Goal: Task Accomplishment & Management: Use online tool/utility

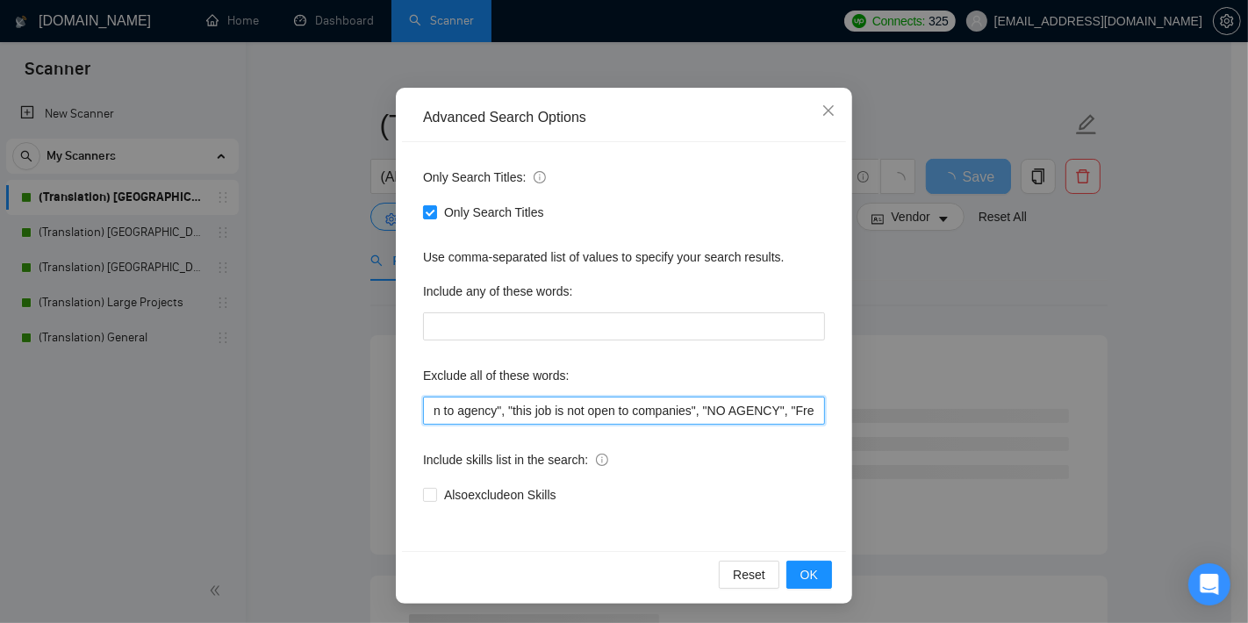
scroll to position [0, 1492]
drag, startPoint x: 518, startPoint y: 408, endPoint x: 996, endPoint y: 412, distance: 478.4
click at [996, 412] on div "Advanced Search Options Only Search Titles: Only Search Titles Use comma-separa…" at bounding box center [624, 311] width 1248 height 623
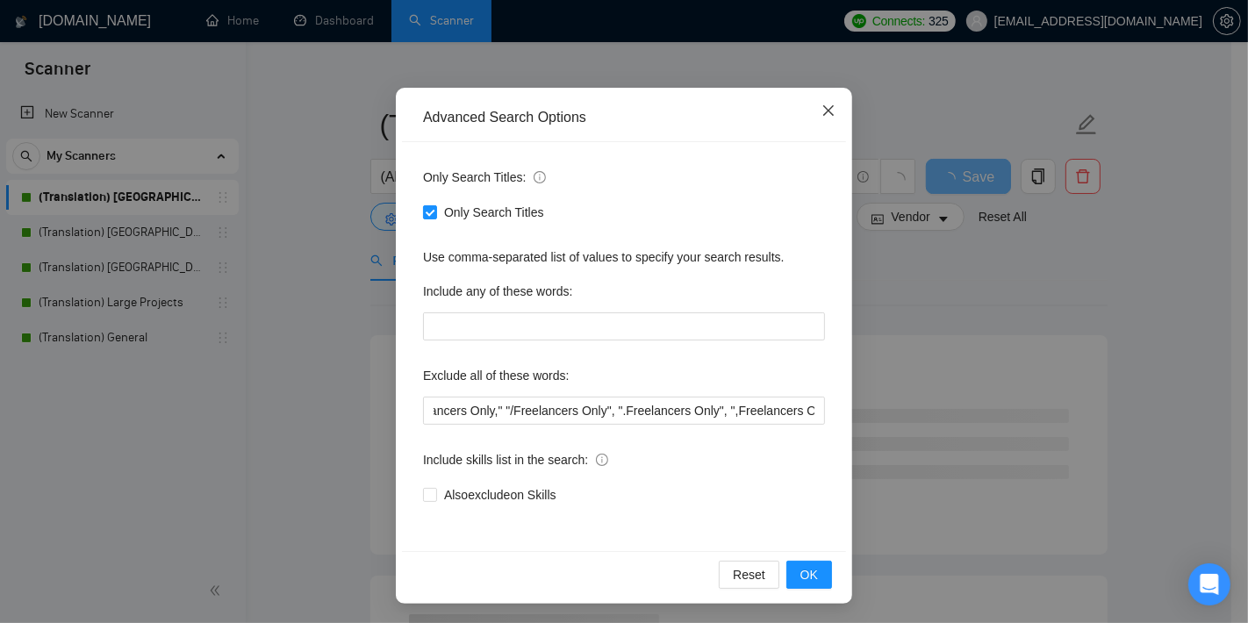
click at [827, 107] on span "Close" at bounding box center [828, 111] width 47 height 47
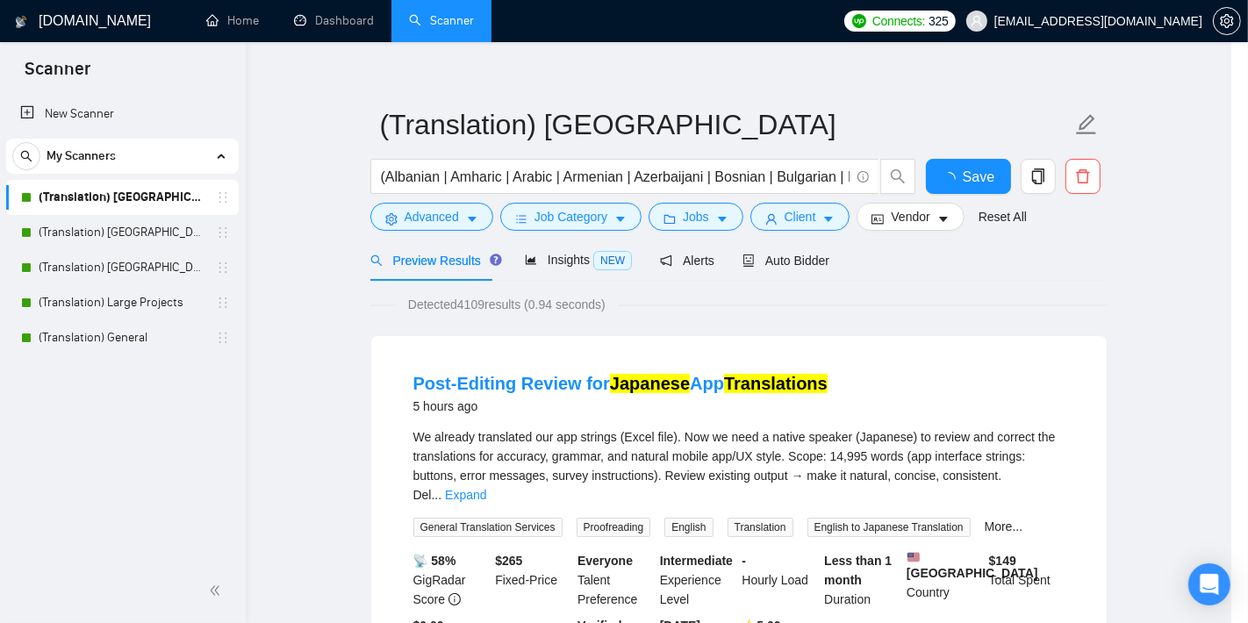
scroll to position [18, 0]
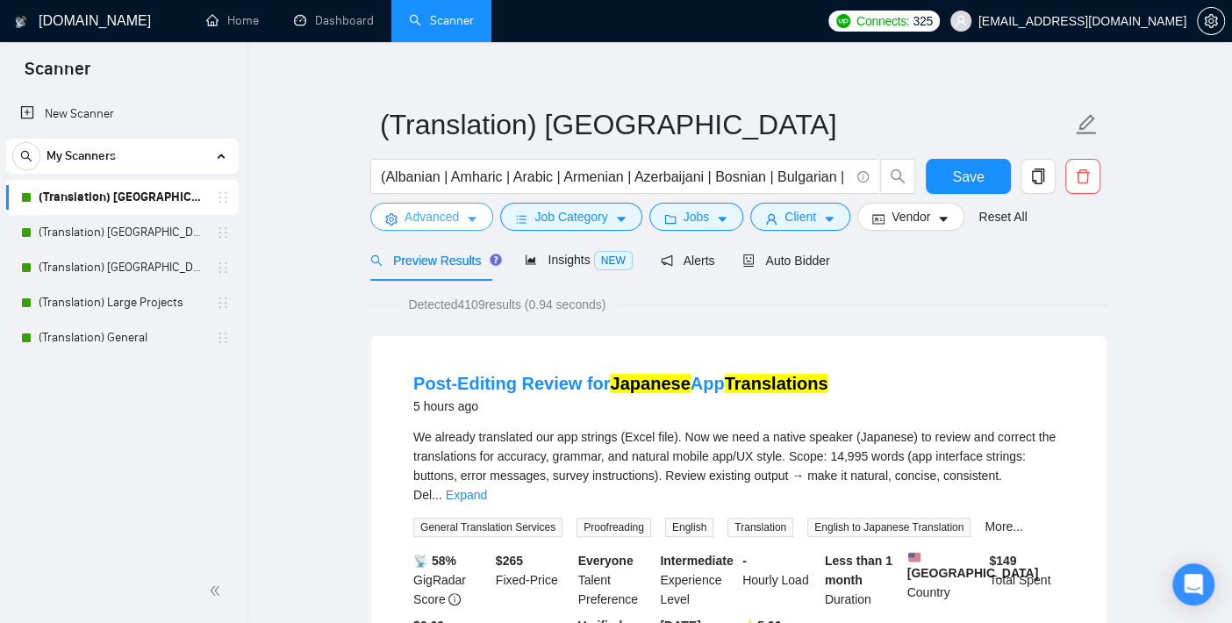
click at [442, 219] on span "Advanced" at bounding box center [432, 216] width 54 height 19
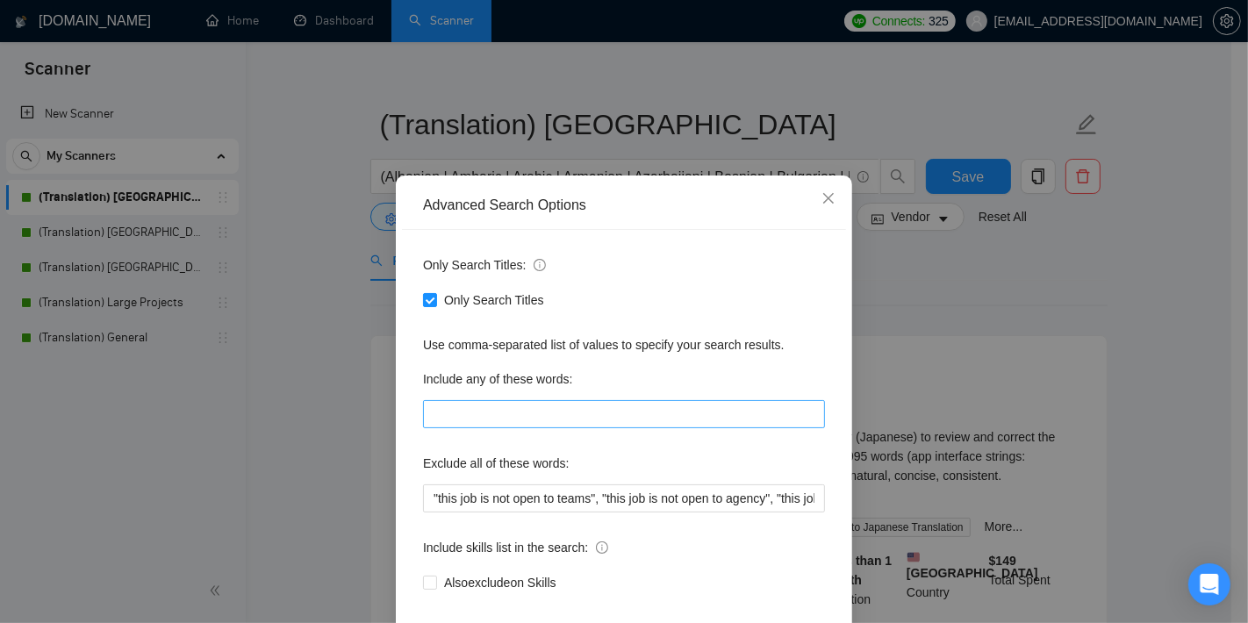
scroll to position [105, 0]
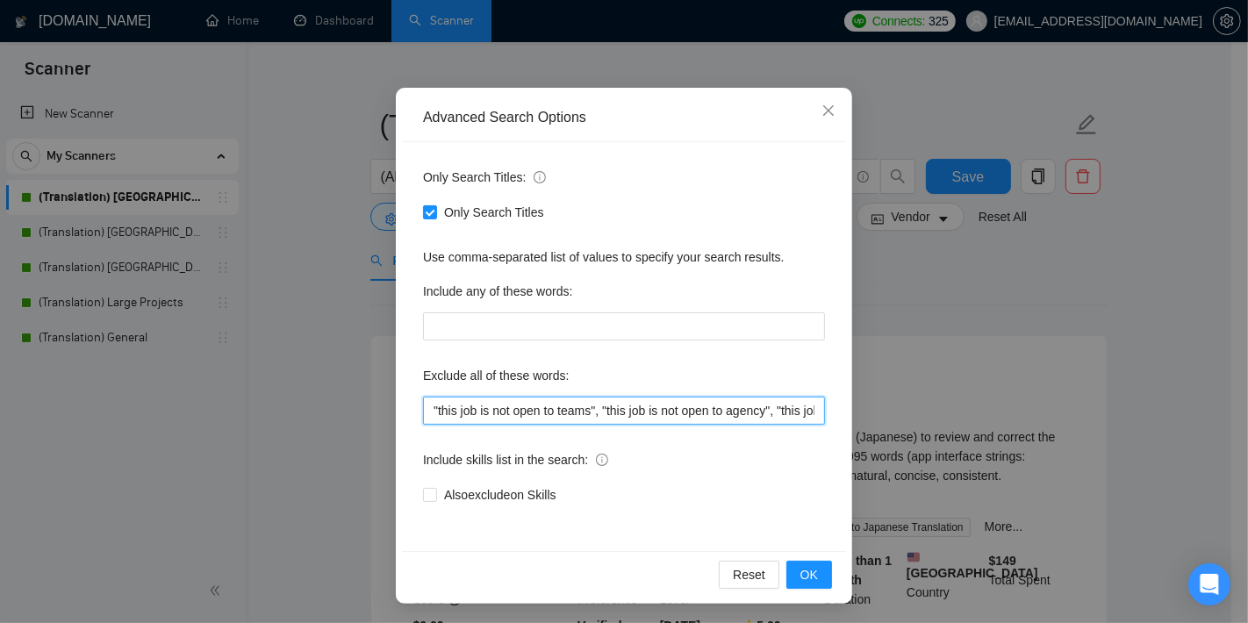
click at [549, 413] on input ""this job is not open to teams", "this job is not open to agency", "this job is…" at bounding box center [624, 411] width 402 height 28
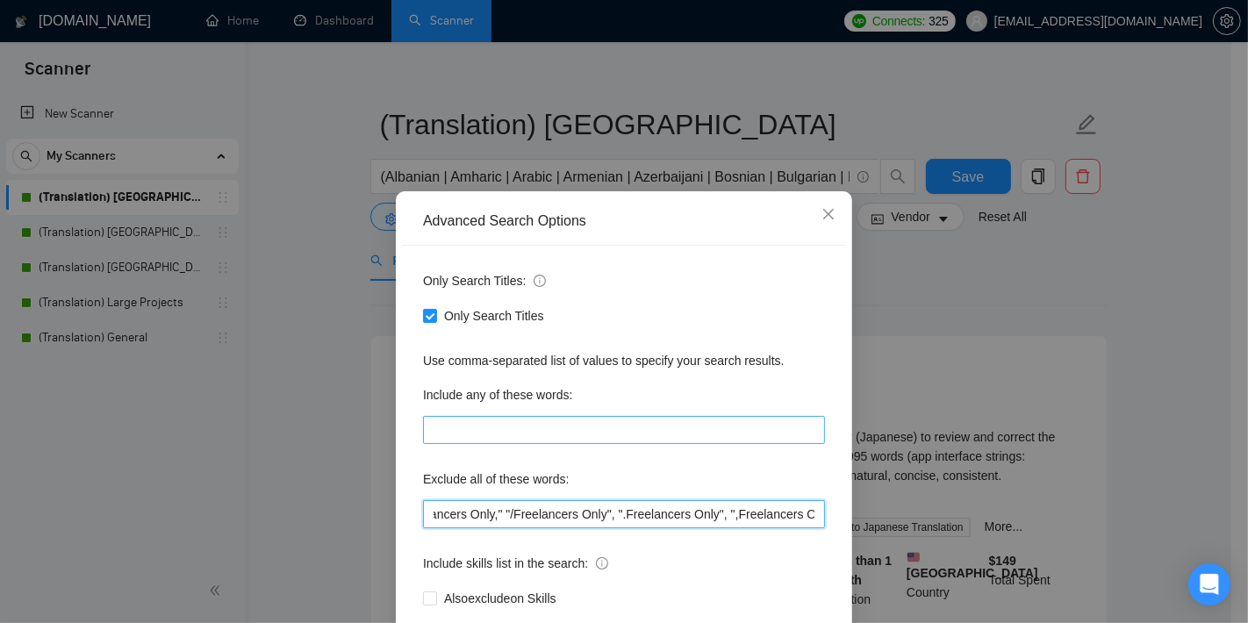
scroll to position [0, 0]
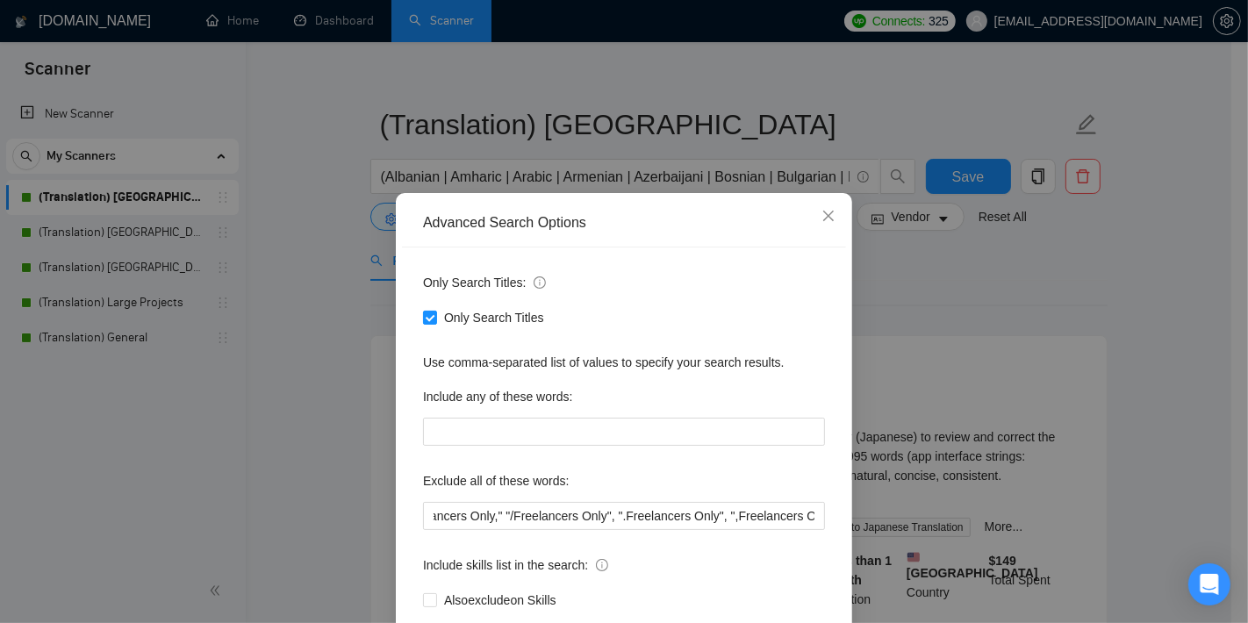
click at [286, 426] on div "Advanced Search Options Only Search Titles: Only Search Titles Use comma-separa…" at bounding box center [624, 311] width 1248 height 623
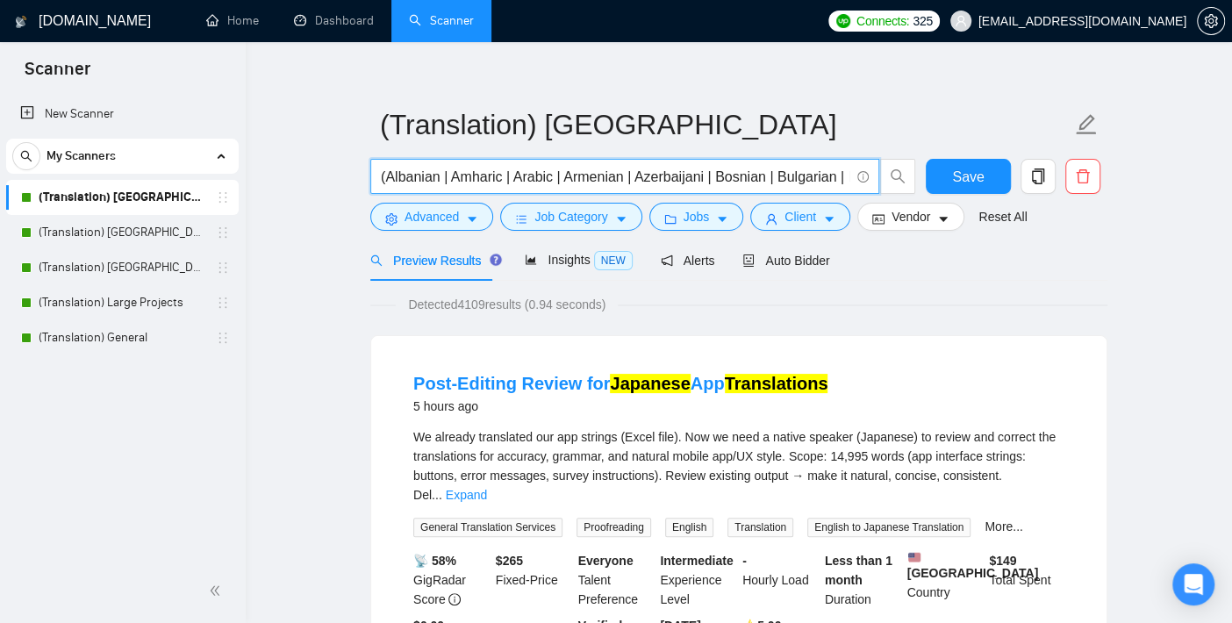
click at [666, 184] on input "(Albanian | Amharic | Arabic | Armenian | Azerbaijani | Bosnian | Bulgarian | B…" at bounding box center [615, 177] width 469 height 22
drag, startPoint x: 669, startPoint y: 180, endPoint x: 930, endPoint y: 182, distance: 260.7
click at [930, 182] on div "(Albanian | Amharic | Arabic | Armenian | Azerbaijani | Bosnian | Bulgarian | B…" at bounding box center [735, 181] width 737 height 44
click at [789, 169] on input "(Albanian | Amharic | Arabic | Armenian | Azerbaijani | Bosnian | Bulgarian | B…" at bounding box center [615, 177] width 469 height 22
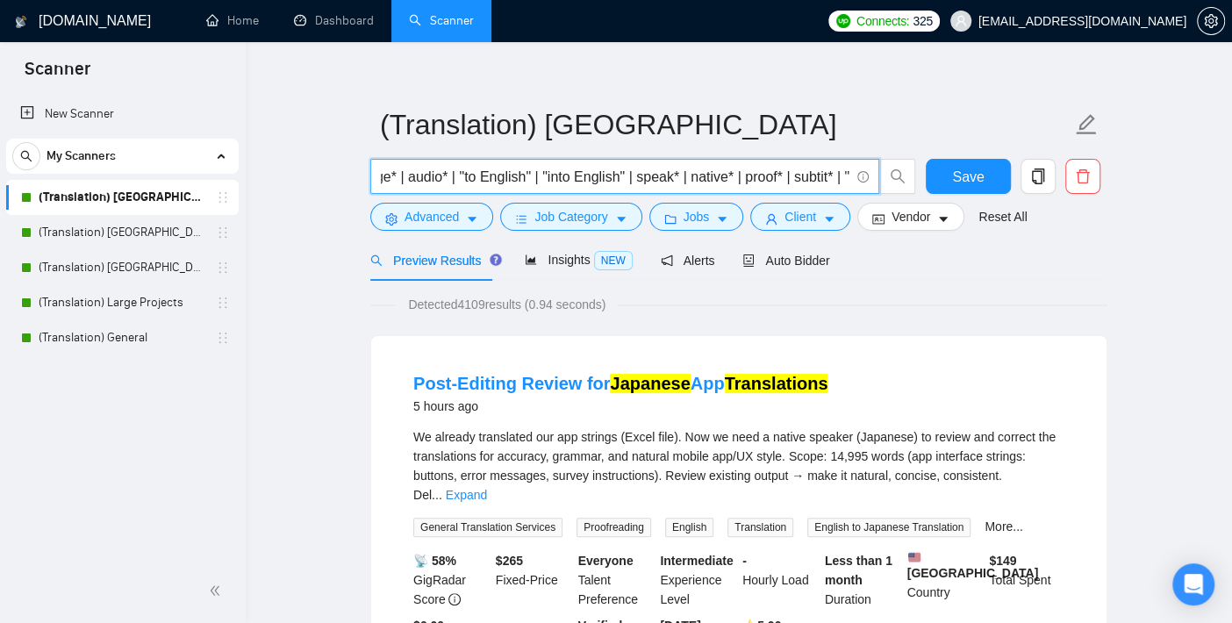
click at [822, 178] on input "(Albanian | Amharic | Arabic | Armenian | Azerbaijani | Bosnian | Bulgarian | B…" at bounding box center [615, 177] width 469 height 22
type input "(Albanian | Amharic | Arabic | Armenian | Azerbaijani | Bosnian | Bulgarian | B…"
click at [980, 173] on span "Save" at bounding box center [968, 177] width 32 height 22
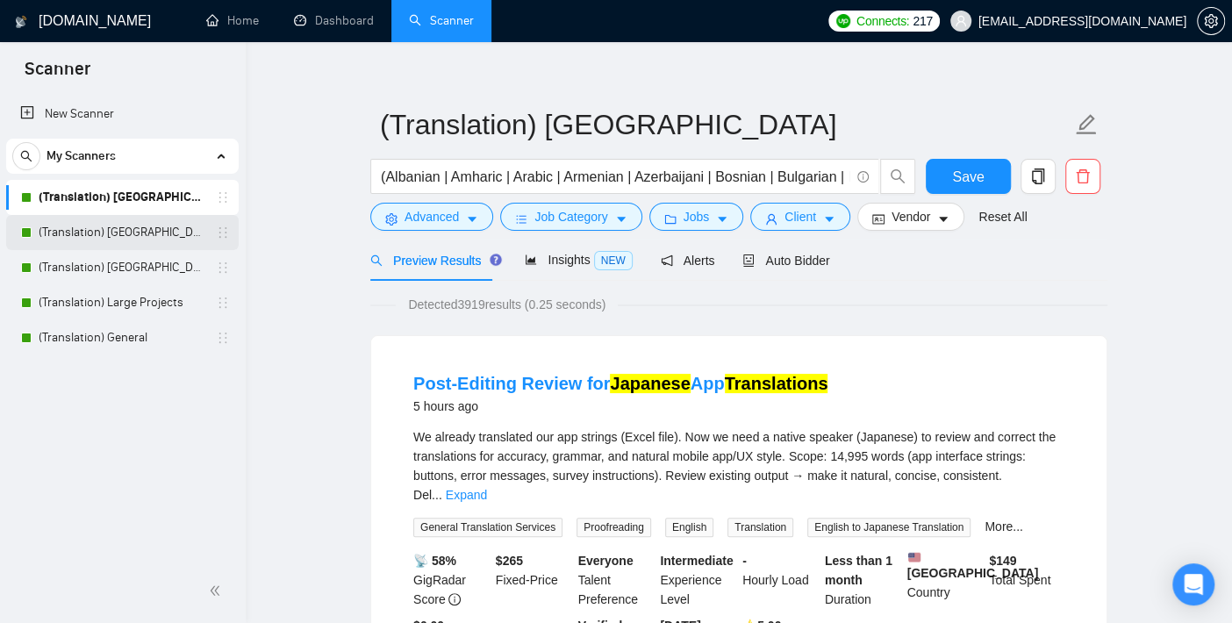
click at [118, 226] on link "(Translation) [GEOGRAPHIC_DATA]" at bounding box center [122, 232] width 167 height 35
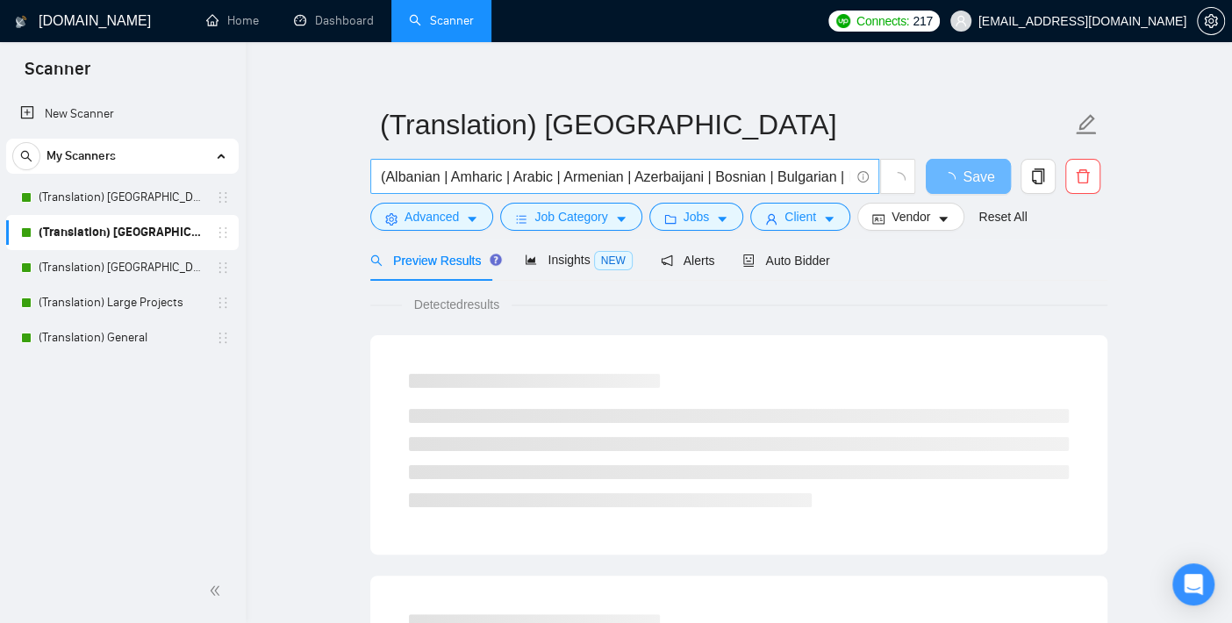
click at [707, 182] on input "(Albanian | Amharic | Arabic | Armenian | Azerbaijani | Bosnian | Bulgarian | B…" at bounding box center [615, 177] width 469 height 22
paste input "page"
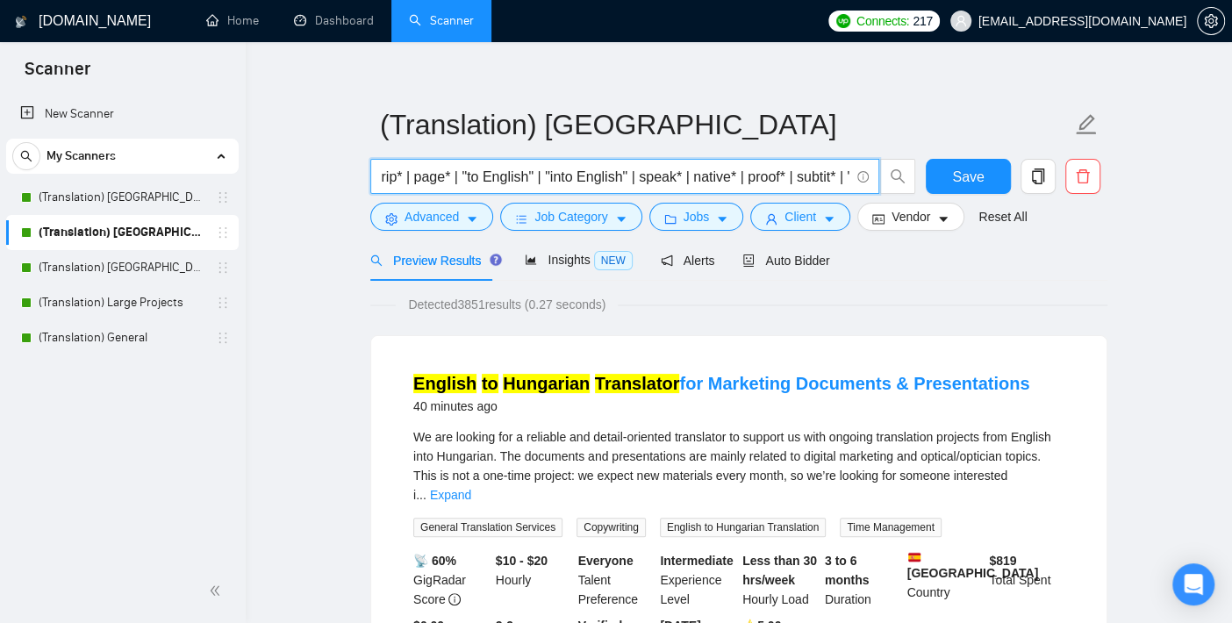
type input "(Albanian | Amharic | Arabic | Armenian | Azerbaijani | Bosnian | Bulgarian | B…"
click at [958, 176] on span "Save" at bounding box center [968, 177] width 32 height 22
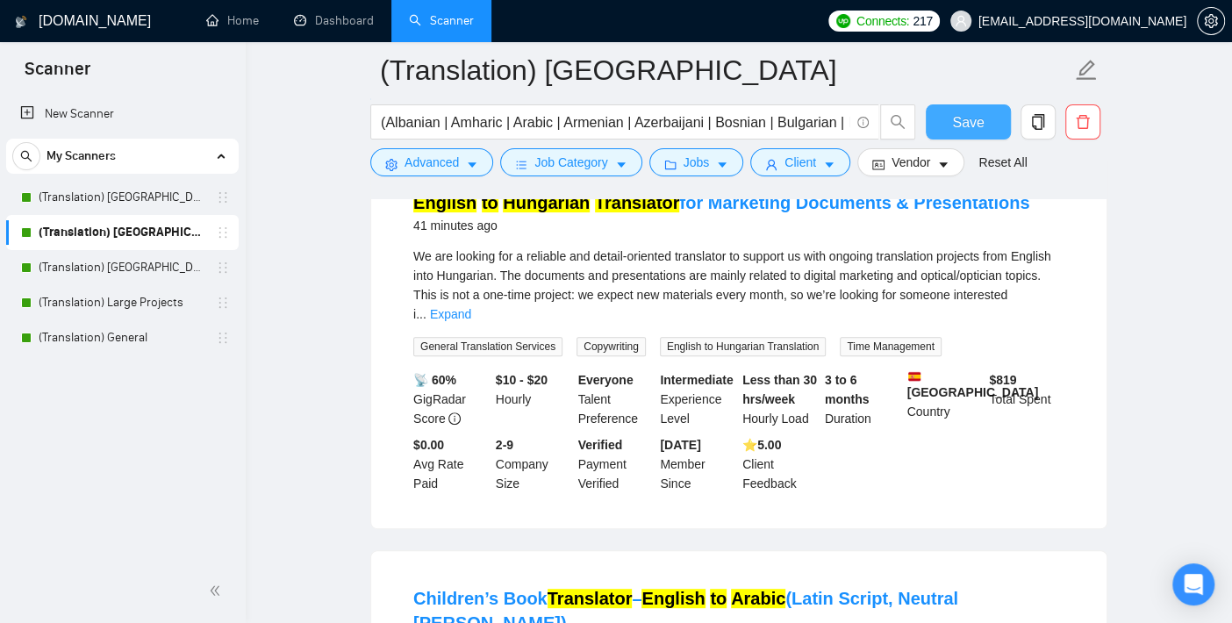
scroll to position [115, 0]
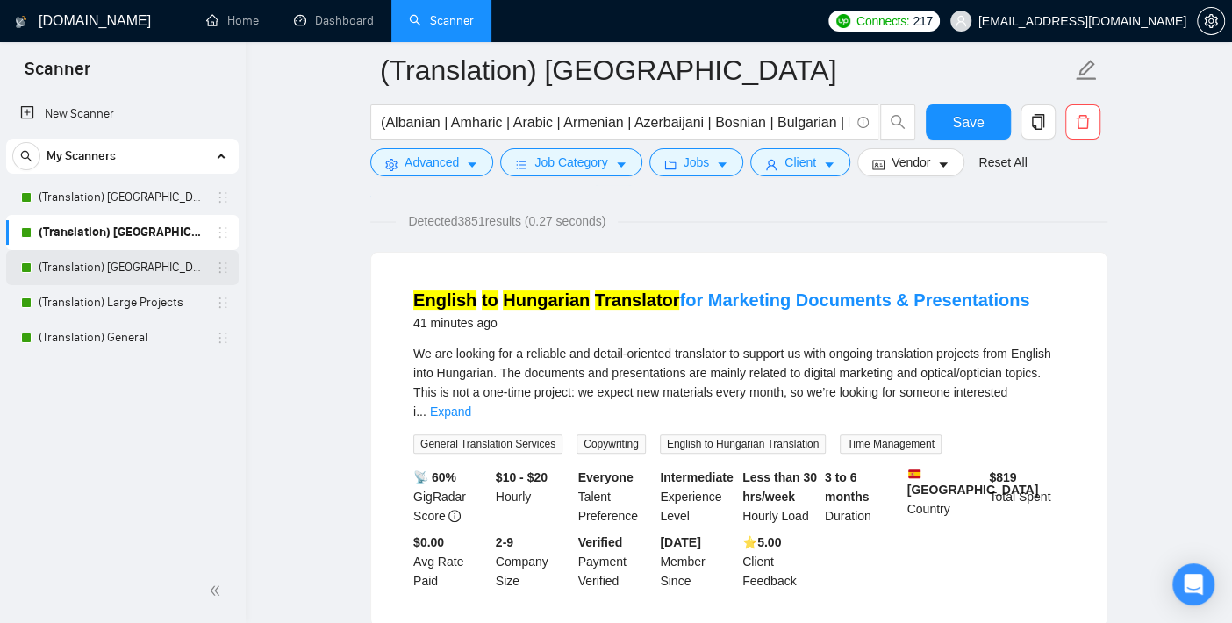
click at [113, 273] on link "(Translation) [GEOGRAPHIC_DATA]" at bounding box center [122, 267] width 167 height 35
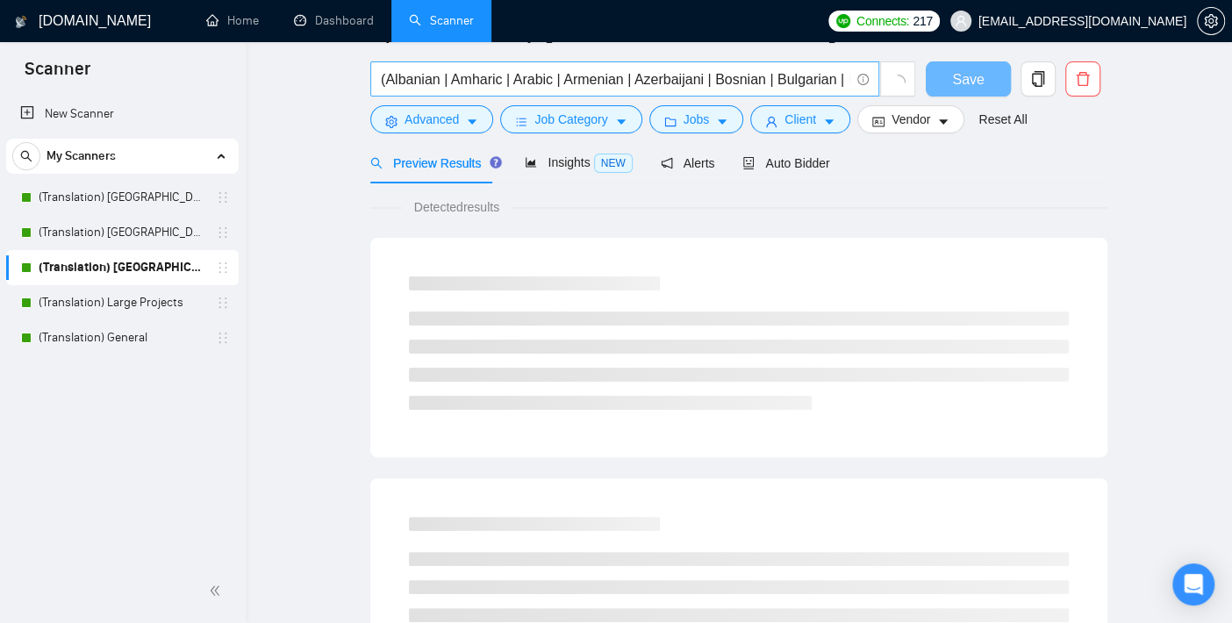
scroll to position [18, 0]
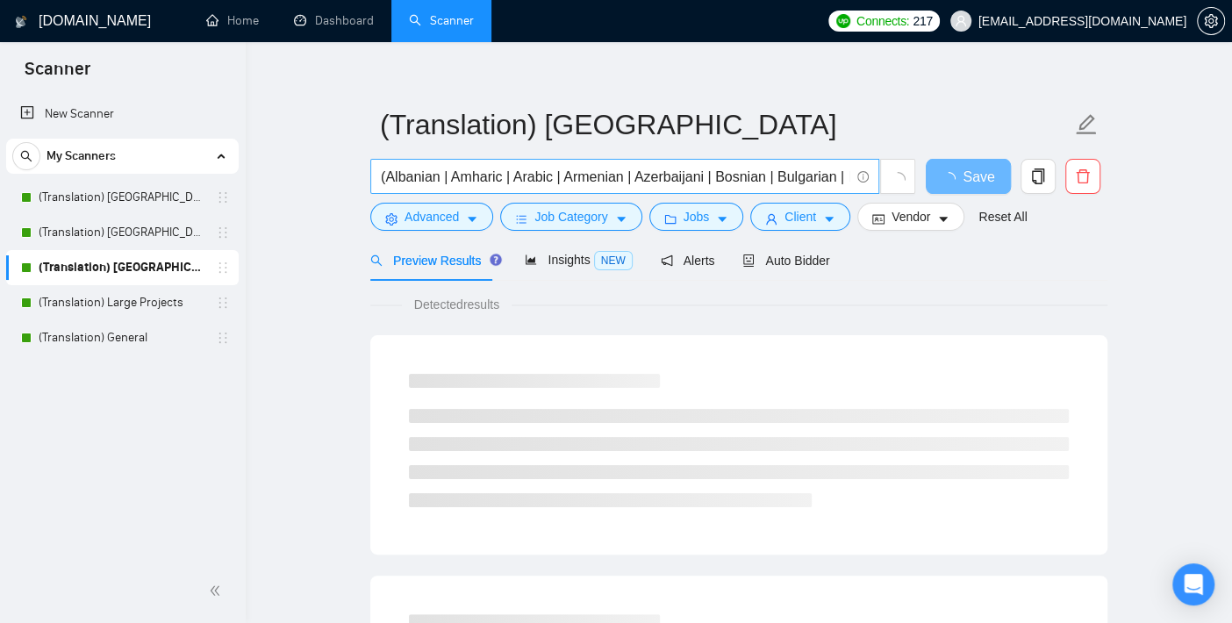
click at [574, 185] on input "(Albanian | Amharic | Arabic | Armenian | Azerbaijani | Bosnian | Bulgarian | B…" at bounding box center [615, 177] width 469 height 22
paste input "page"
type input "(Albanian | Amharic | Arabic | Armenian | Azerbaijani | Bosnian | Bulgarian | B…"
click at [962, 174] on span "loading" at bounding box center [952, 179] width 21 height 14
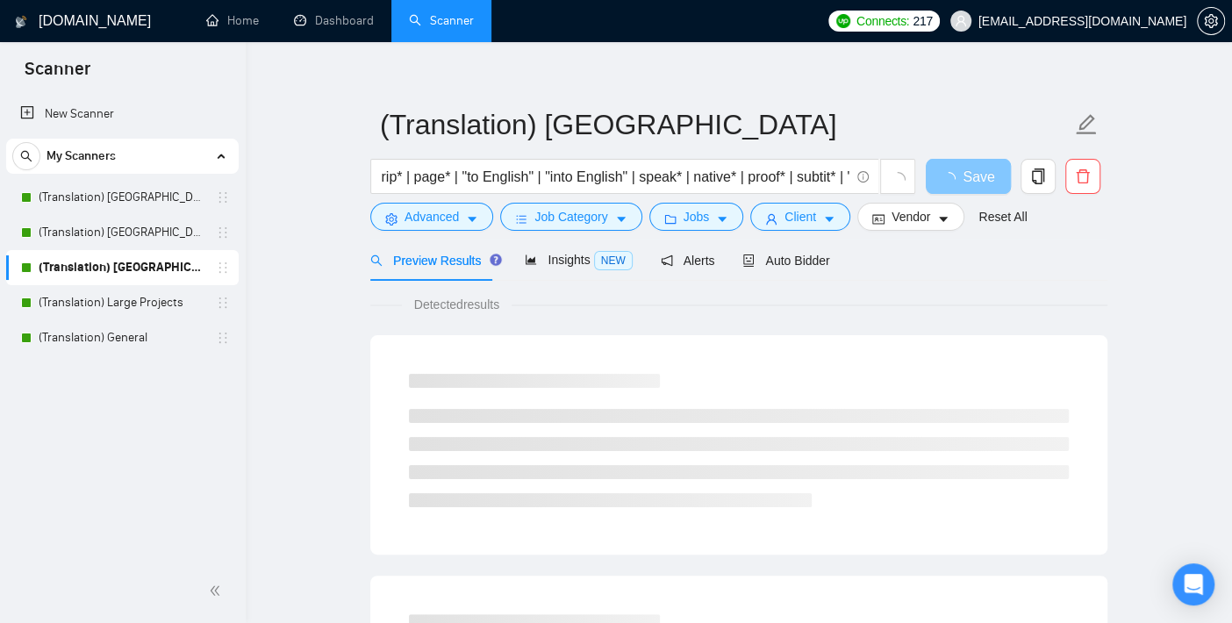
scroll to position [0, 0]
click at [962, 174] on span "loading" at bounding box center [952, 179] width 21 height 14
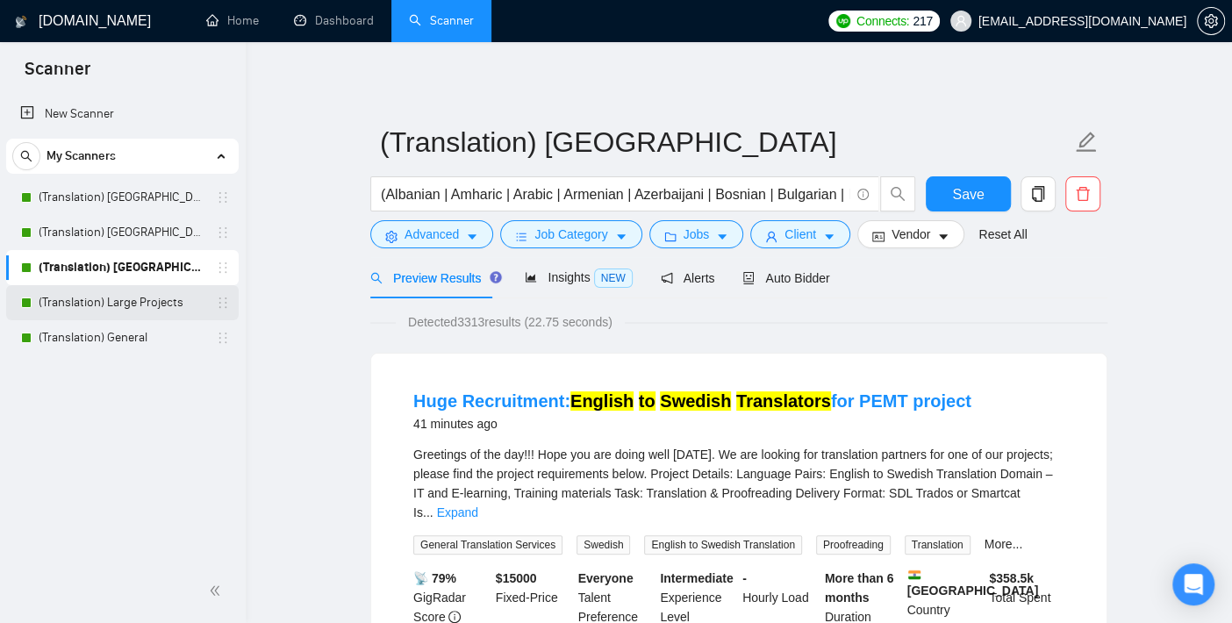
click at [136, 313] on link "(Translation) Large Projects" at bounding box center [122, 302] width 167 height 35
click at [973, 198] on span "Save" at bounding box center [968, 194] width 32 height 22
click at [123, 298] on link "(Translation) Large Projects" at bounding box center [122, 302] width 167 height 35
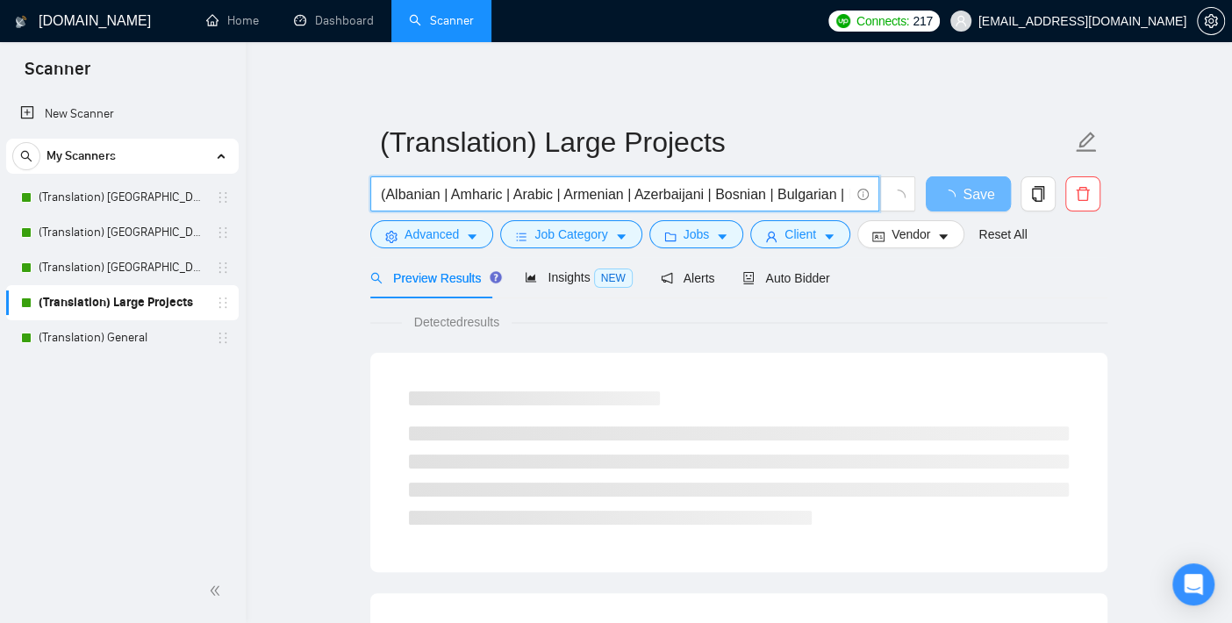
click at [715, 193] on input "(Albanian | Amharic | Arabic | Armenian | Azerbaijani | Bosnian | Bulgarian | B…" at bounding box center [615, 194] width 469 height 22
paste input "page"
type input "(Albanian | Amharic | Arabic | Armenian | Azerbaijani | Bosnian | Bulgarian | B…"
click at [955, 189] on span "button" at bounding box center [952, 194] width 21 height 22
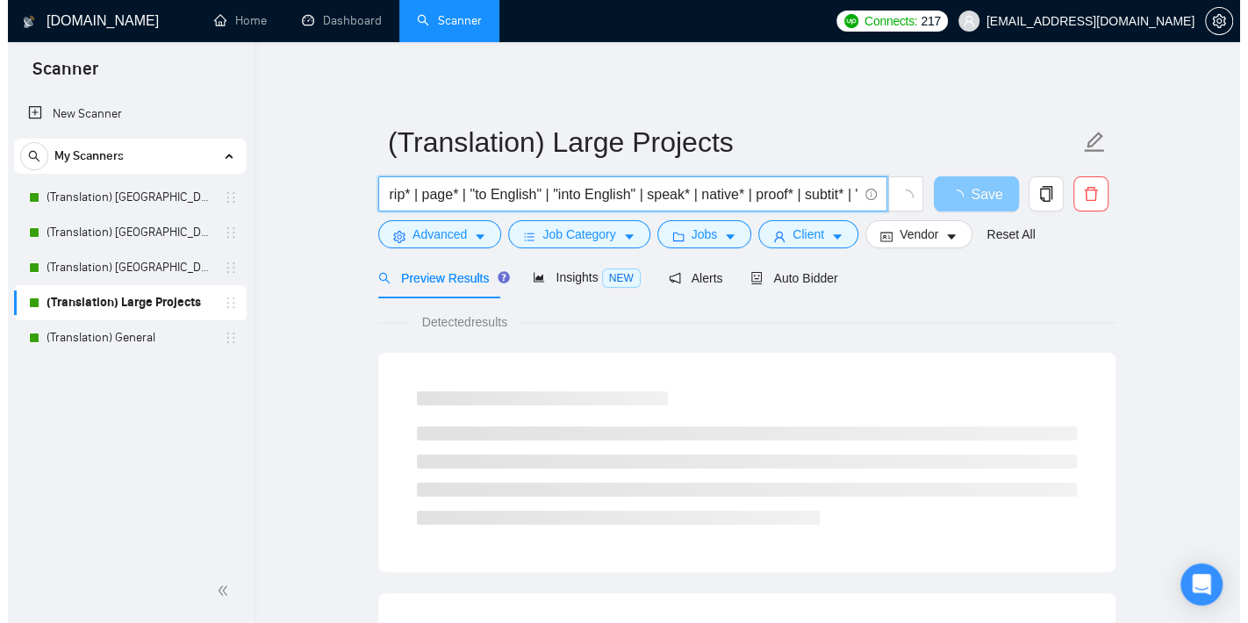
scroll to position [0, 0]
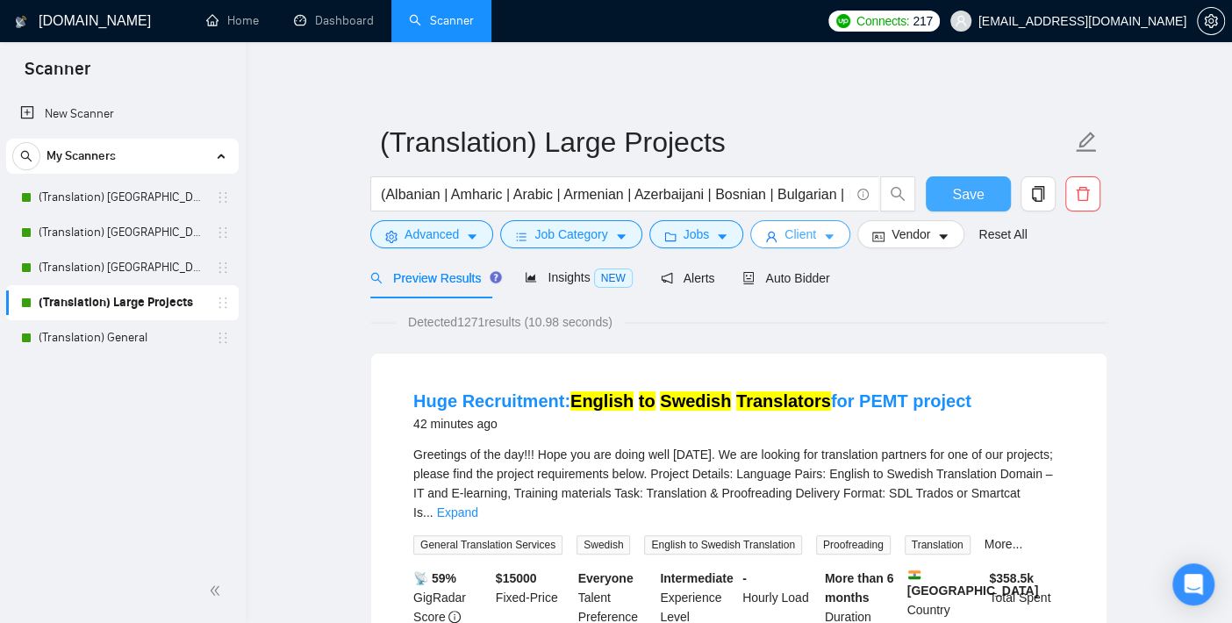
click at [773, 226] on button "Client" at bounding box center [800, 234] width 100 height 28
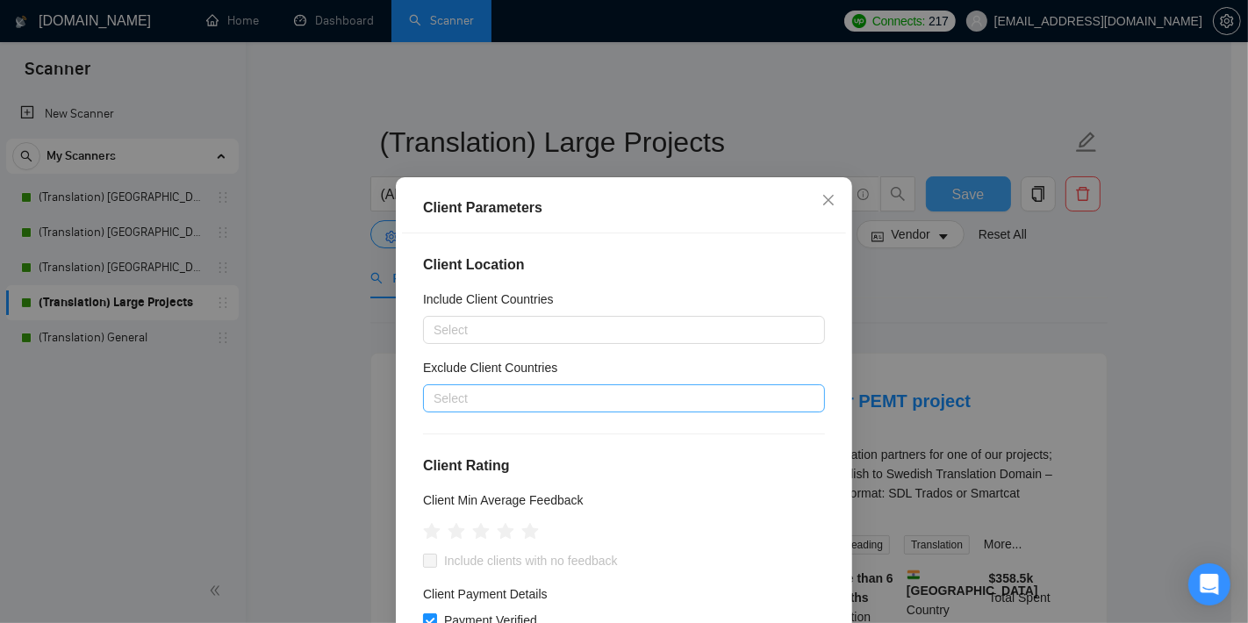
click at [484, 394] on div at bounding box center [615, 398] width 376 height 21
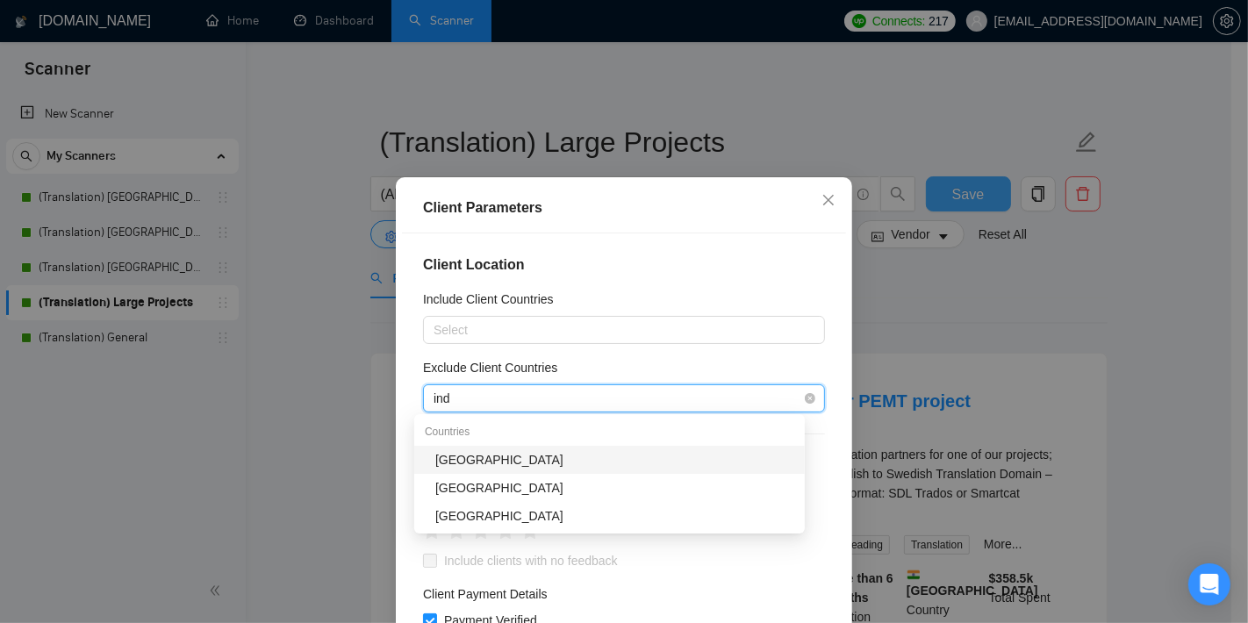
type input "indi"
click at [456, 457] on div "[GEOGRAPHIC_DATA]" at bounding box center [614, 459] width 359 height 19
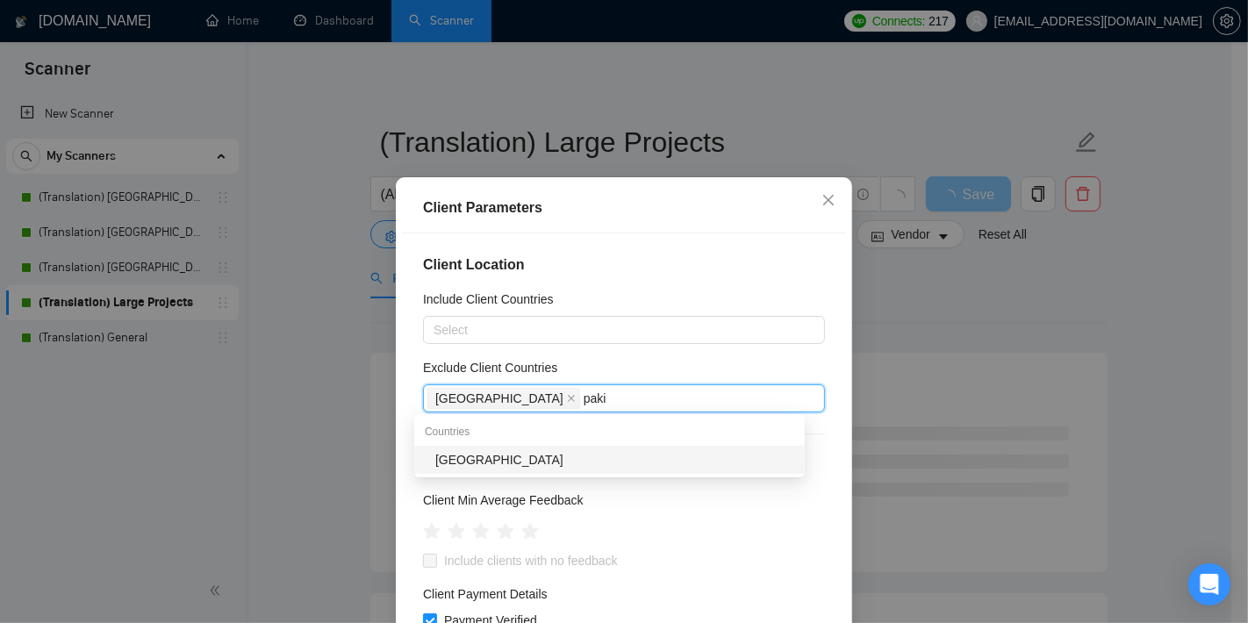
type input "pakis"
click at [479, 457] on div "[GEOGRAPHIC_DATA]" at bounding box center [614, 459] width 359 height 19
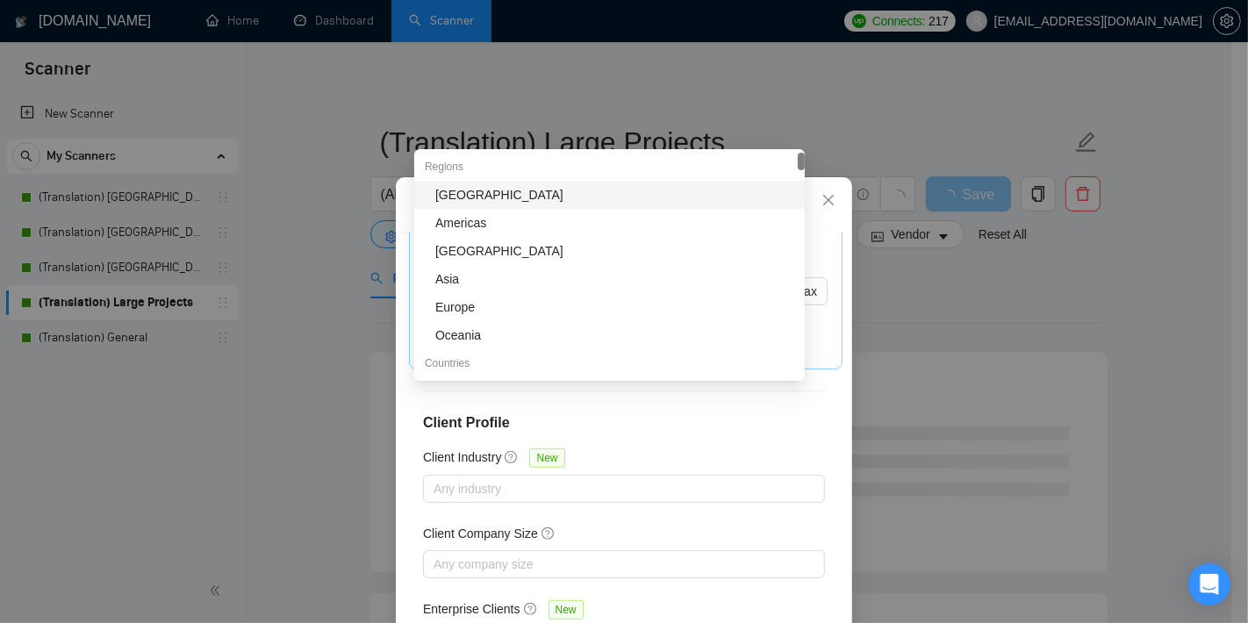
scroll to position [657, 0]
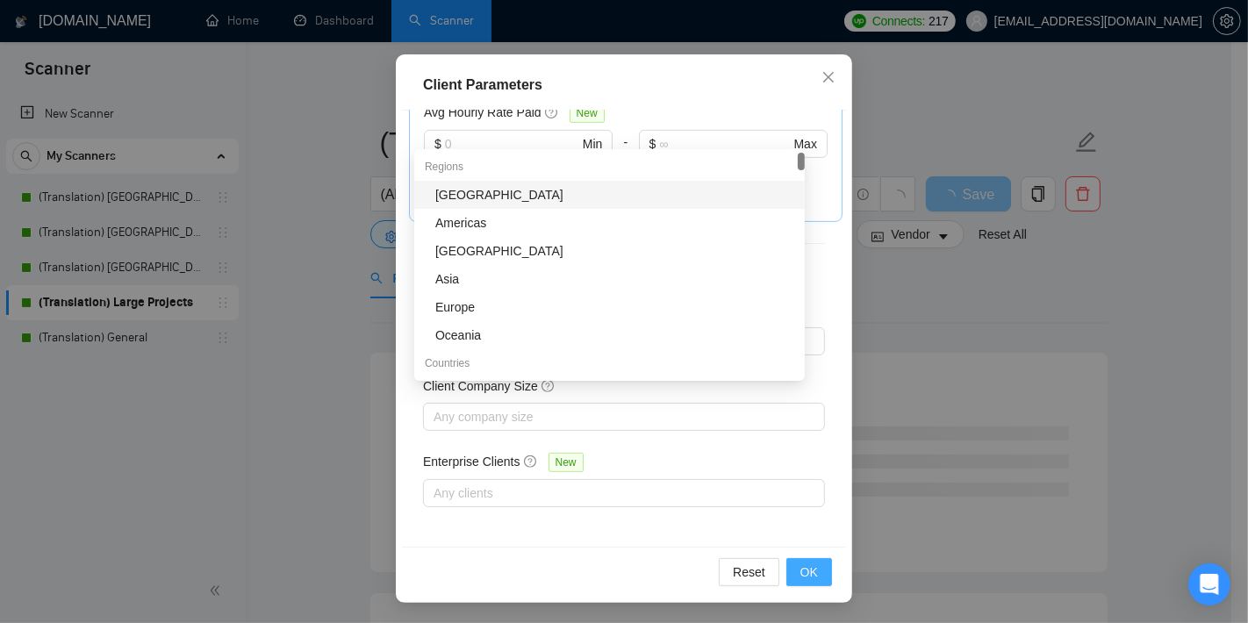
click at [802, 572] on span "OK" at bounding box center [810, 572] width 18 height 19
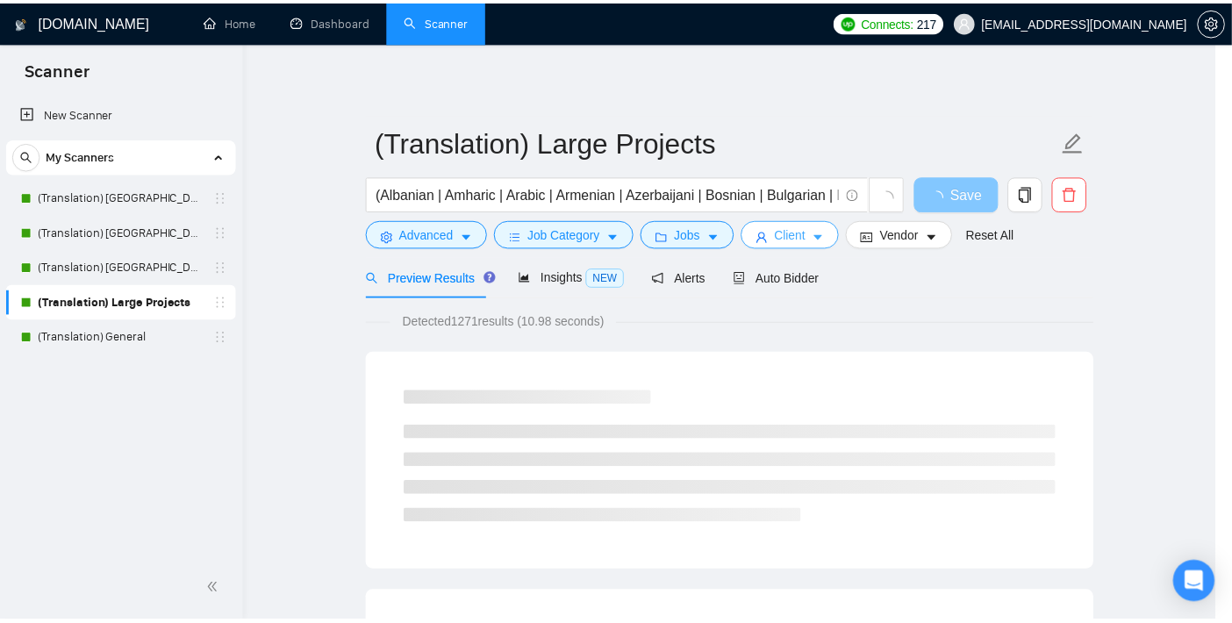
scroll to position [0, 0]
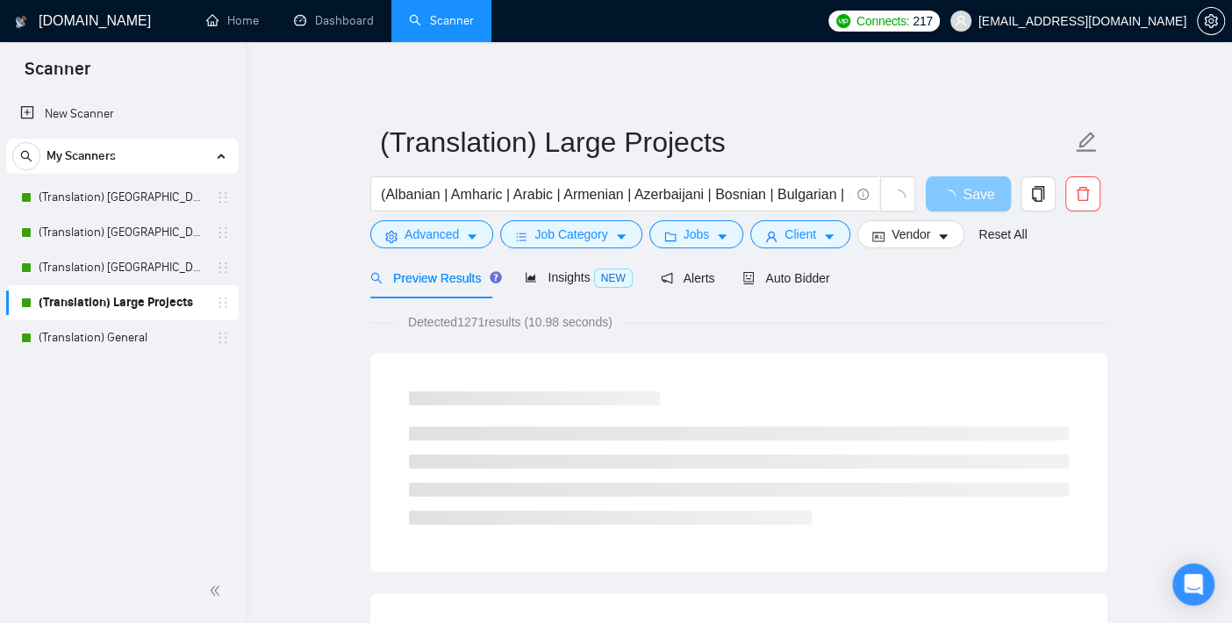
click at [987, 193] on span "Save" at bounding box center [979, 194] width 32 height 22
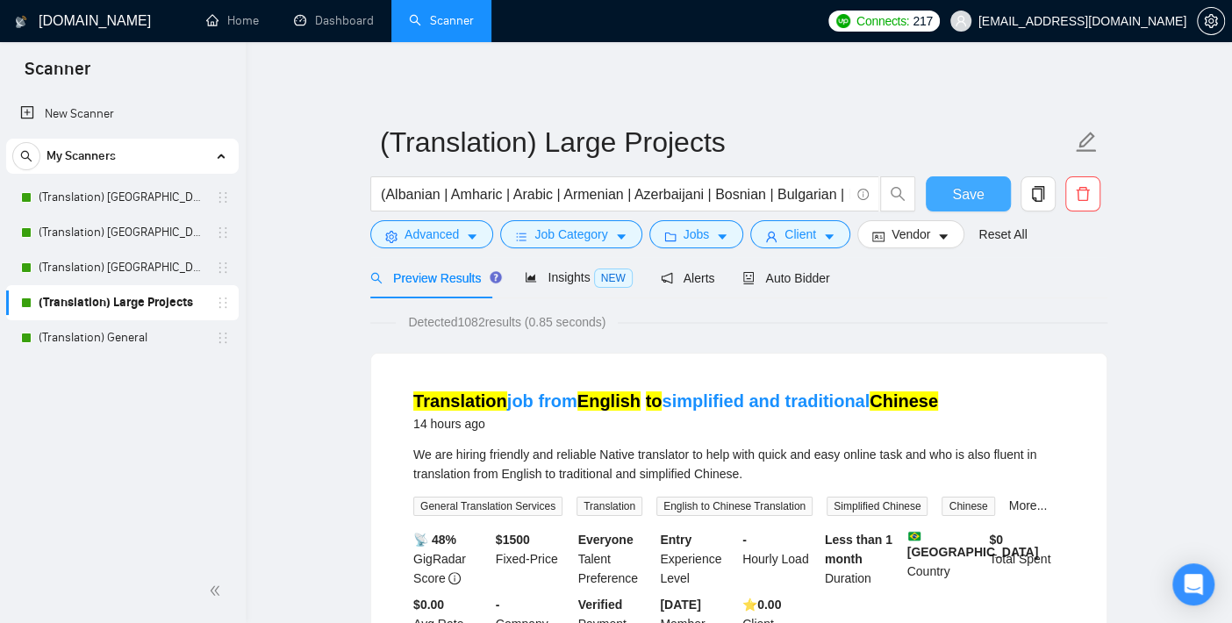
click at [983, 191] on button "Save" at bounding box center [968, 193] width 85 height 35
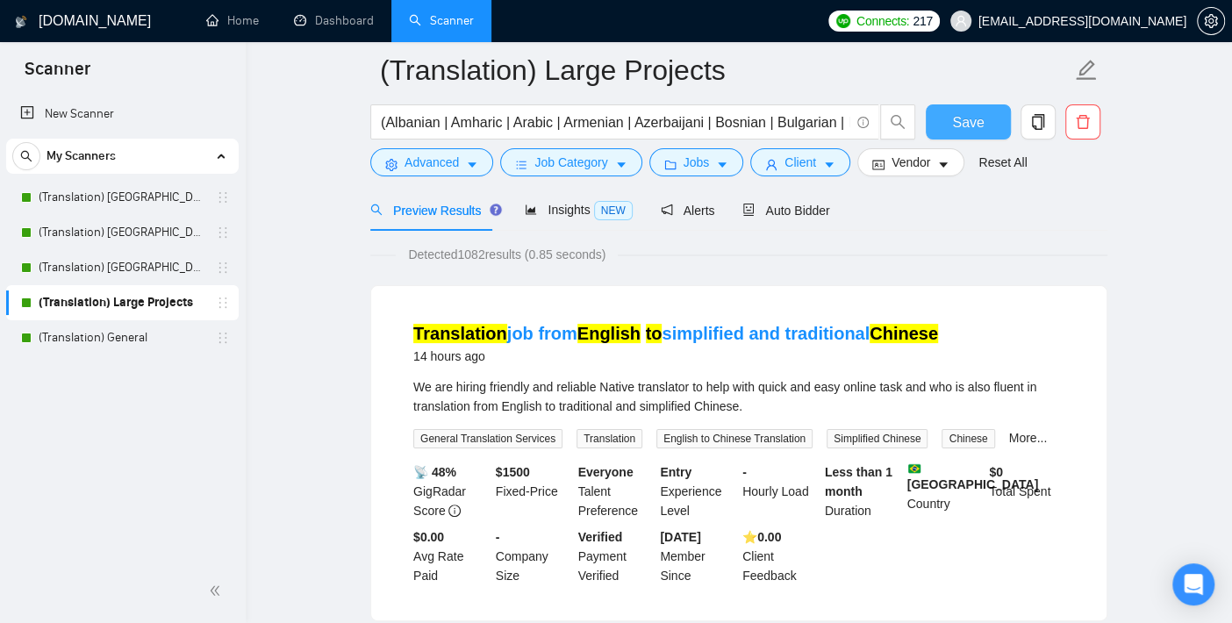
scroll to position [97, 0]
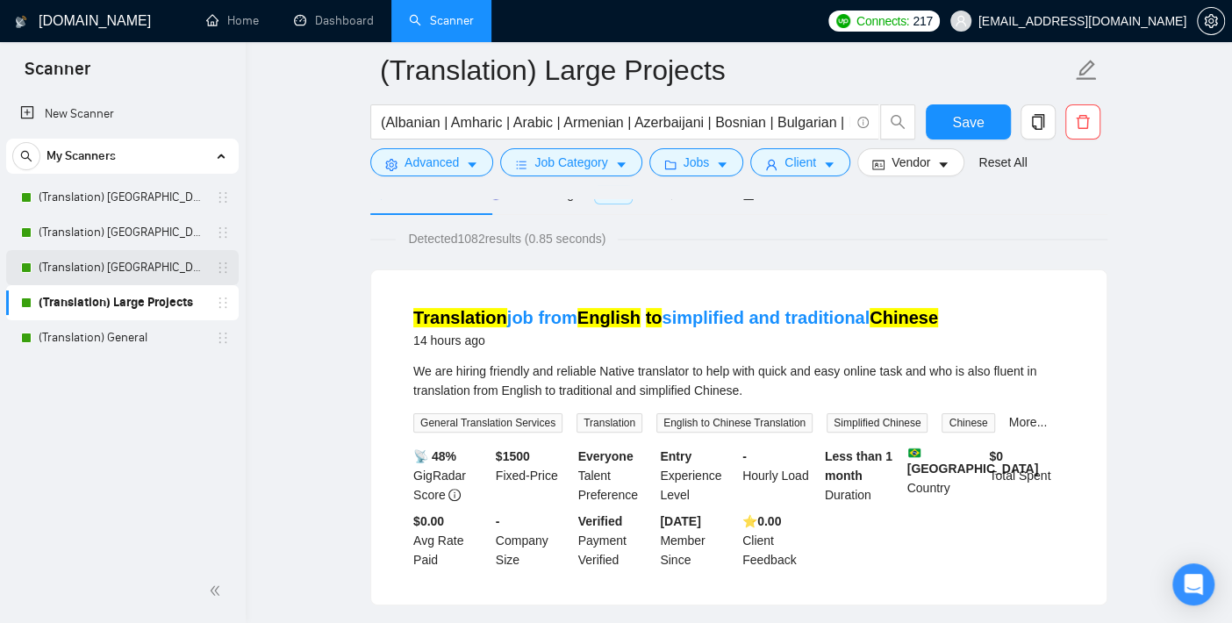
click at [148, 269] on link "(Translation) [GEOGRAPHIC_DATA]" at bounding box center [122, 267] width 167 height 35
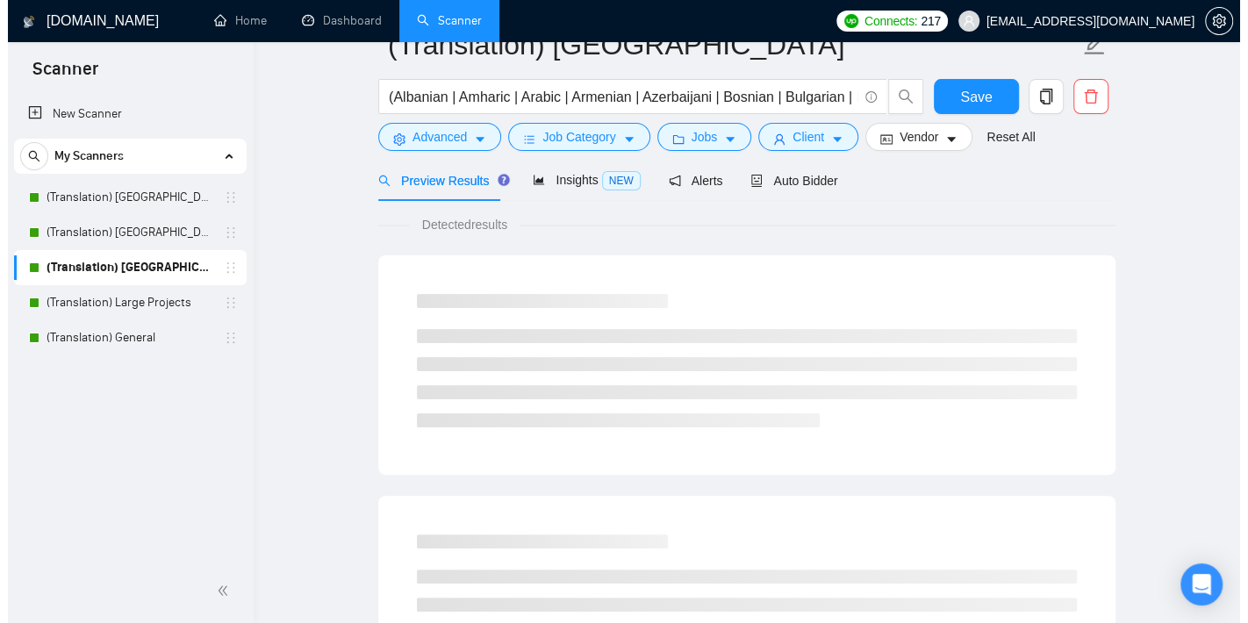
scroll to position [18, 0]
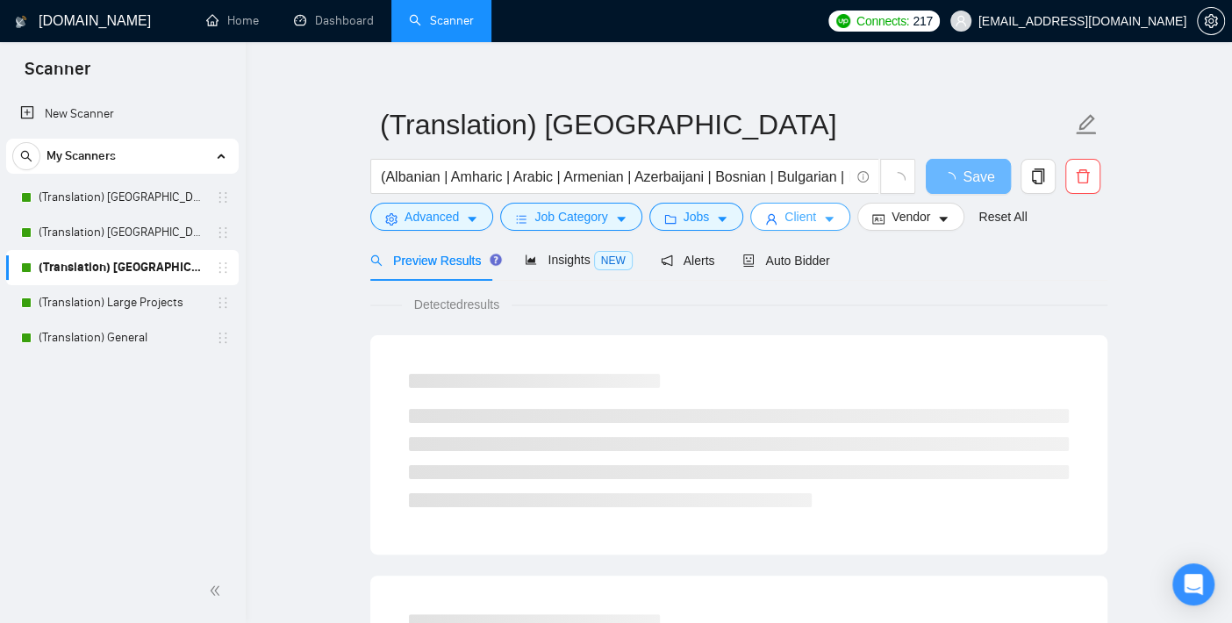
click at [777, 213] on button "Client" at bounding box center [800, 217] width 100 height 28
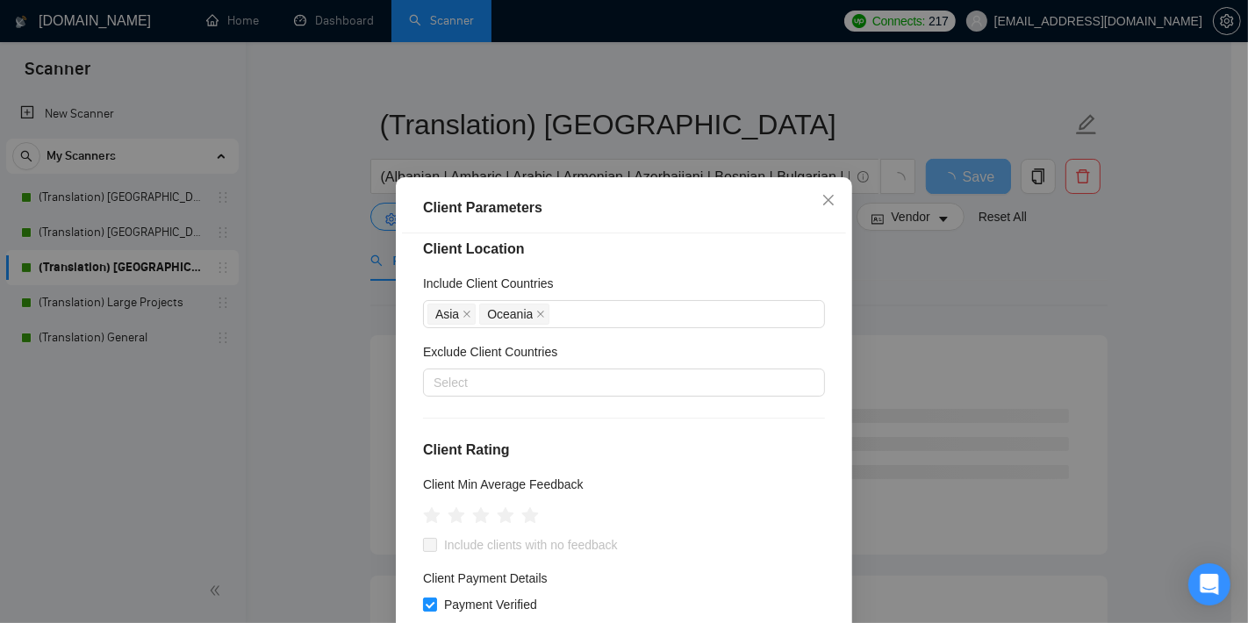
scroll to position [0, 0]
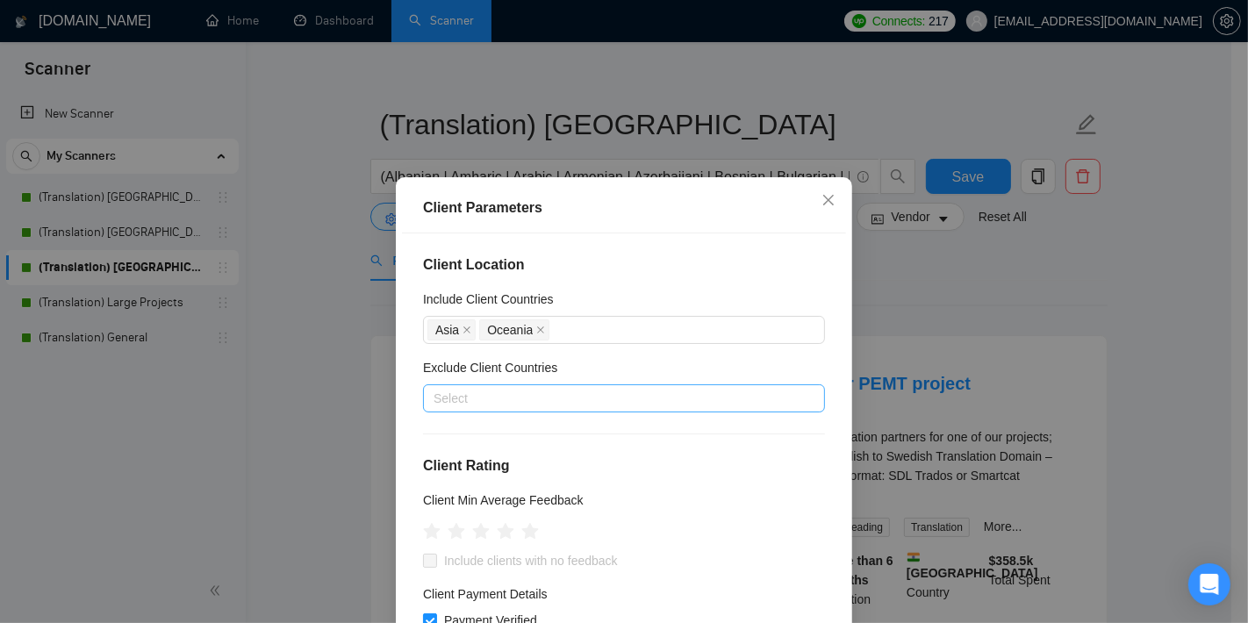
click at [516, 390] on div at bounding box center [615, 398] width 376 height 21
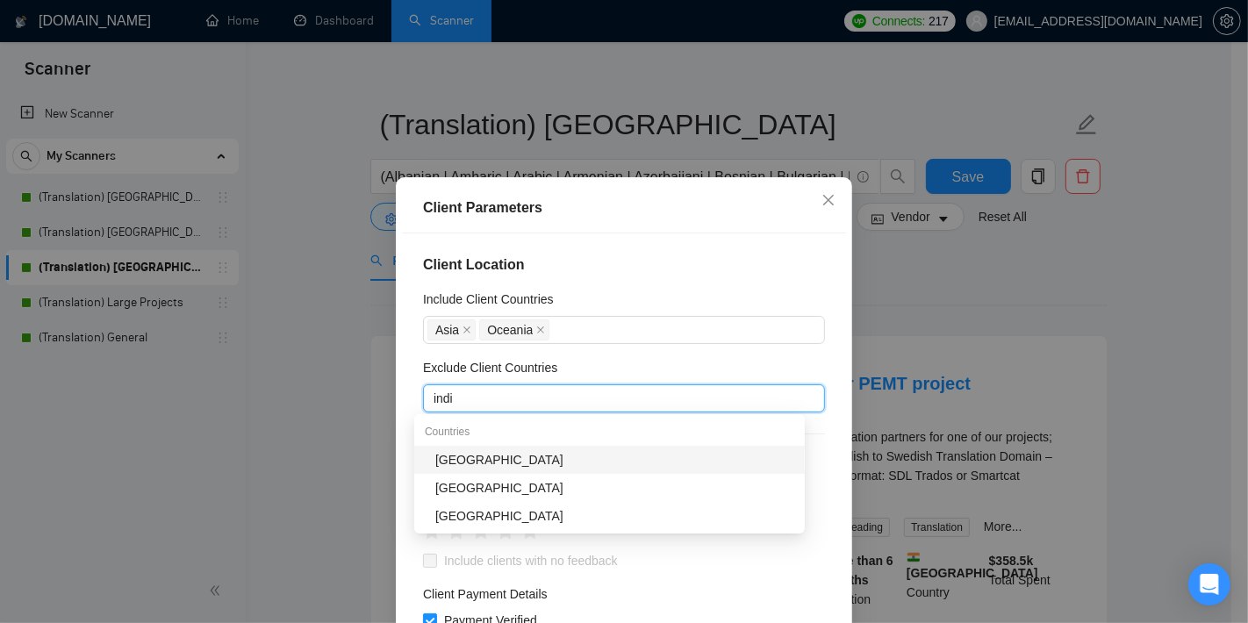
type input "india"
click at [505, 460] on div "[GEOGRAPHIC_DATA]" at bounding box center [614, 459] width 359 height 19
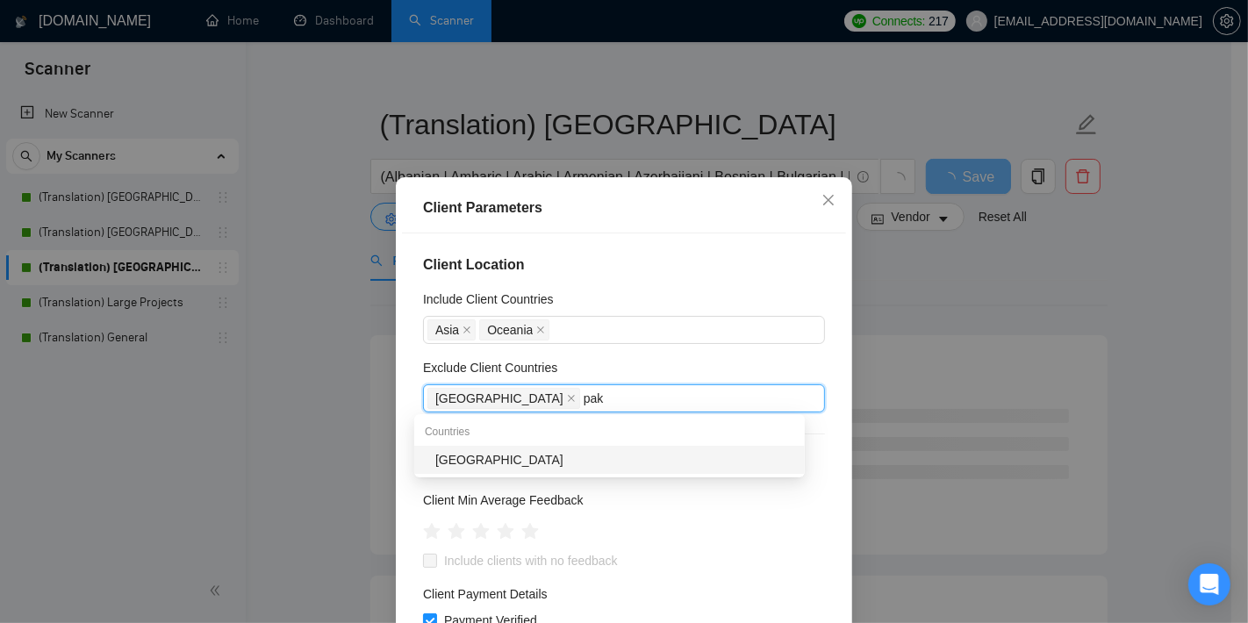
type input "paki"
click at [500, 451] on div "[GEOGRAPHIC_DATA]" at bounding box center [614, 459] width 359 height 19
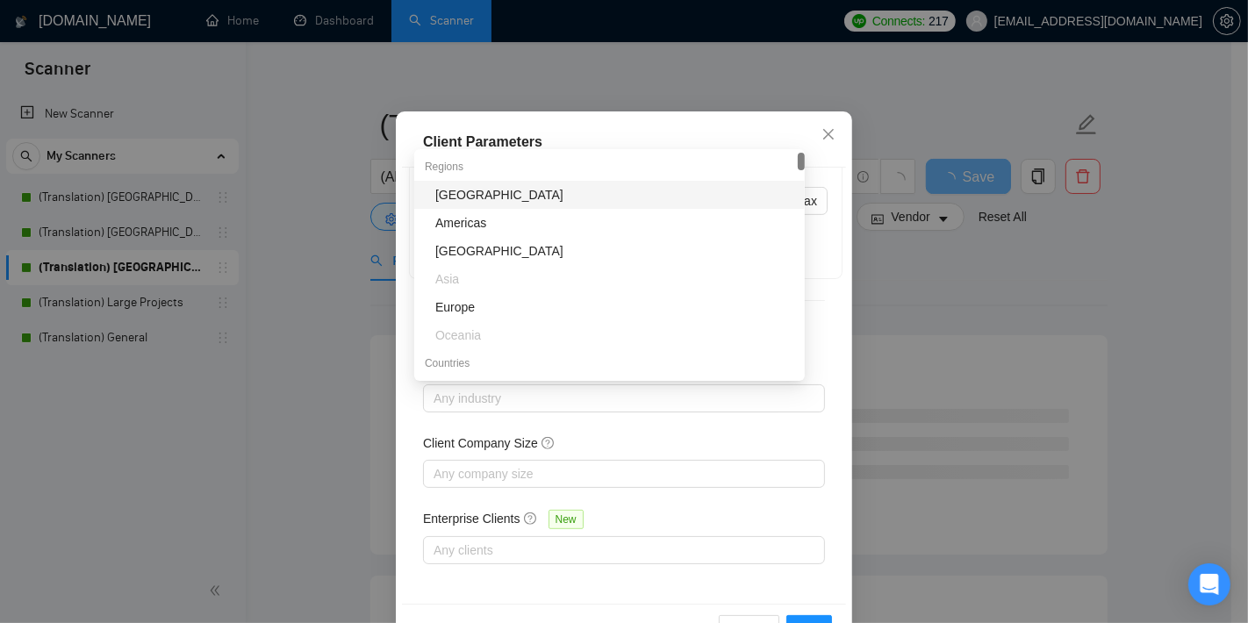
scroll to position [123, 0]
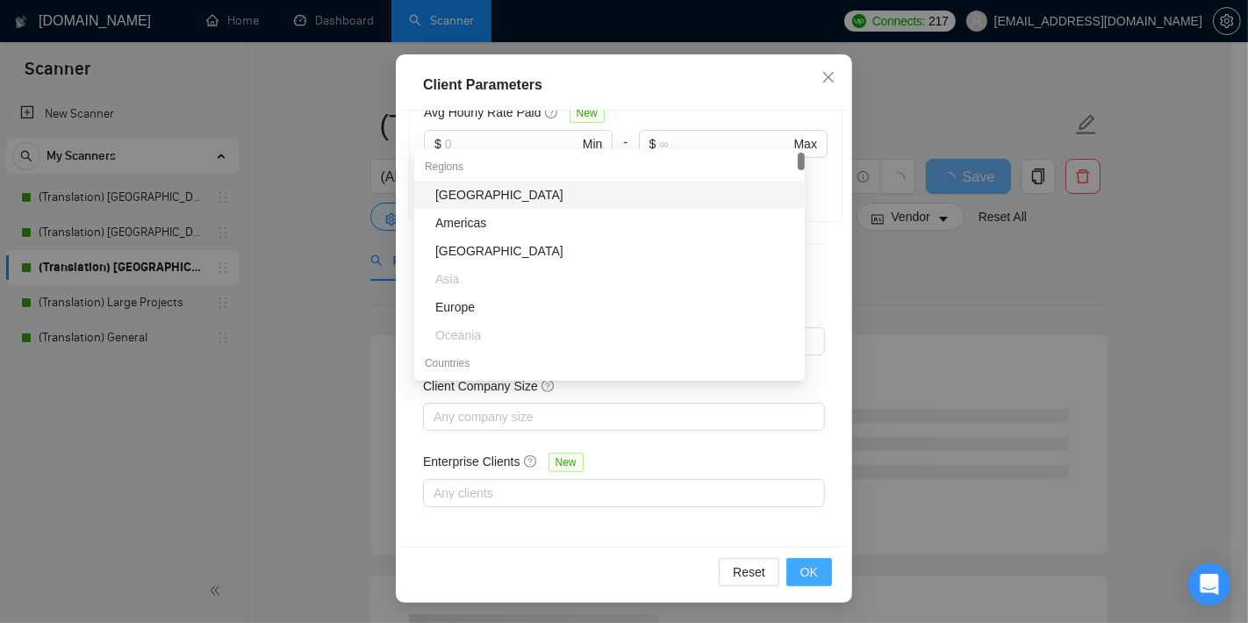
click at [809, 574] on span "OK" at bounding box center [810, 572] width 18 height 19
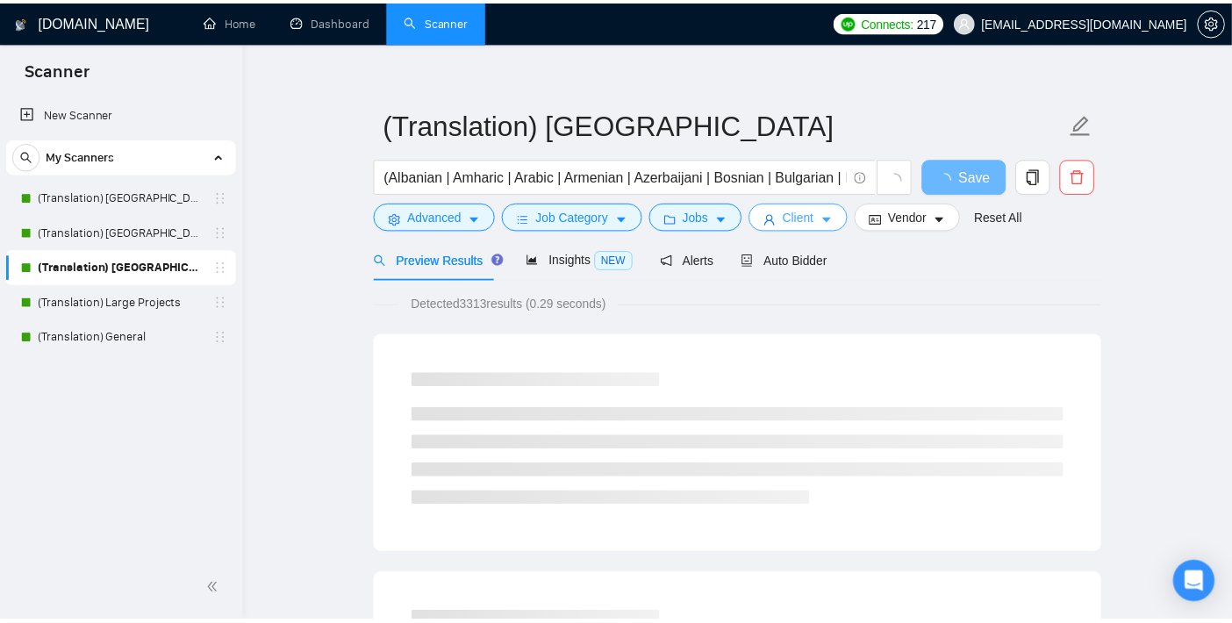
scroll to position [0, 0]
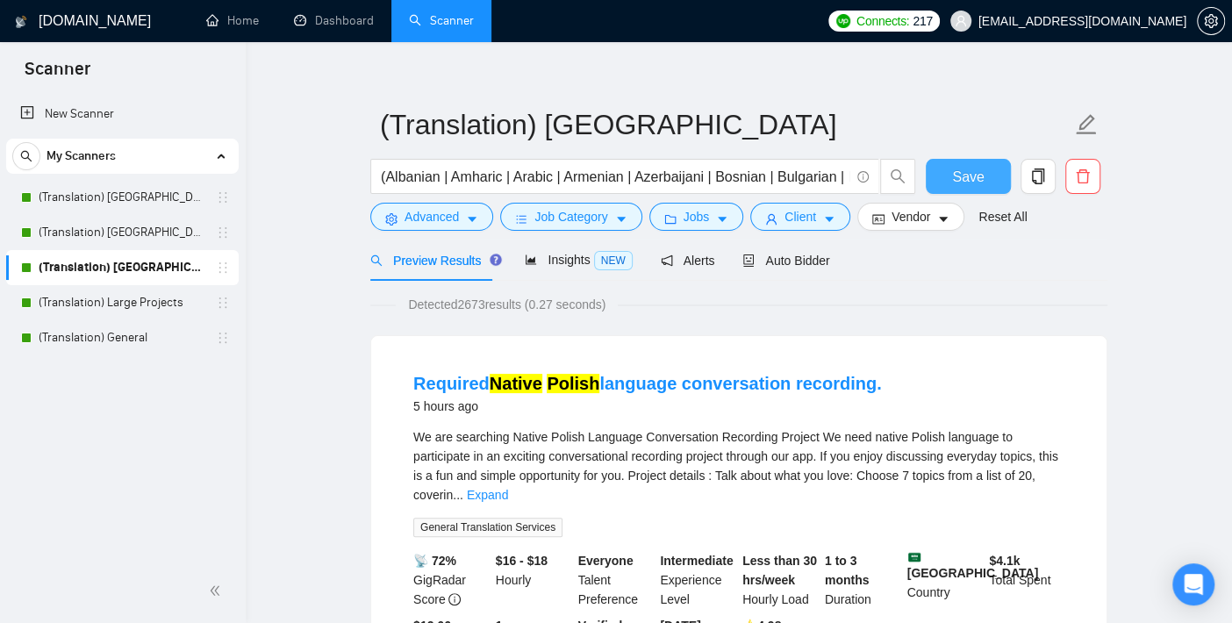
click at [962, 171] on span "Save" at bounding box center [968, 177] width 32 height 22
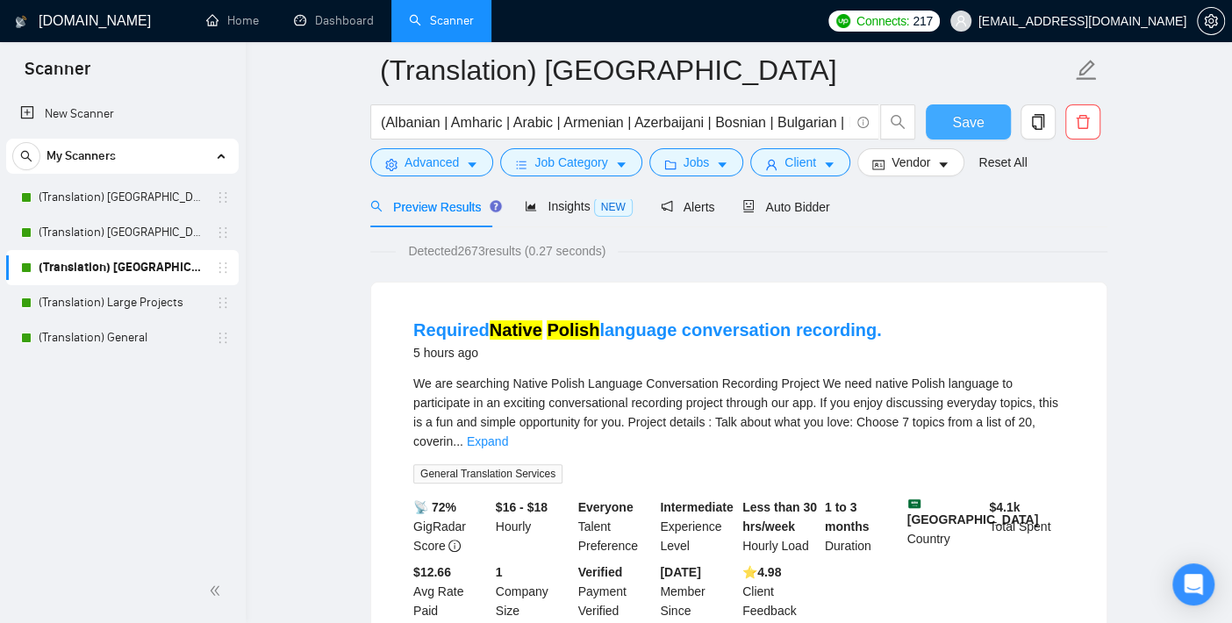
scroll to position [115, 0]
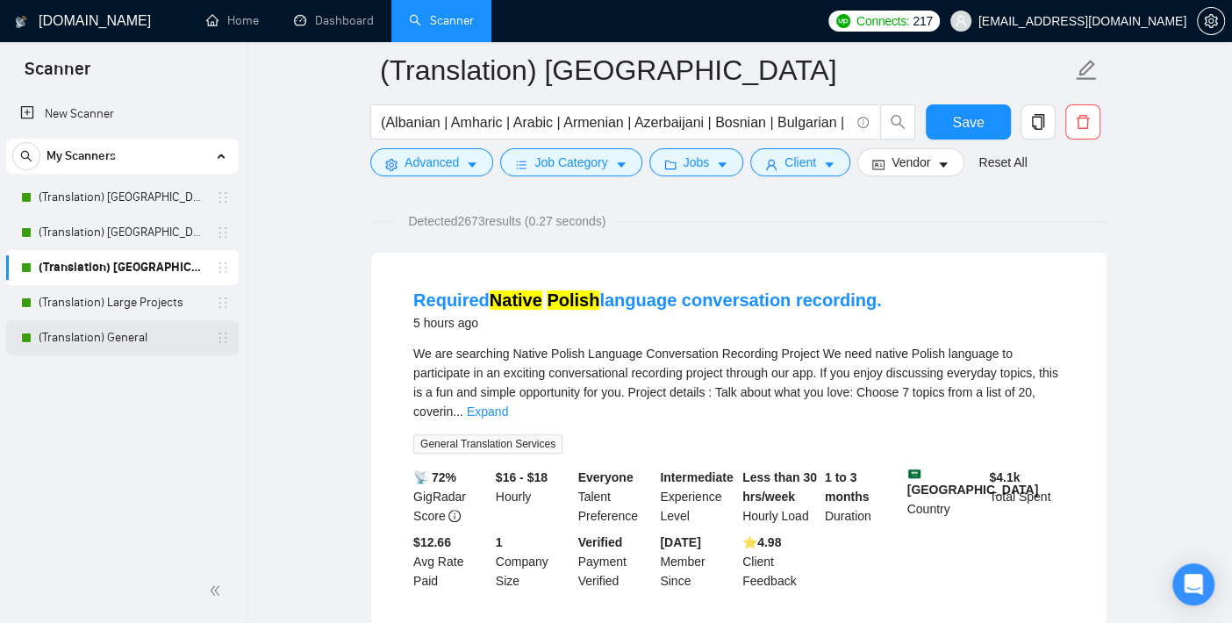
click at [87, 332] on link "(Translation) General" at bounding box center [122, 337] width 167 height 35
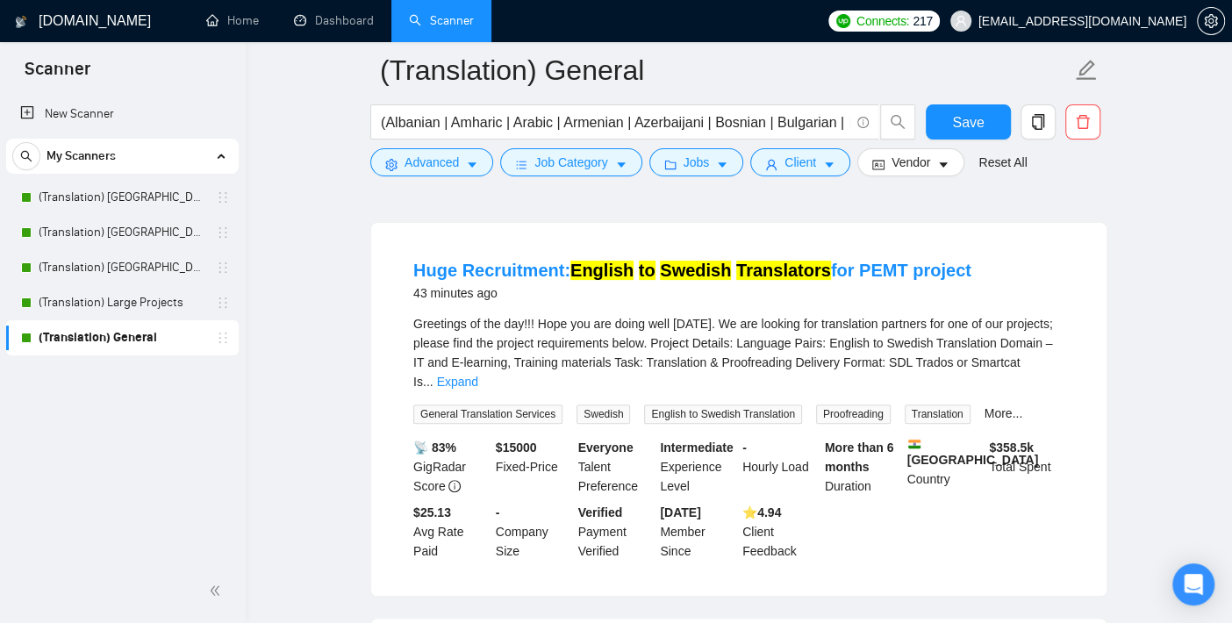
scroll to position [115, 0]
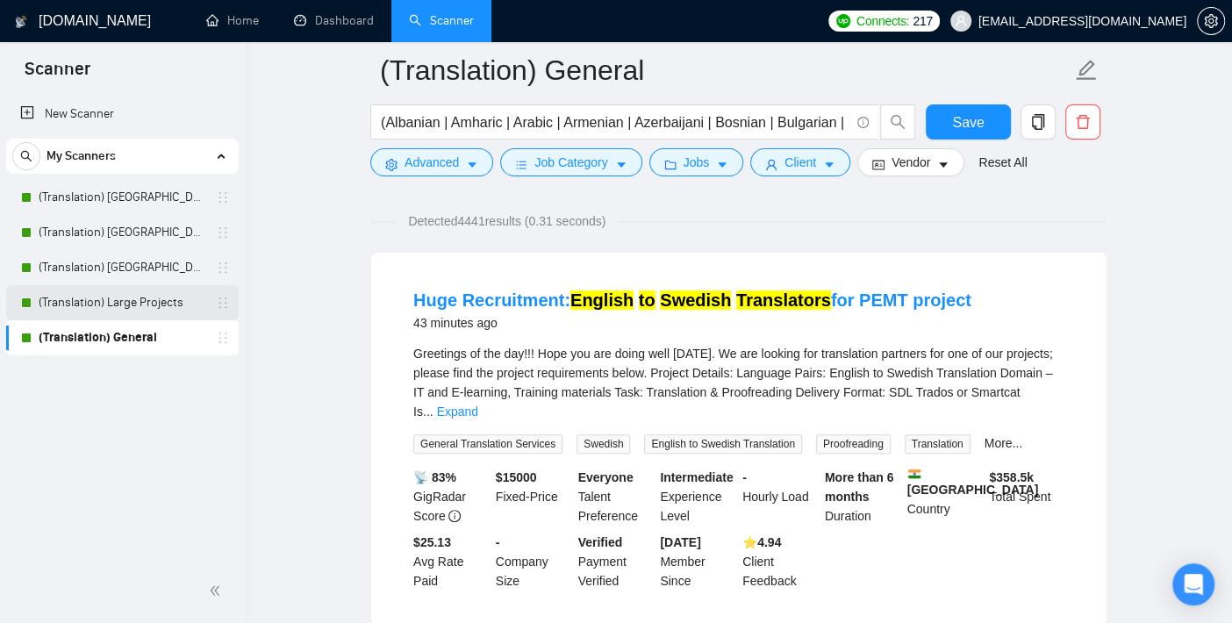
click at [143, 312] on link "(Translation) Large Projects" at bounding box center [122, 302] width 167 height 35
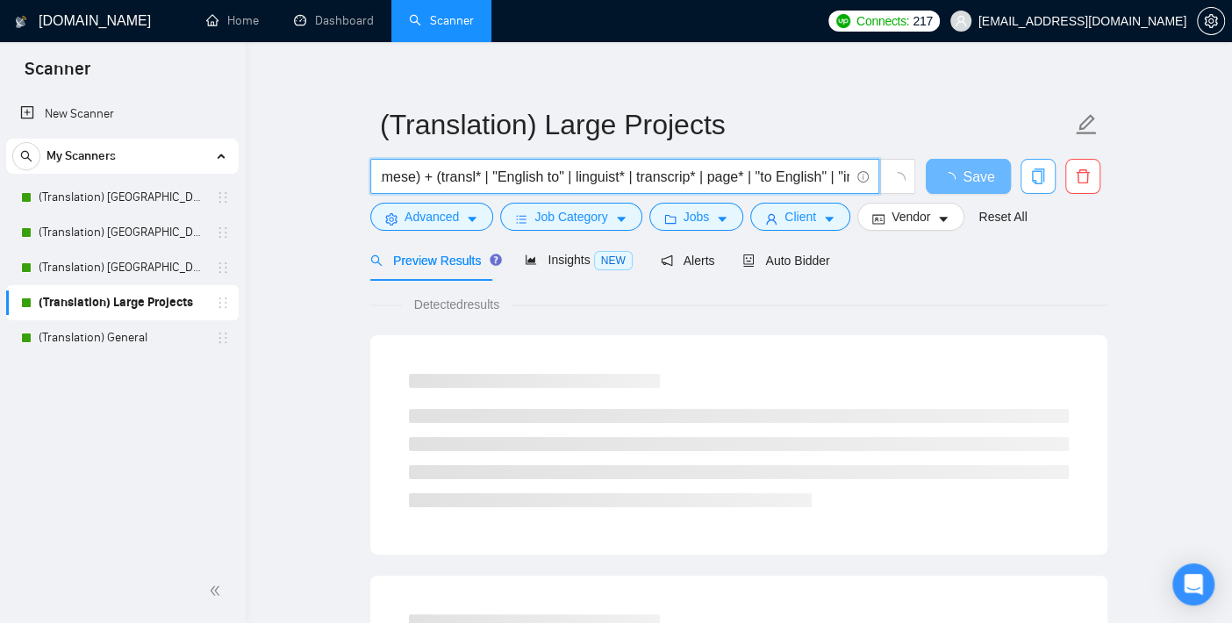
scroll to position [0, 3656]
drag, startPoint x: 688, startPoint y: 172, endPoint x: 1028, endPoint y: 167, distance: 339.7
click at [1028, 167] on div "(Albanian | Amharic | Arabic | Armenian | Azerbaijani | Bosnian | Bulgarian | B…" at bounding box center [735, 181] width 737 height 44
click at [796, 185] on input "(Albanian | Amharic | Arabic | Armenian | Azerbaijani | Bosnian | Bulgarian | B…" at bounding box center [615, 177] width 469 height 22
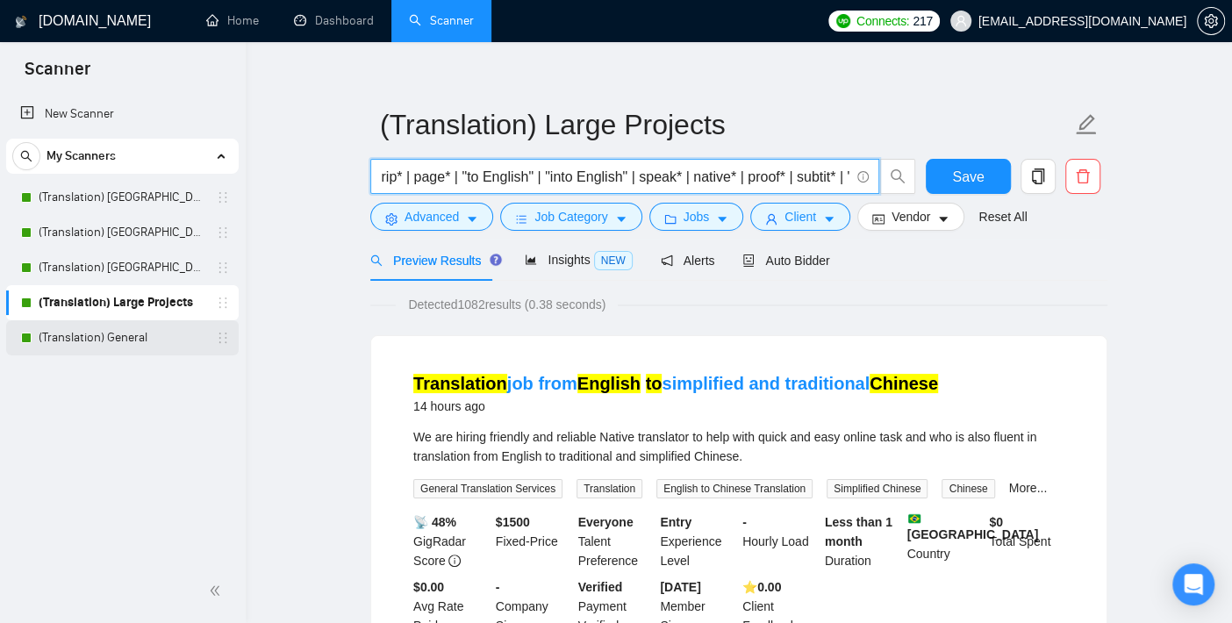
click at [92, 333] on link "(Translation) General" at bounding box center [122, 337] width 167 height 35
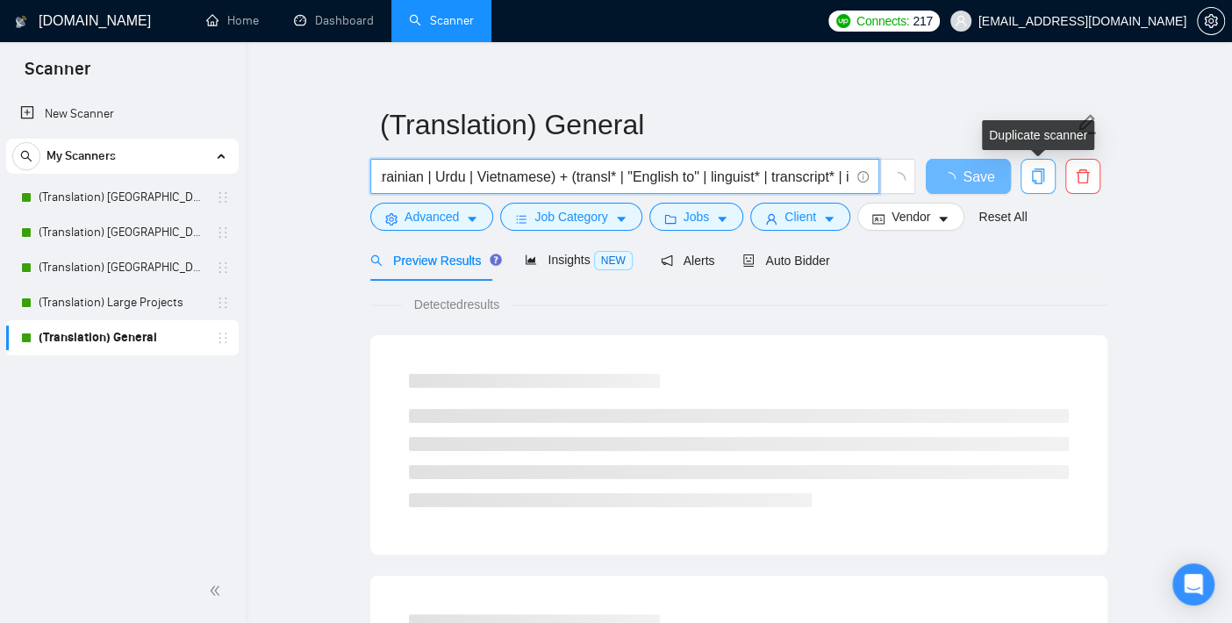
scroll to position [0, 3839]
drag, startPoint x: 663, startPoint y: 175, endPoint x: 1040, endPoint y: 167, distance: 377.5
click at [1040, 167] on div "(Albanian | Amharic | Arabic | Armenian | Azerbaijani | Bosnian | Bulgarian | B…" at bounding box center [735, 181] width 737 height 44
click at [734, 199] on div "(Albanian | Amharic | Arabic | Armenian | Azerbaijani | Bosnian | Bulgarian | B…" at bounding box center [643, 181] width 553 height 44
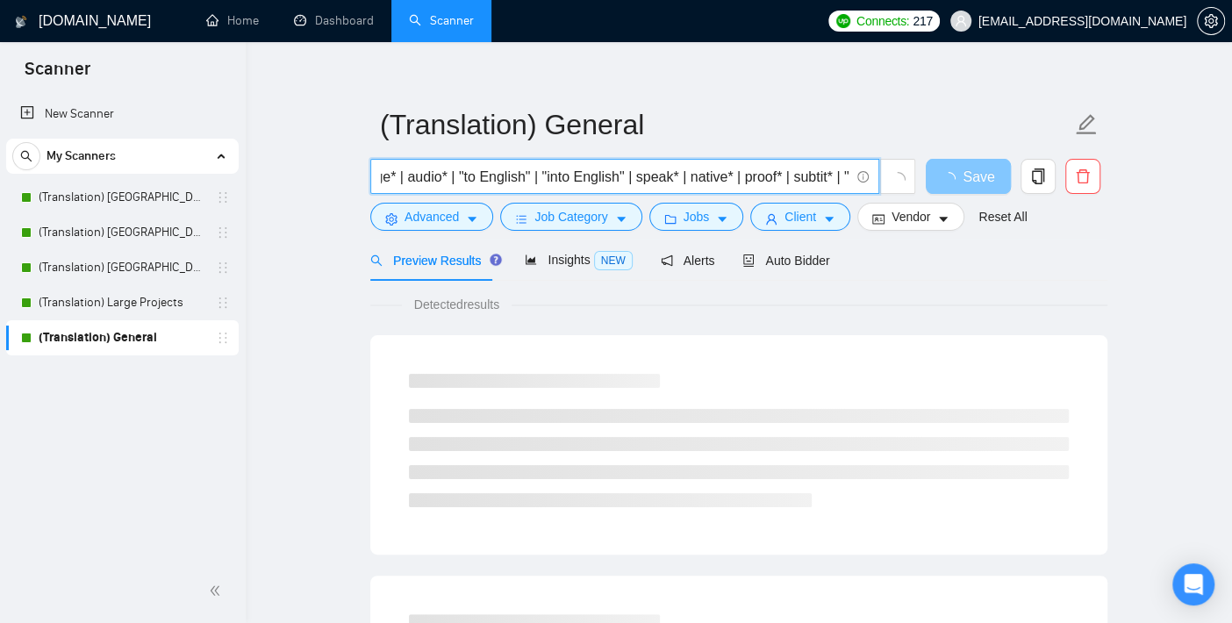
drag, startPoint x: 738, startPoint y: 174, endPoint x: 998, endPoint y: 164, distance: 260.0
click at [998, 164] on div "(Albanian | Amharic | Arabic | Armenian | Azerbaijani | Bosnian | Bulgarian | B…" at bounding box center [735, 181] width 737 height 44
click at [794, 175] on input "(Albanian | Amharic | Arabic | Armenian | Azerbaijani | Bosnian | Bulgarian | B…" at bounding box center [615, 177] width 469 height 22
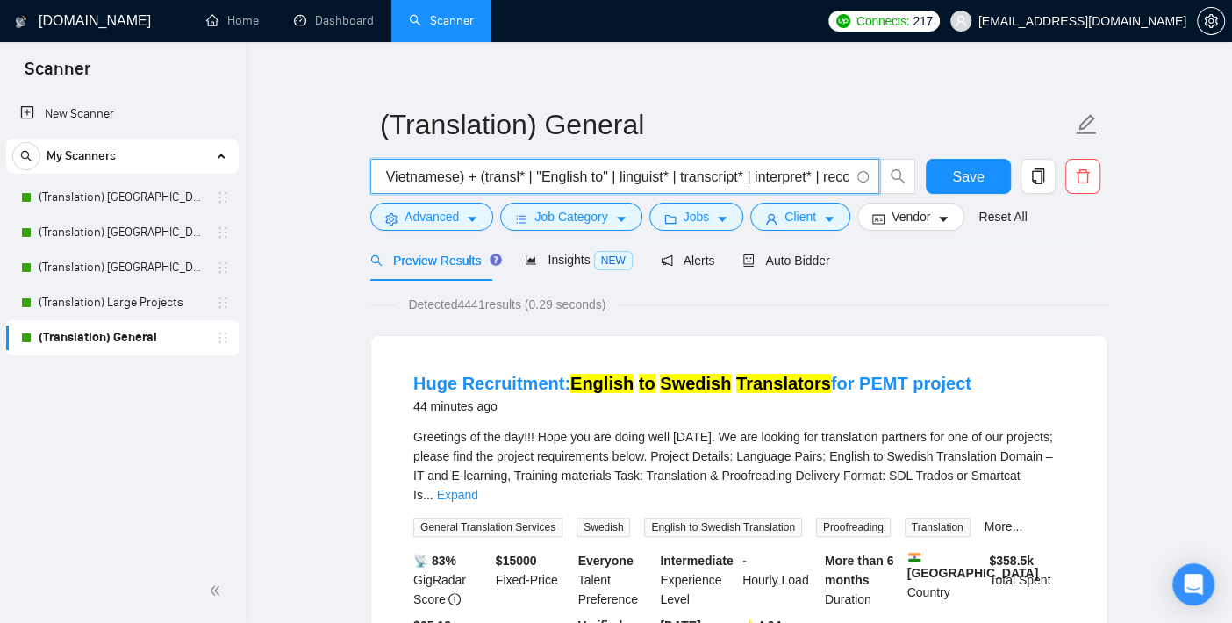
scroll to position [0, 3315]
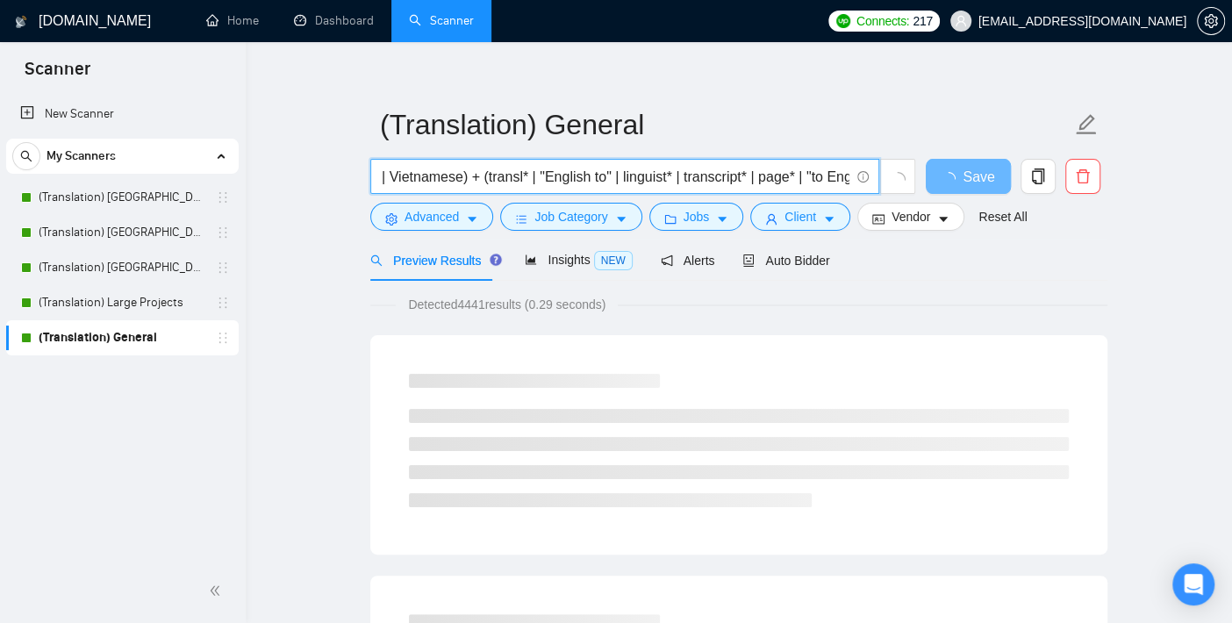
click at [742, 184] on input "(Albanian | Amharic | Arabic | Armenian | Azerbaijani | Bosnian | Bulgarian | B…" at bounding box center [615, 177] width 469 height 22
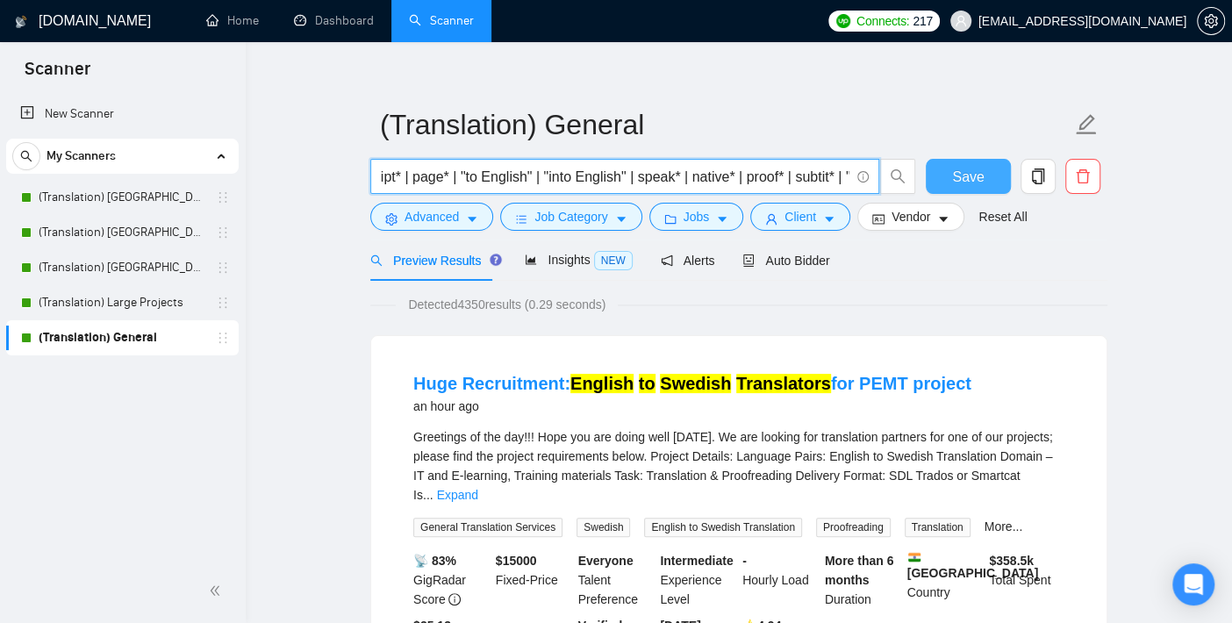
type input "(Albanian | Amharic | Arabic | Armenian | Azerbaijani | Bosnian | Bulgarian | B…"
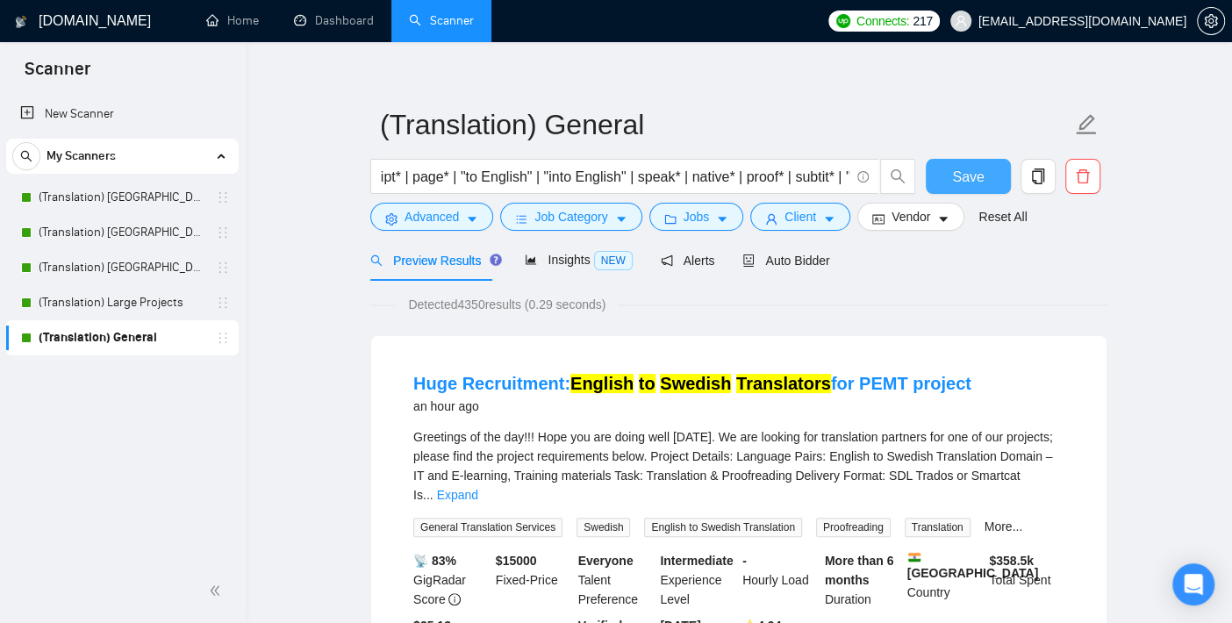
click at [980, 167] on span "Save" at bounding box center [968, 177] width 32 height 22
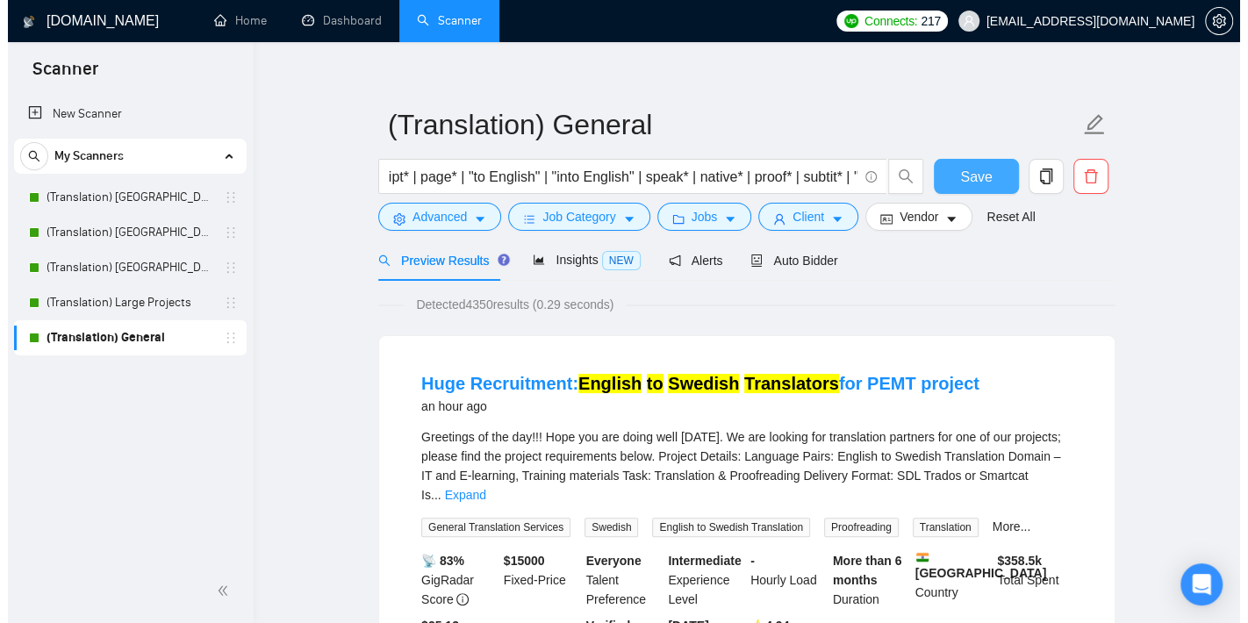
scroll to position [0, 0]
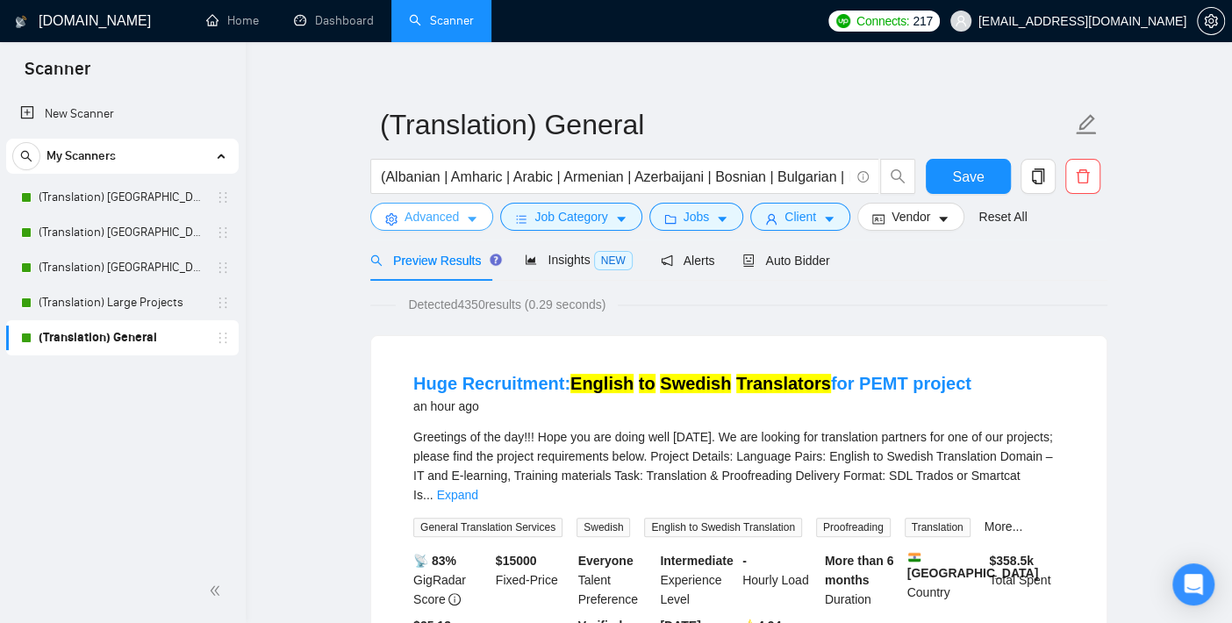
click at [458, 216] on button "Advanced" at bounding box center [431, 217] width 123 height 28
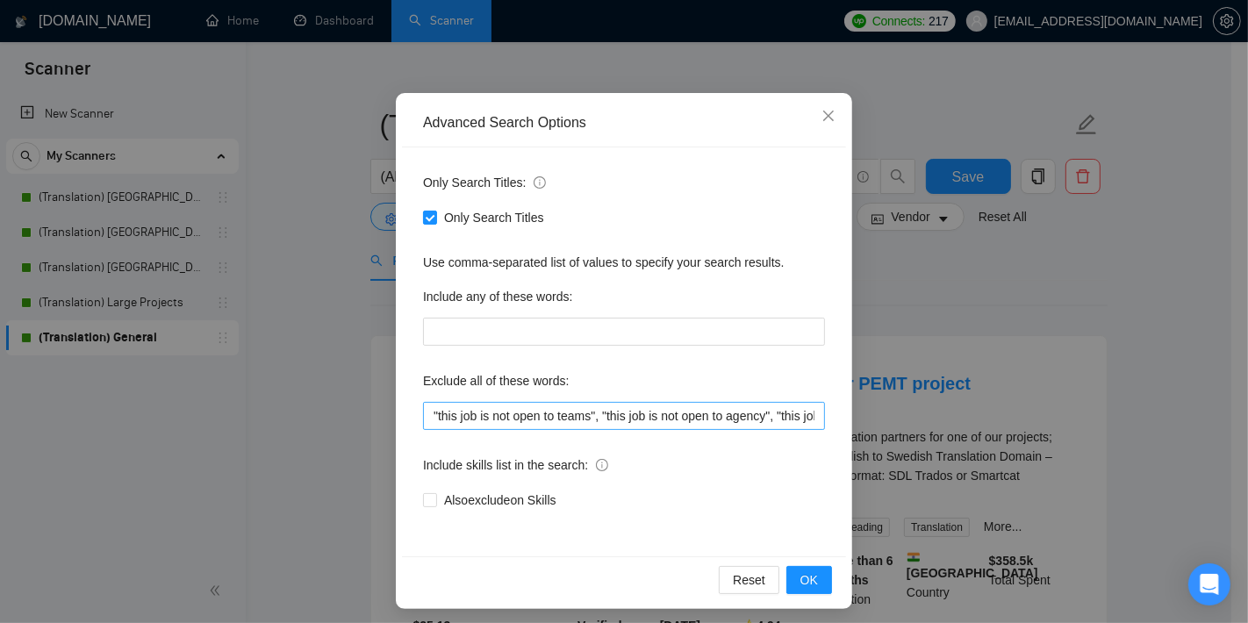
scroll to position [105, 0]
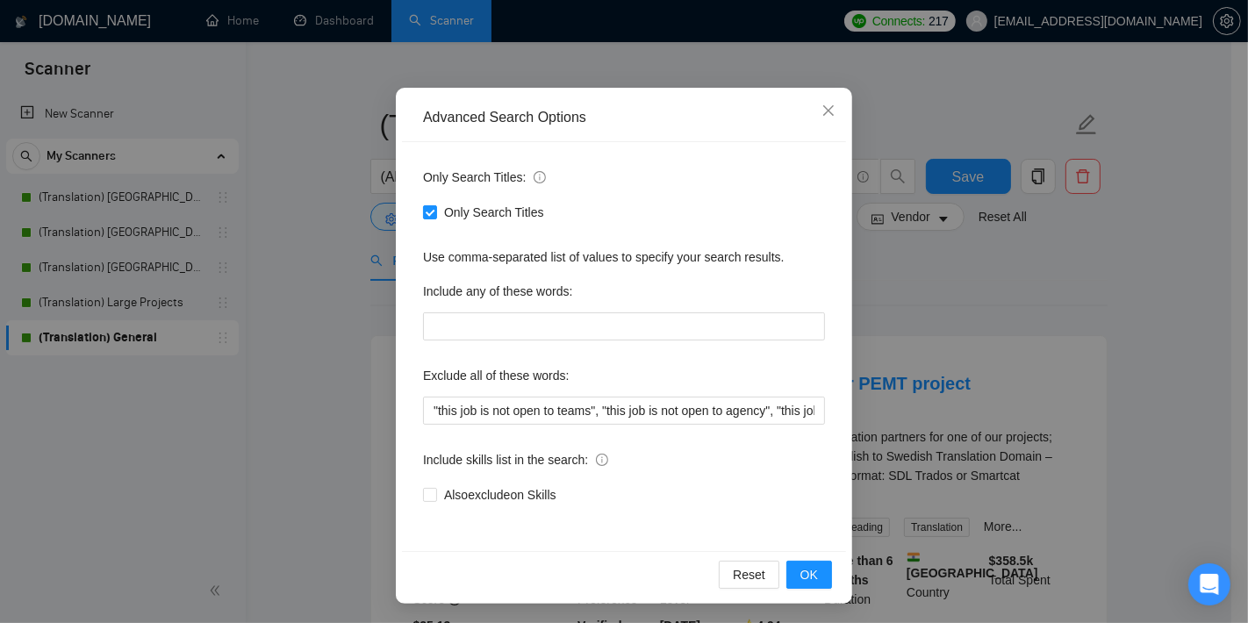
click at [346, 407] on div "Advanced Search Options Only Search Titles: Only Search Titles Use comma-separa…" at bounding box center [624, 311] width 1248 height 623
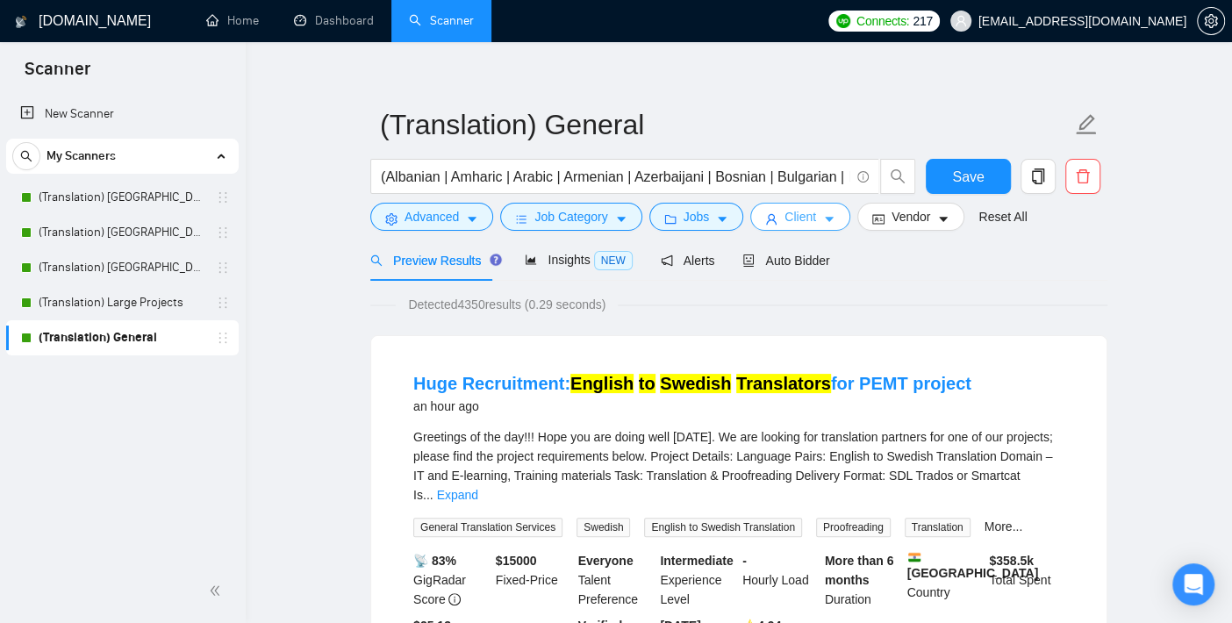
click at [823, 214] on icon "caret-down" at bounding box center [829, 219] width 12 height 12
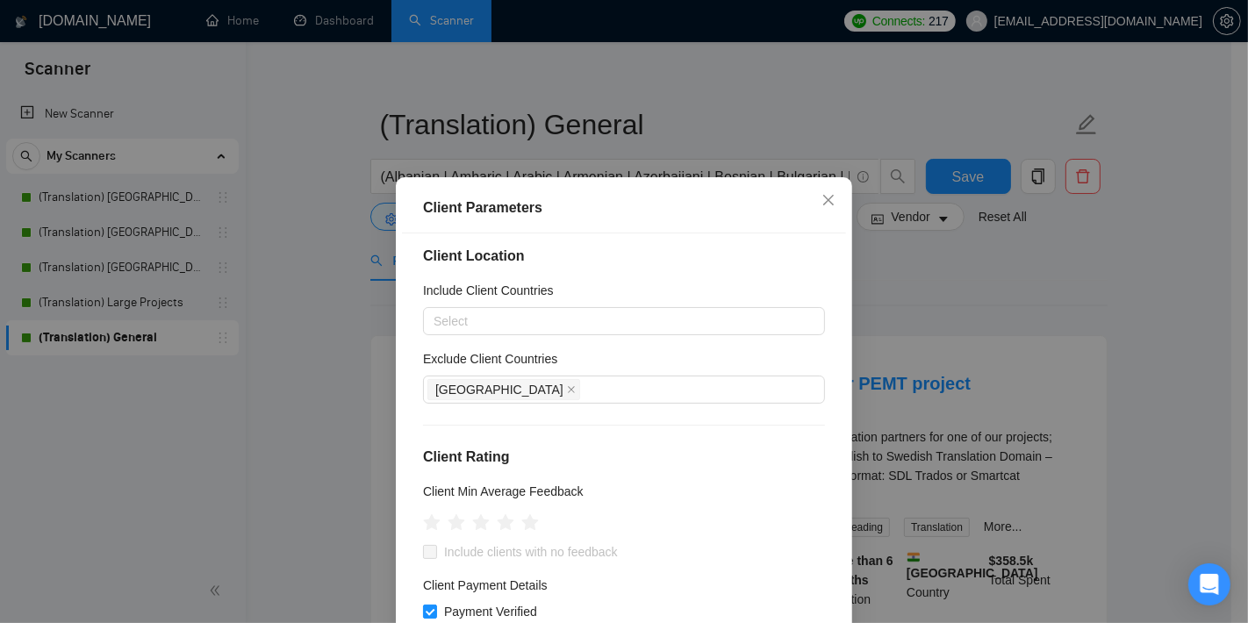
scroll to position [0, 0]
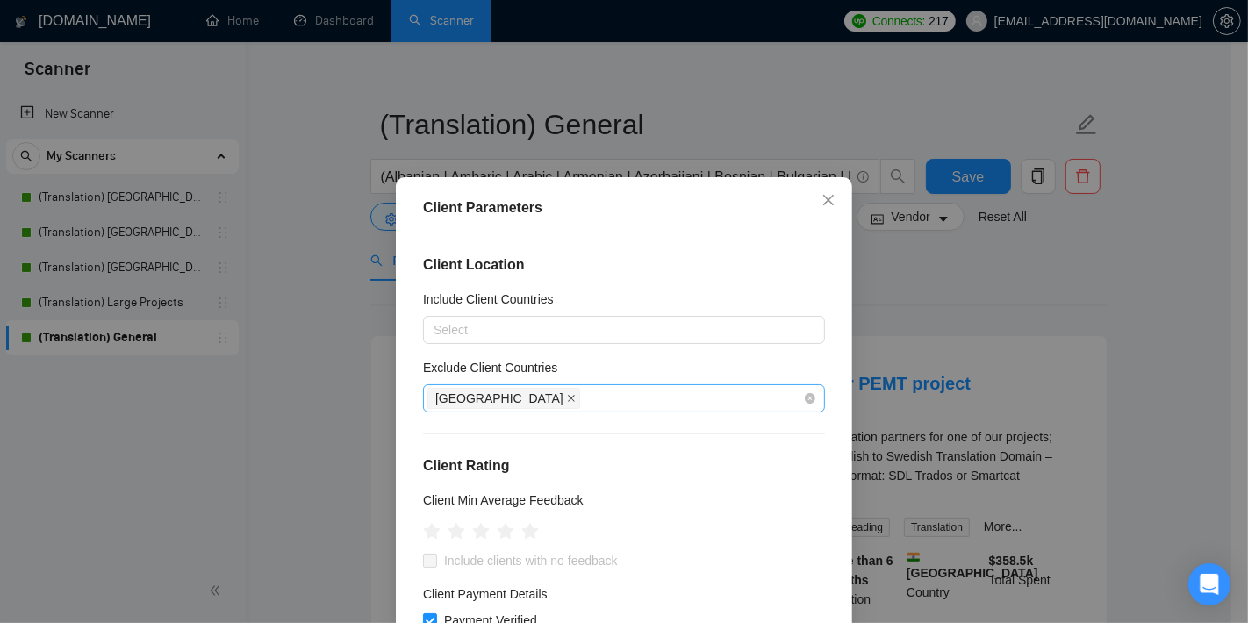
click at [567, 397] on icon "close" at bounding box center [571, 398] width 9 height 9
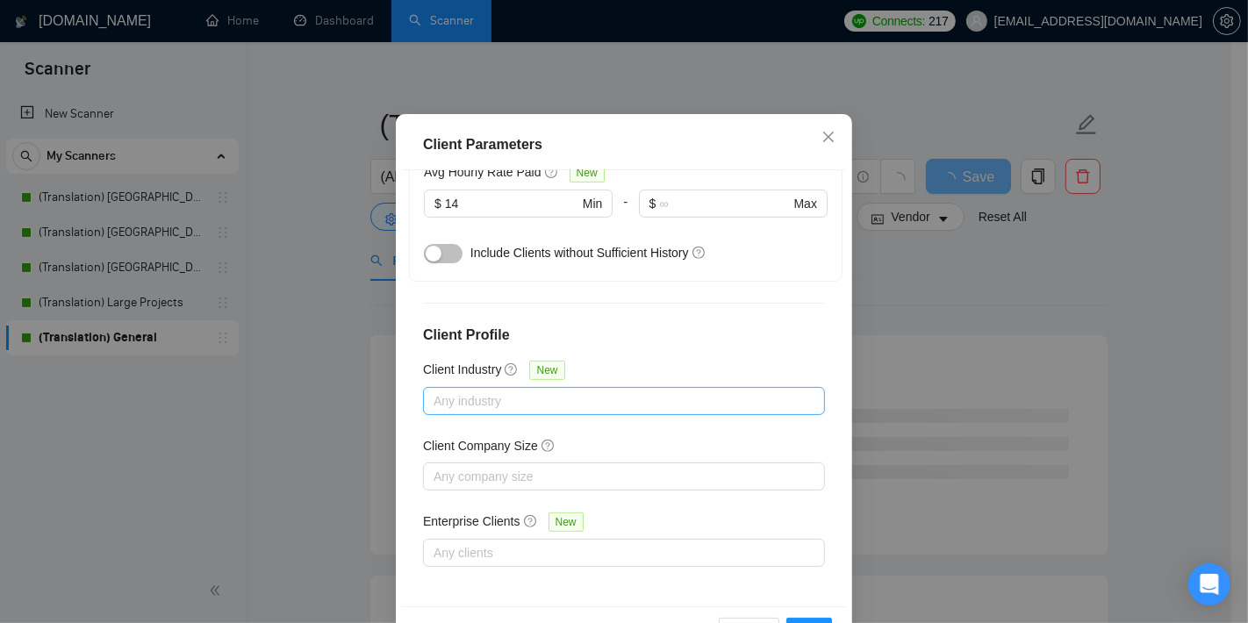
scroll to position [123, 0]
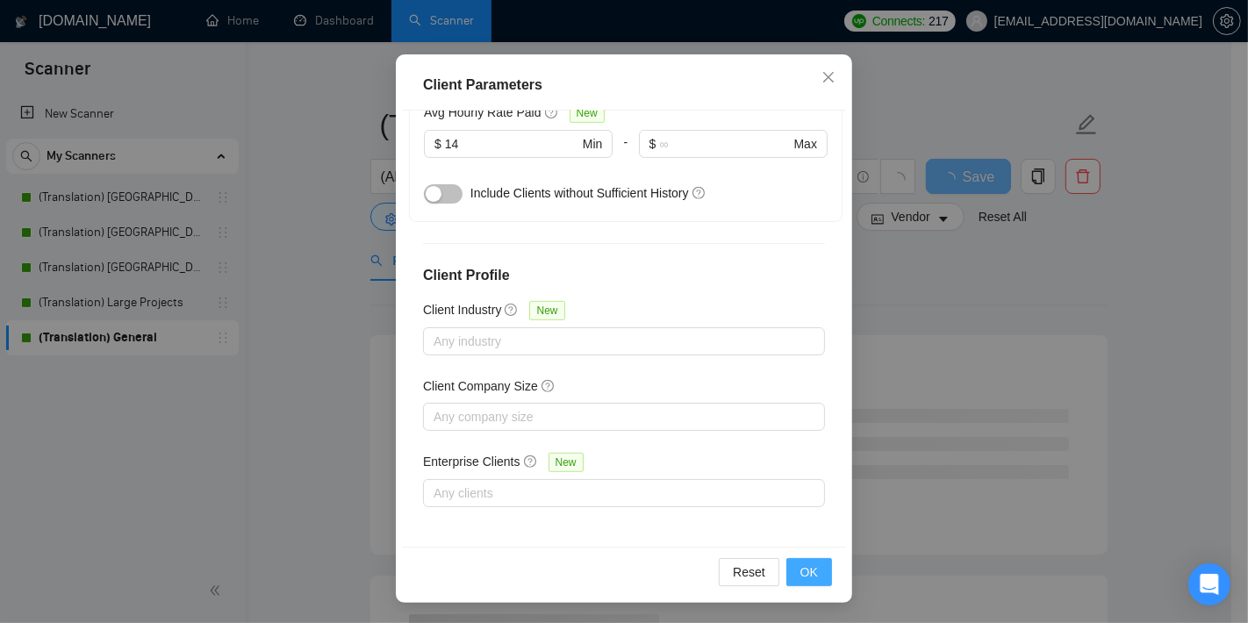
click at [808, 564] on span "OK" at bounding box center [810, 572] width 18 height 19
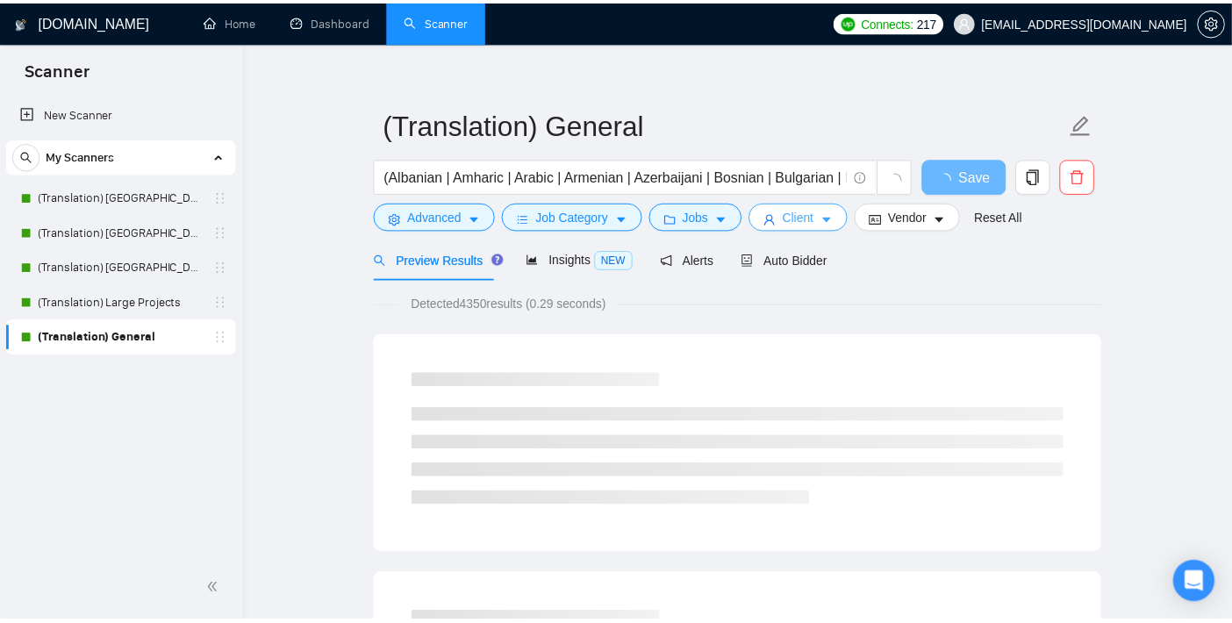
scroll to position [0, 0]
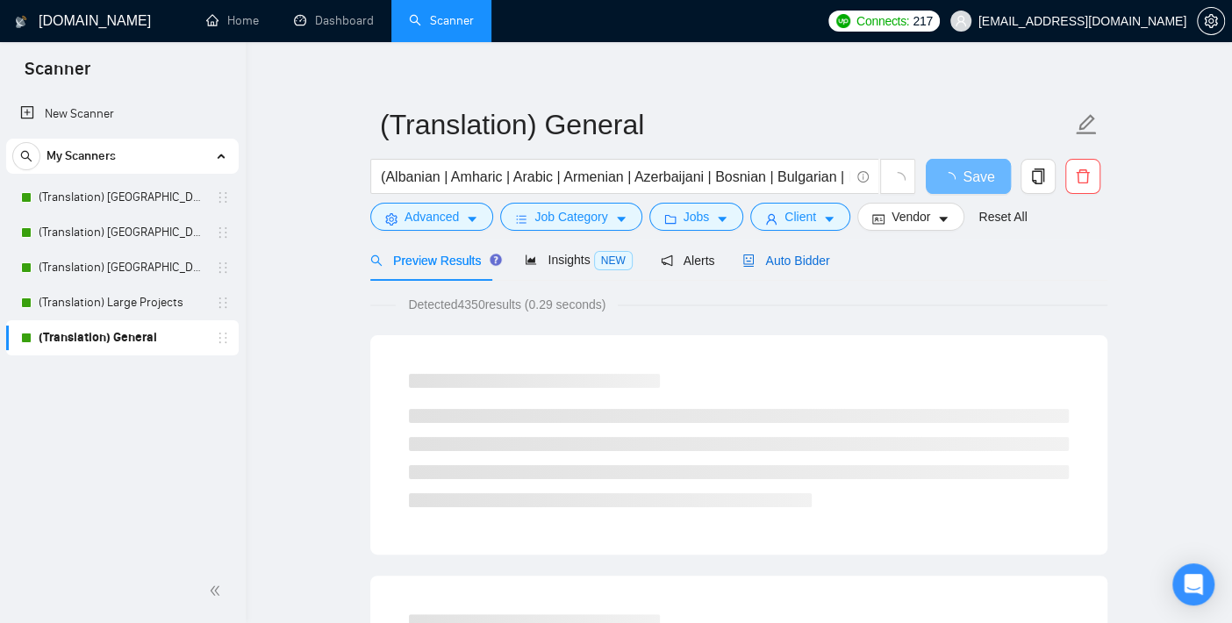
click at [776, 264] on span "Auto Bidder" at bounding box center [786, 261] width 87 height 14
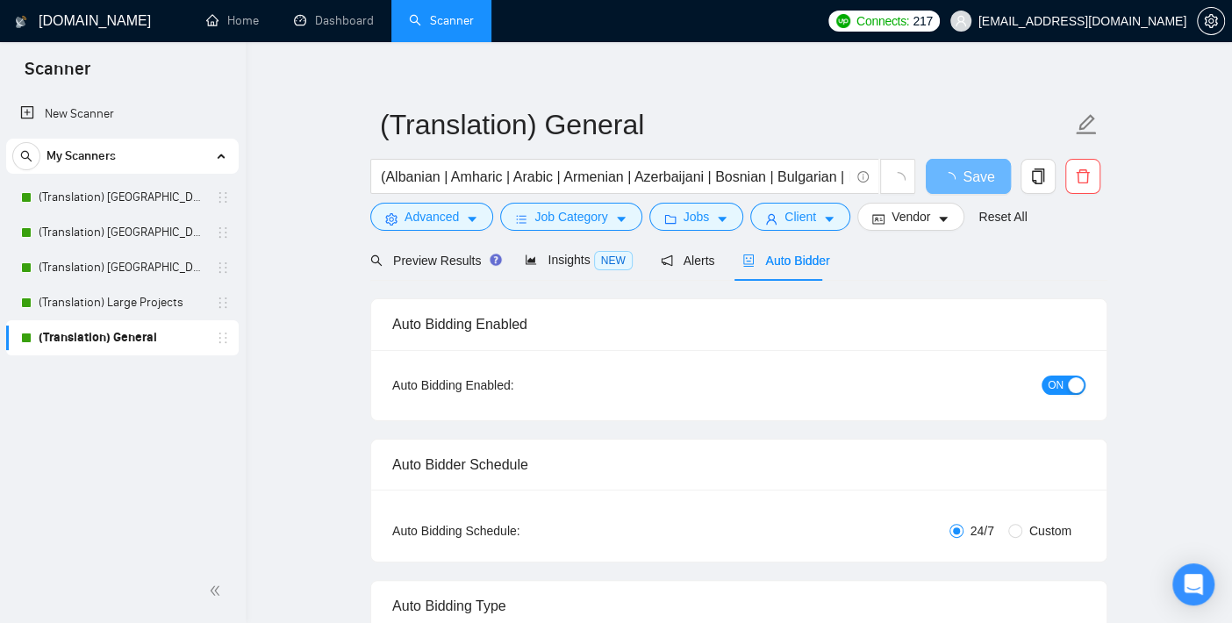
checkbox input "true"
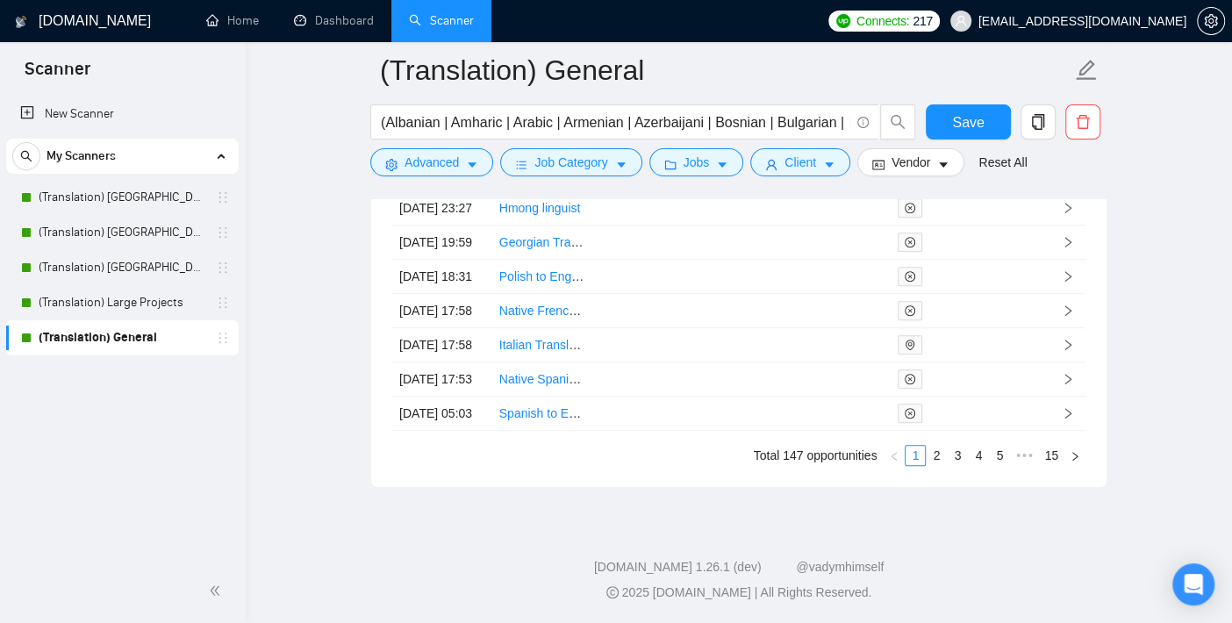
scroll to position [4991, 0]
click at [222, 335] on icon "holder" at bounding box center [223, 338] width 14 height 14
drag, startPoint x: 225, startPoint y: 340, endPoint x: 190, endPoint y: 345, distance: 34.6
click at [190, 345] on link "(Translation) General" at bounding box center [122, 337] width 167 height 35
click at [10, 342] on div "(Translation) General" at bounding box center [122, 337] width 233 height 35
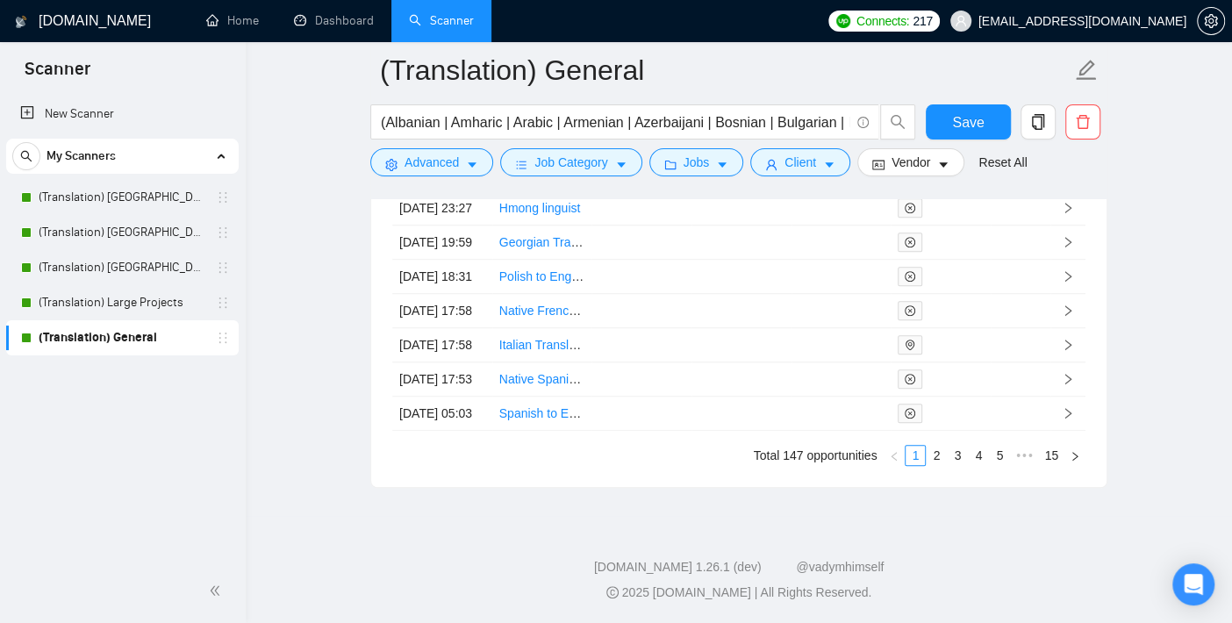
click at [10, 338] on div "(Translation) General" at bounding box center [122, 337] width 233 height 35
click at [934, 458] on link "2" at bounding box center [936, 455] width 19 height 19
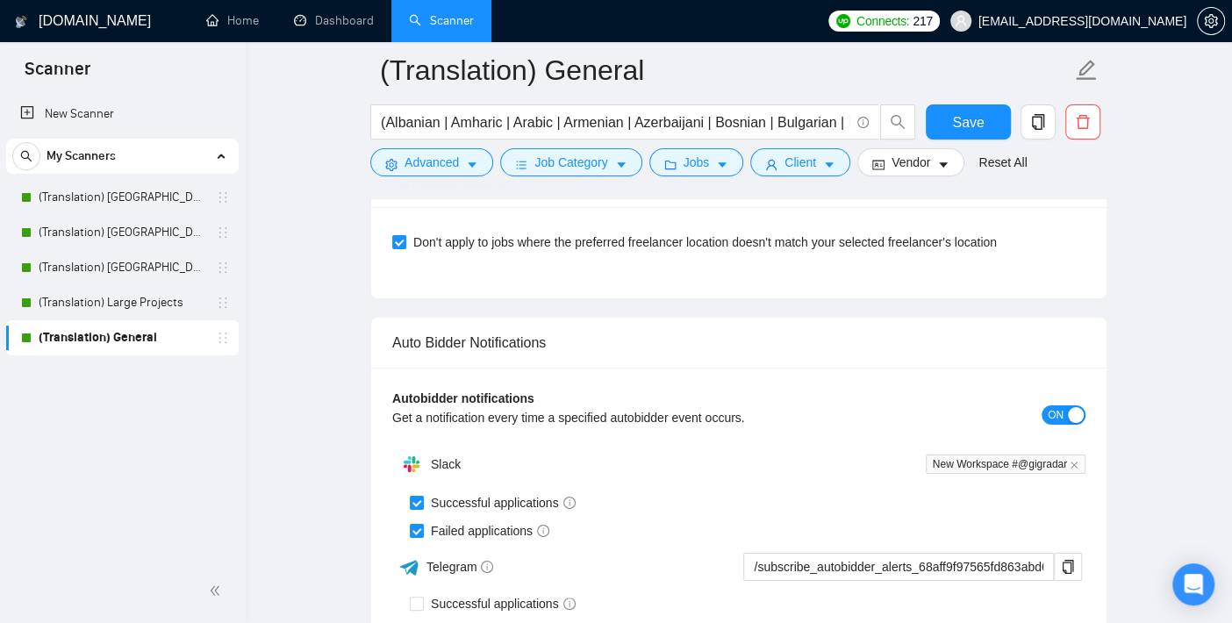
scroll to position [3759, 0]
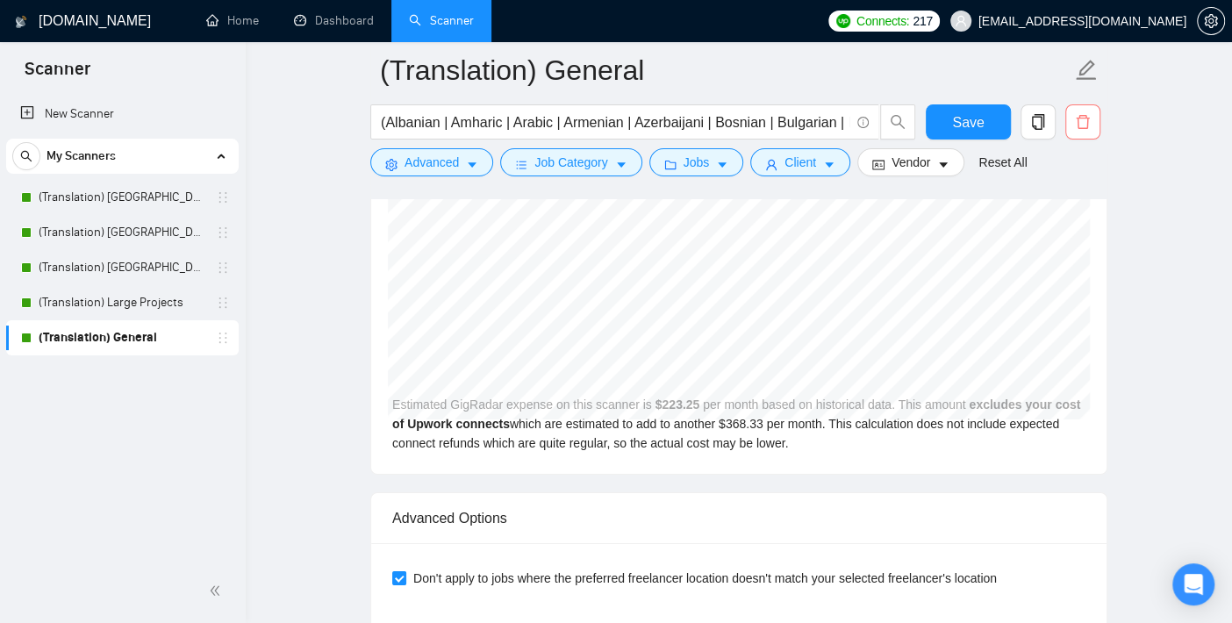
click at [1091, 115] on span "delete" at bounding box center [1082, 122] width 33 height 16
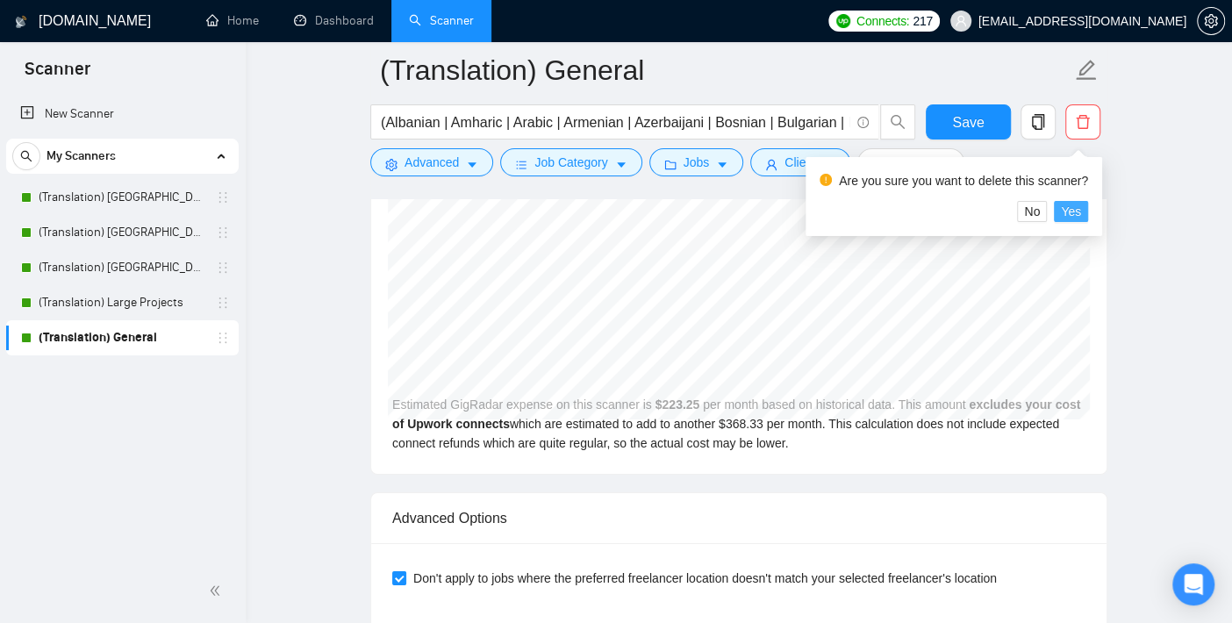
click at [1075, 212] on span "Yes" at bounding box center [1071, 211] width 20 height 19
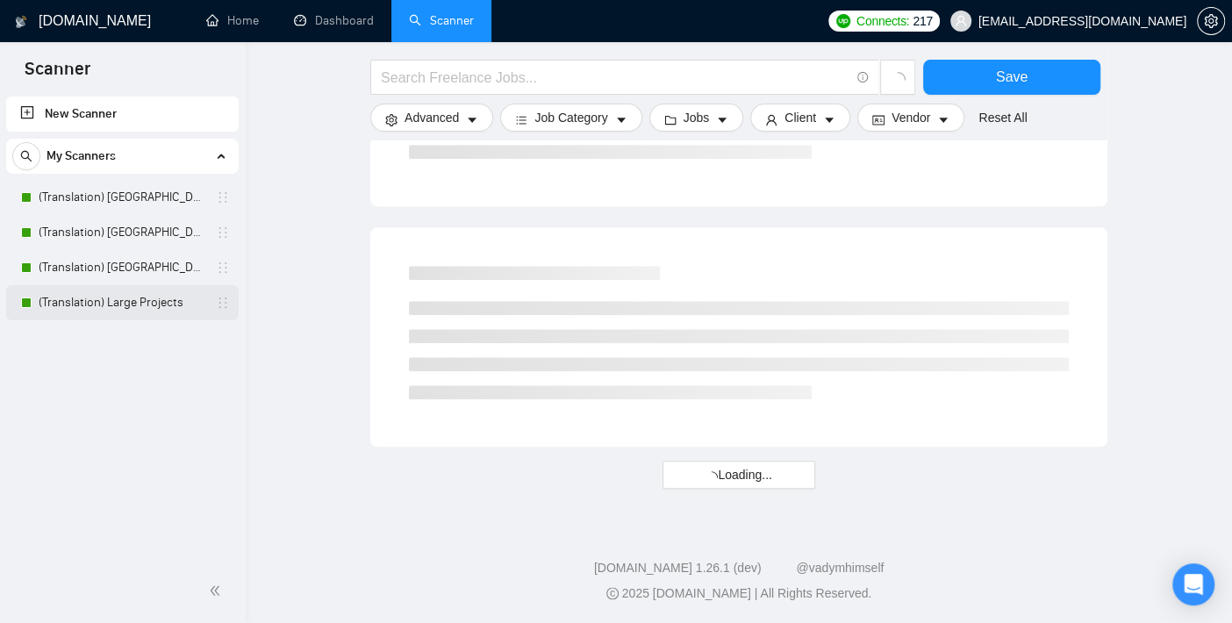
click at [116, 301] on link "(Translation) Large Projects" at bounding box center [122, 302] width 167 height 35
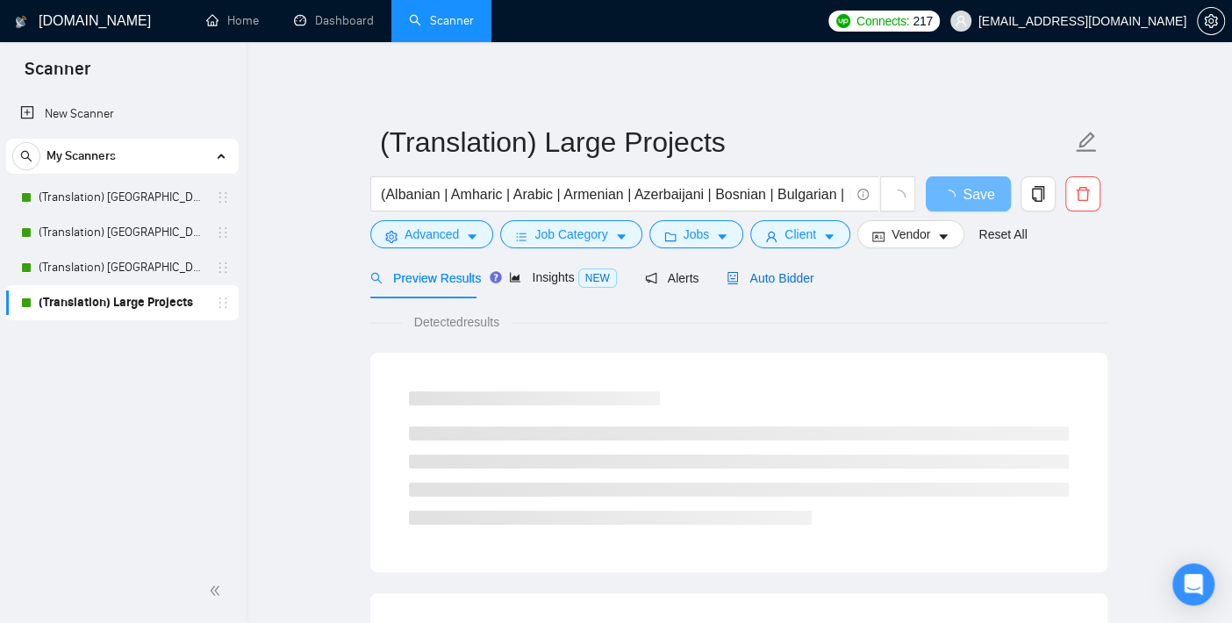
click at [765, 285] on span "Auto Bidder" at bounding box center [770, 278] width 87 height 14
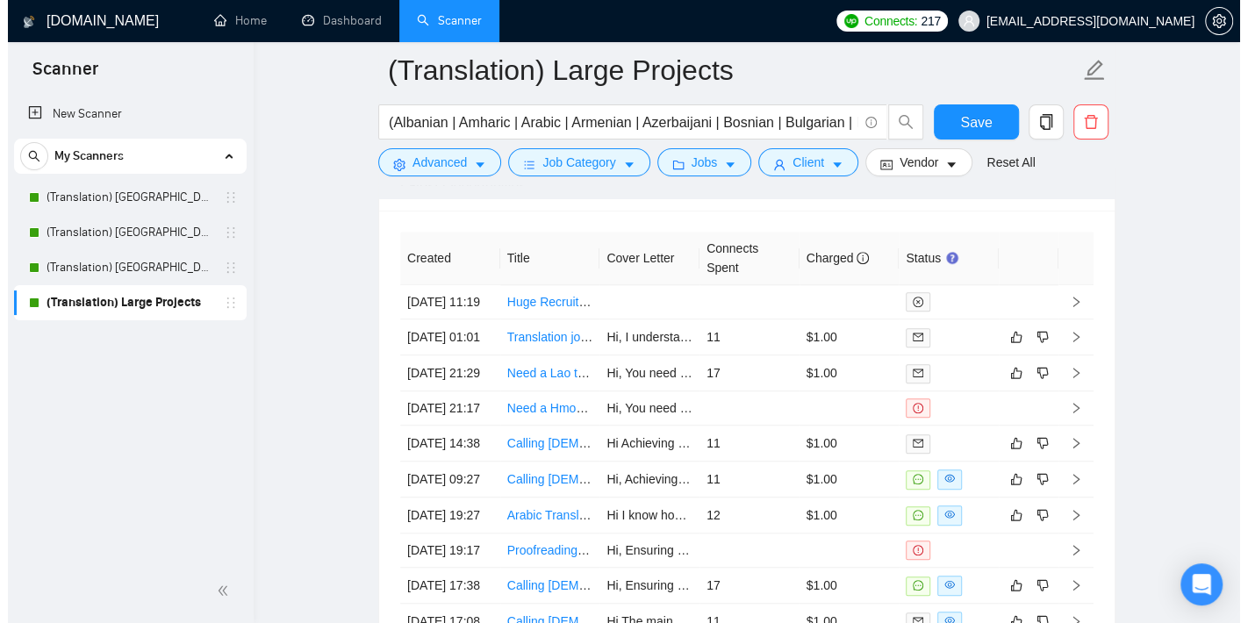
scroll to position [4584, 0]
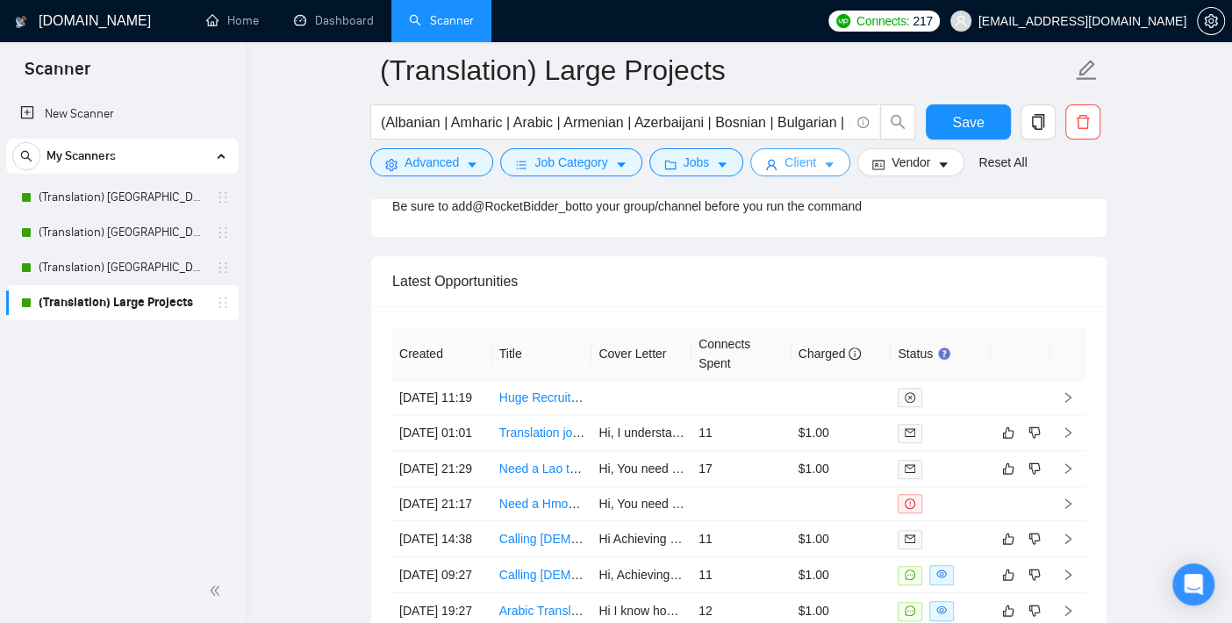
click at [809, 169] on button "Client" at bounding box center [800, 162] width 100 height 28
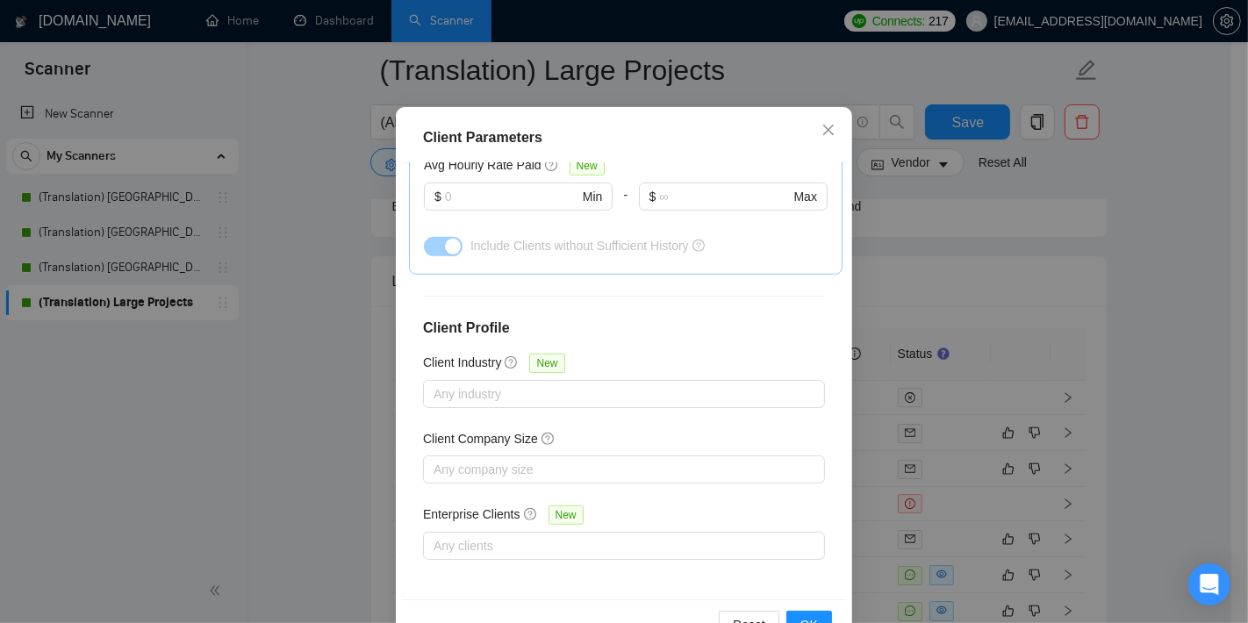
scroll to position [123, 0]
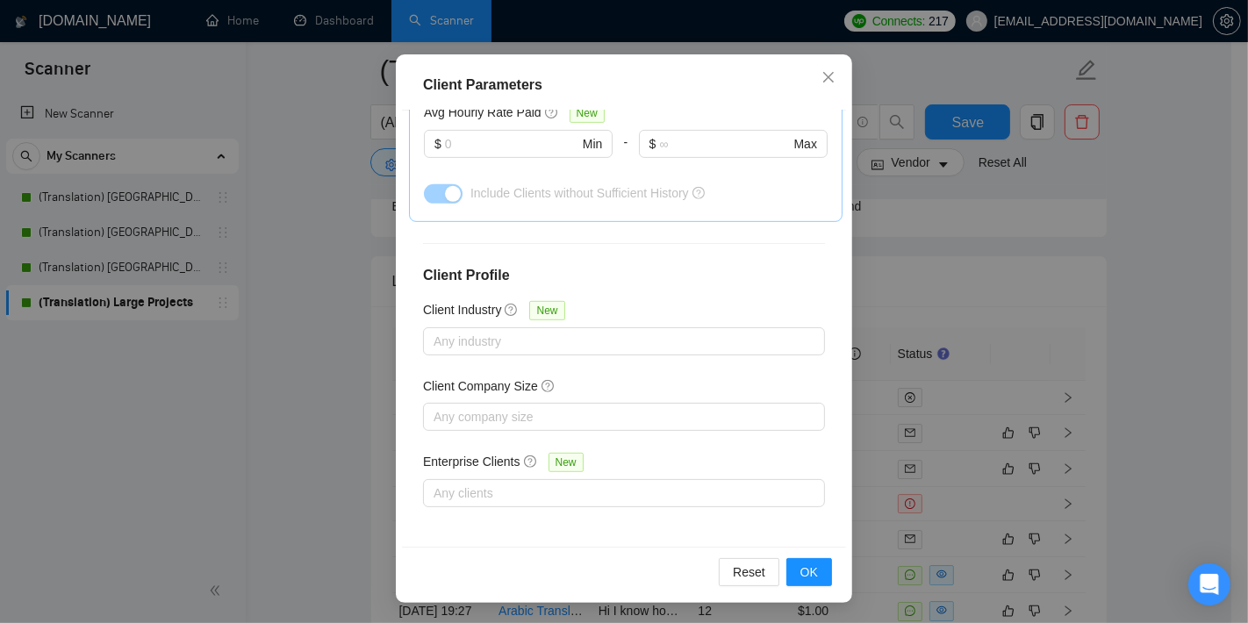
click at [316, 380] on div "Client Parameters Client Location Include Client Countries Select Exclude Clien…" at bounding box center [624, 311] width 1248 height 623
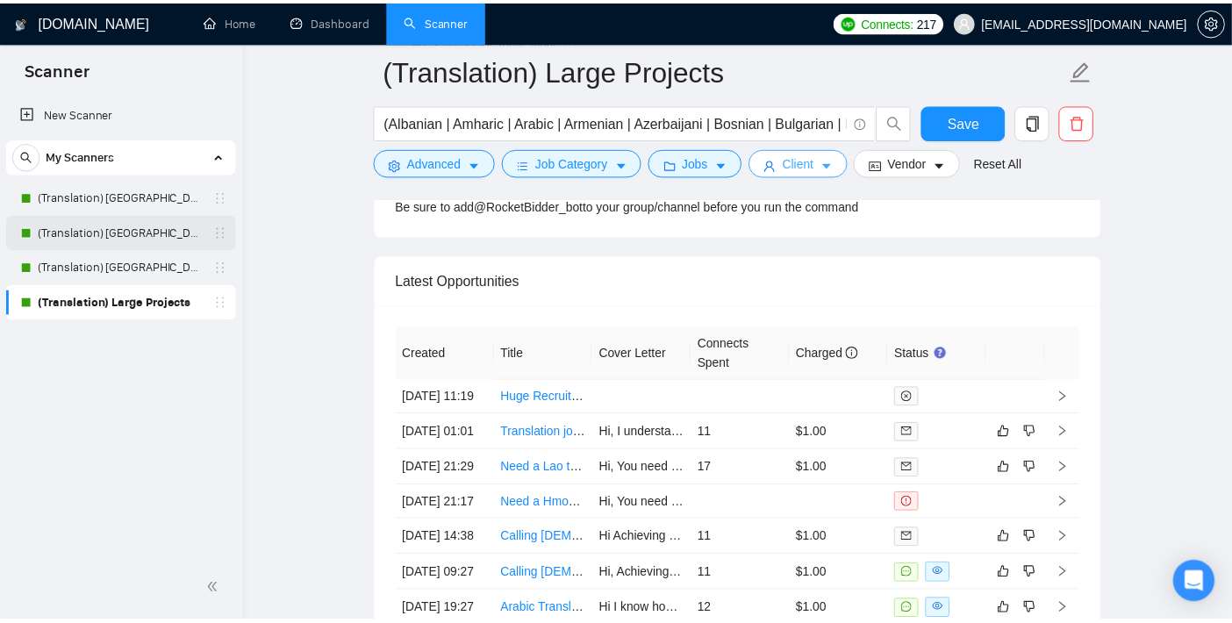
scroll to position [0, 0]
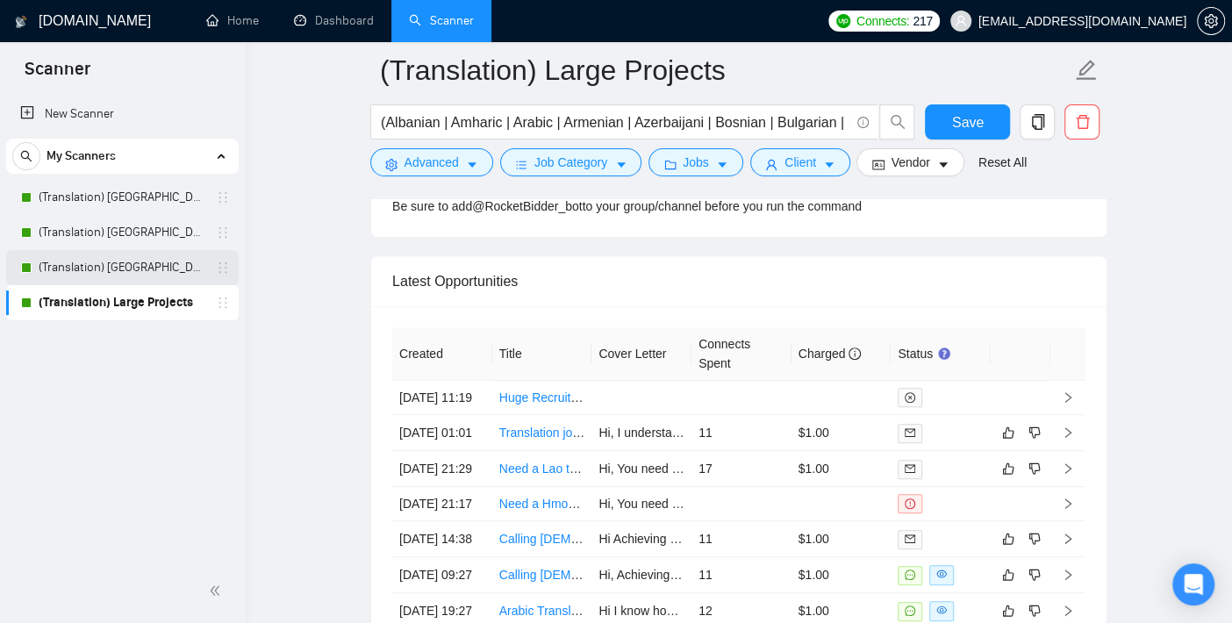
click at [108, 273] on link "(Translation) [GEOGRAPHIC_DATA]" at bounding box center [122, 267] width 167 height 35
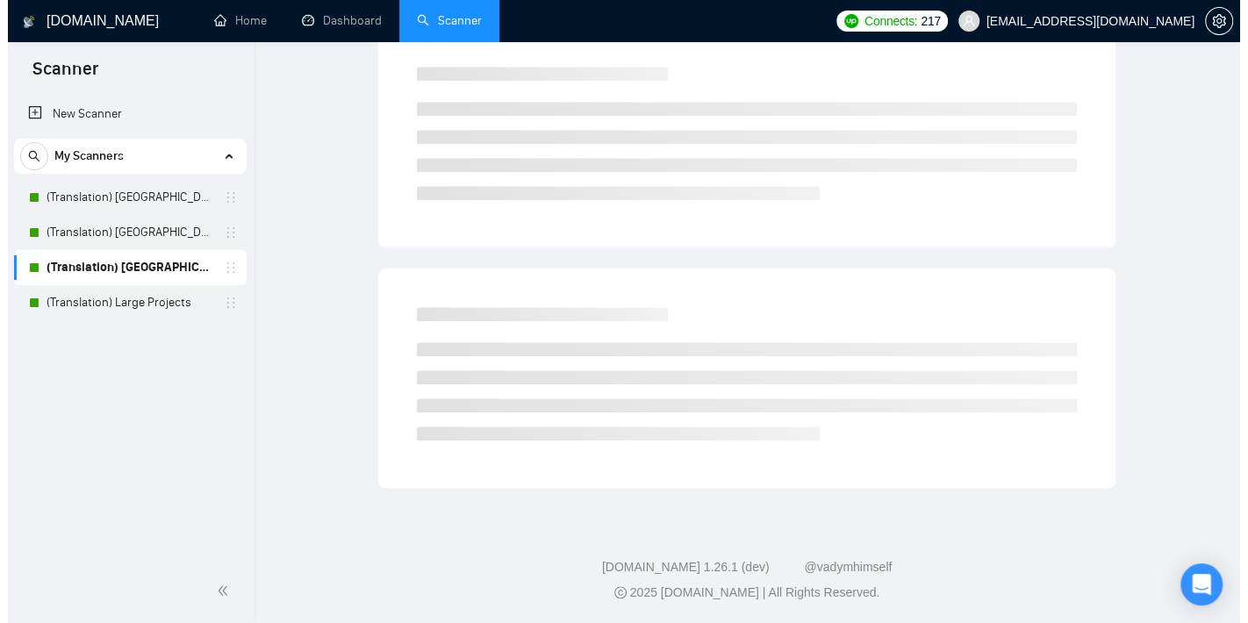
scroll to position [18, 0]
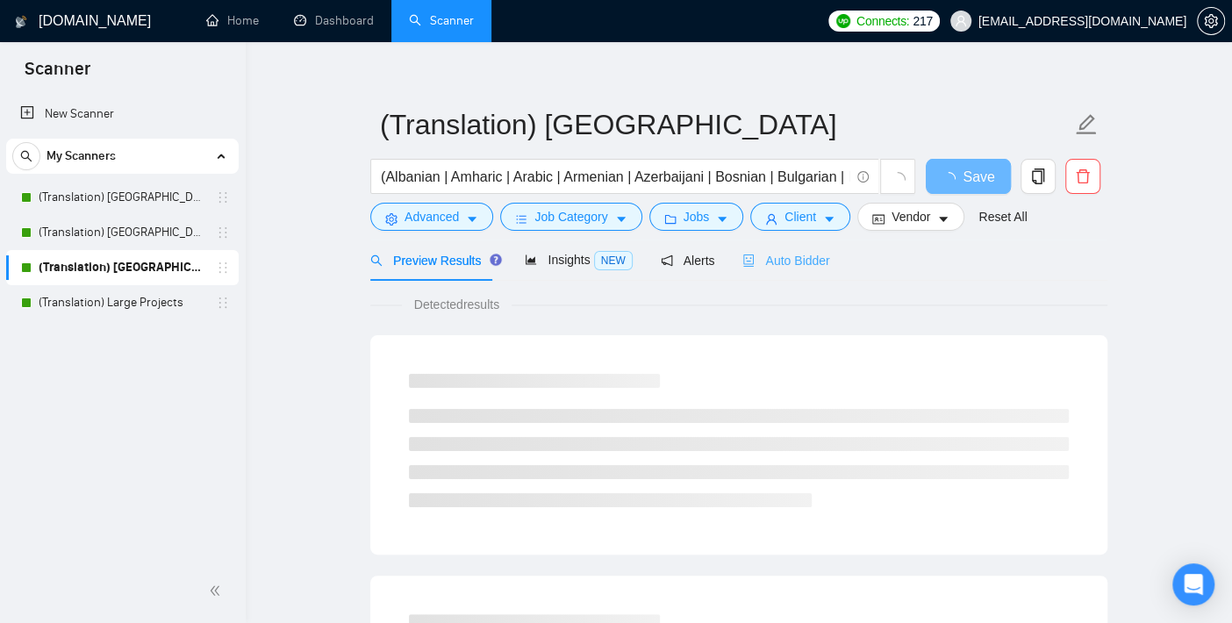
click at [786, 277] on div "Auto Bidder" at bounding box center [786, 260] width 87 height 41
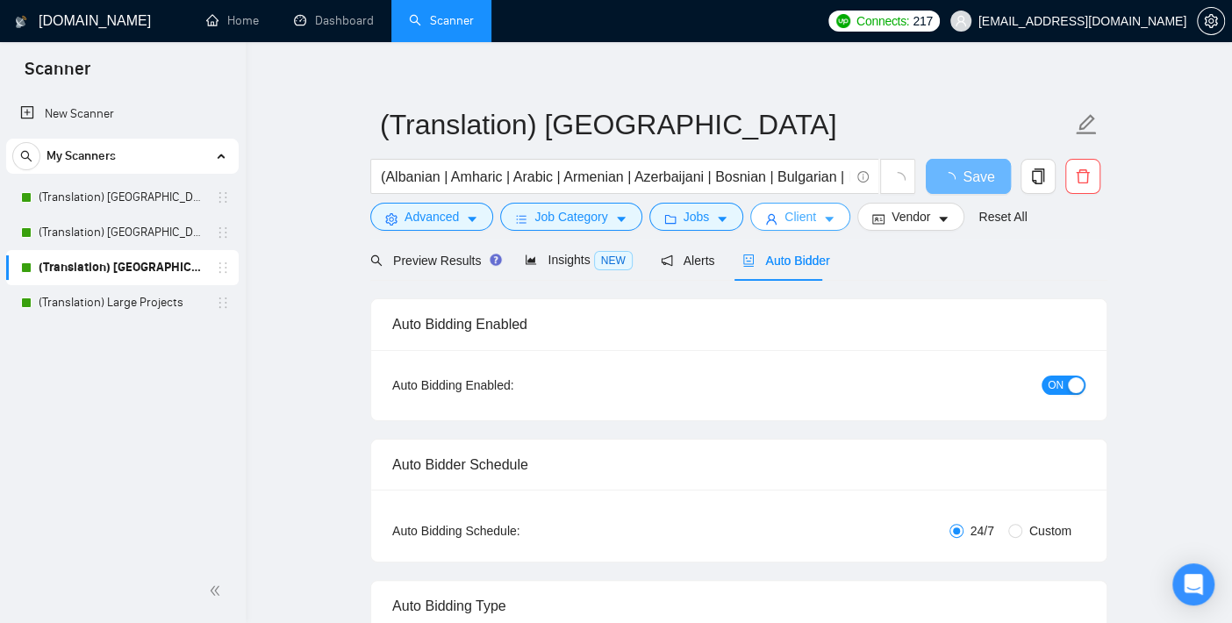
checkbox input "true"
click at [792, 218] on span "Client" at bounding box center [801, 216] width 32 height 19
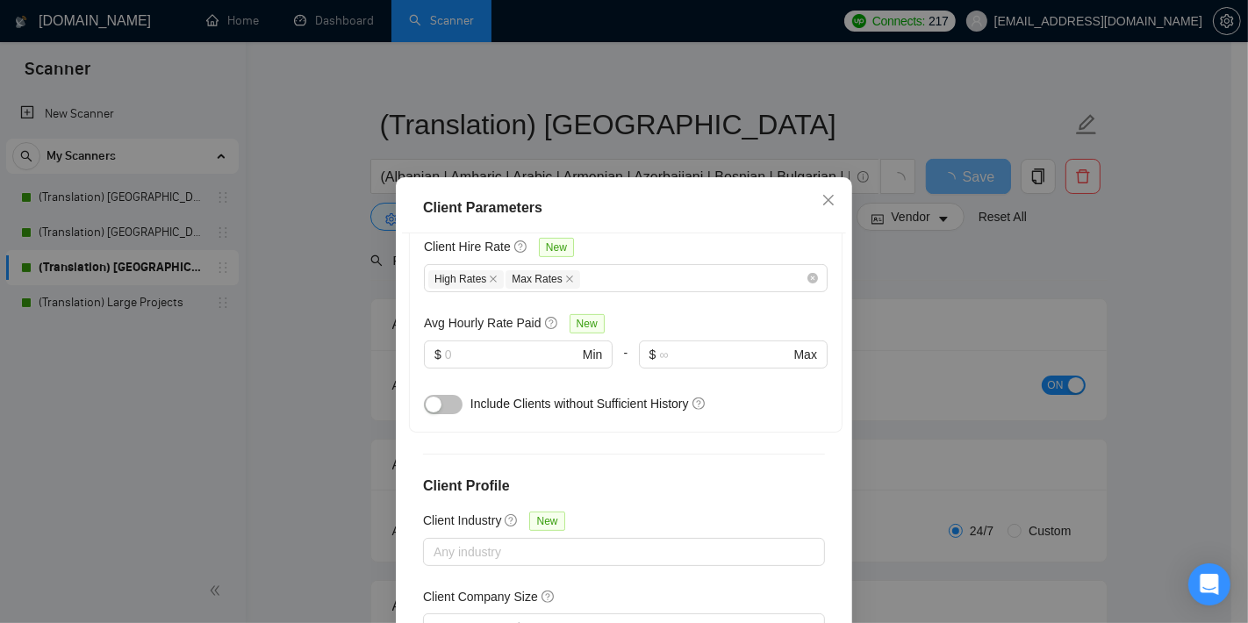
scroll to position [585, 0]
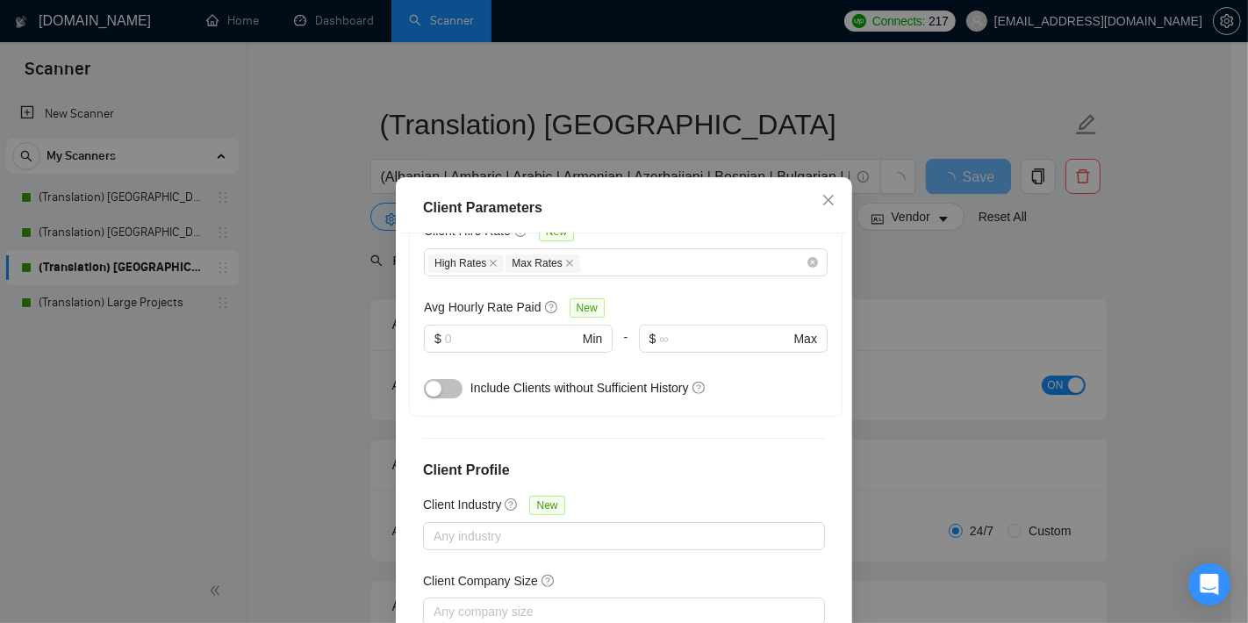
click at [350, 394] on div "Client Parameters Client Location Include Client Countries [GEOGRAPHIC_DATA] [G…" at bounding box center [624, 311] width 1248 height 623
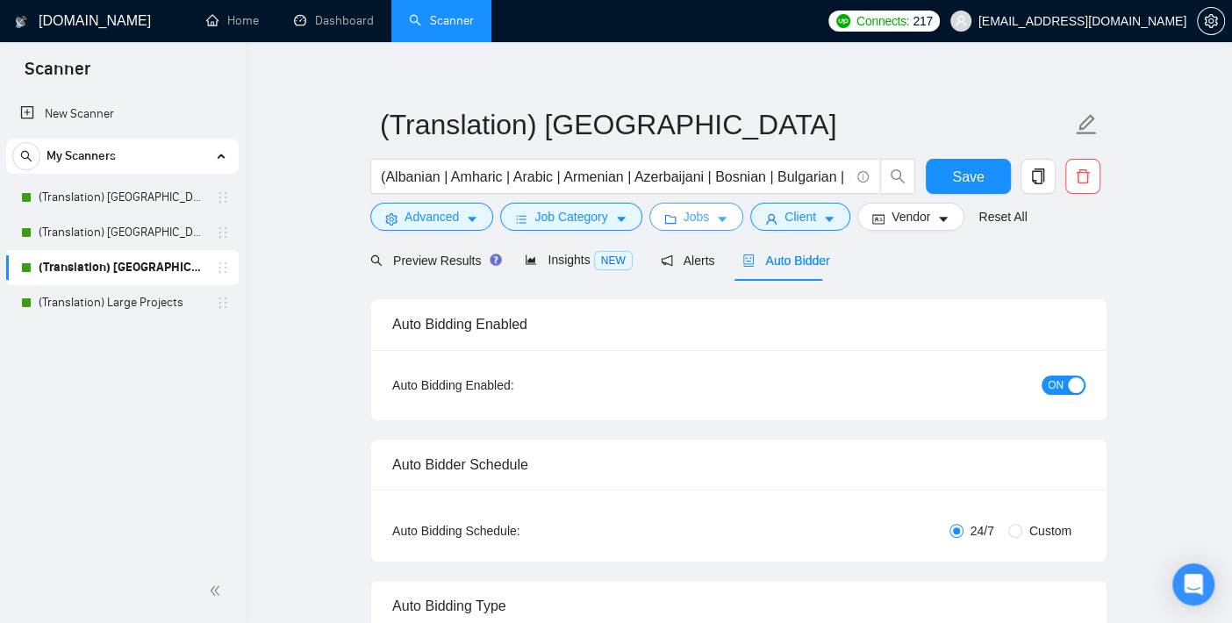
click at [704, 213] on button "Jobs" at bounding box center [697, 217] width 95 height 28
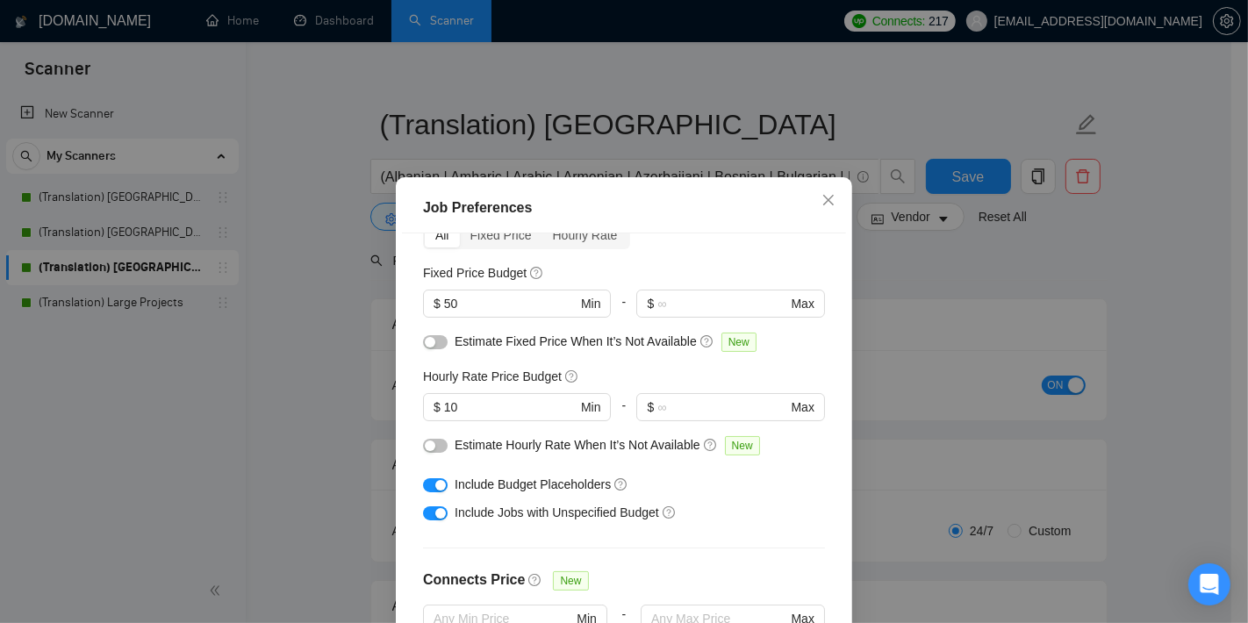
scroll to position [64, 0]
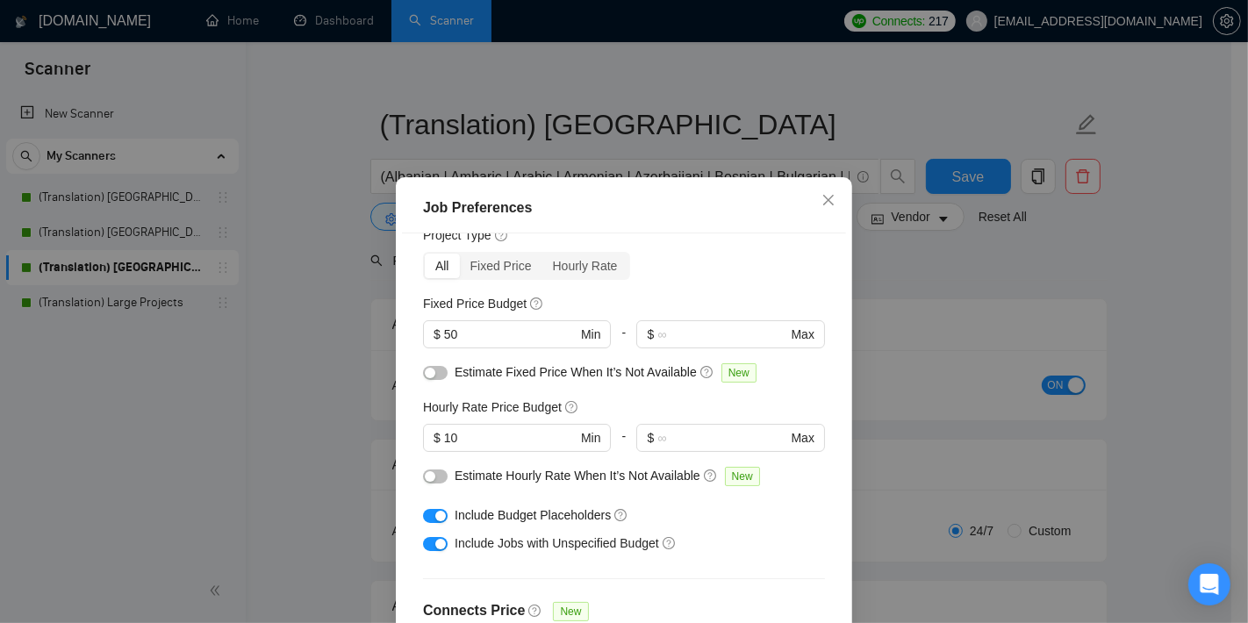
click at [248, 396] on div "Job Preferences Budget Project Type All Fixed Price Hourly Rate Fixed Price Bud…" at bounding box center [624, 311] width 1248 height 623
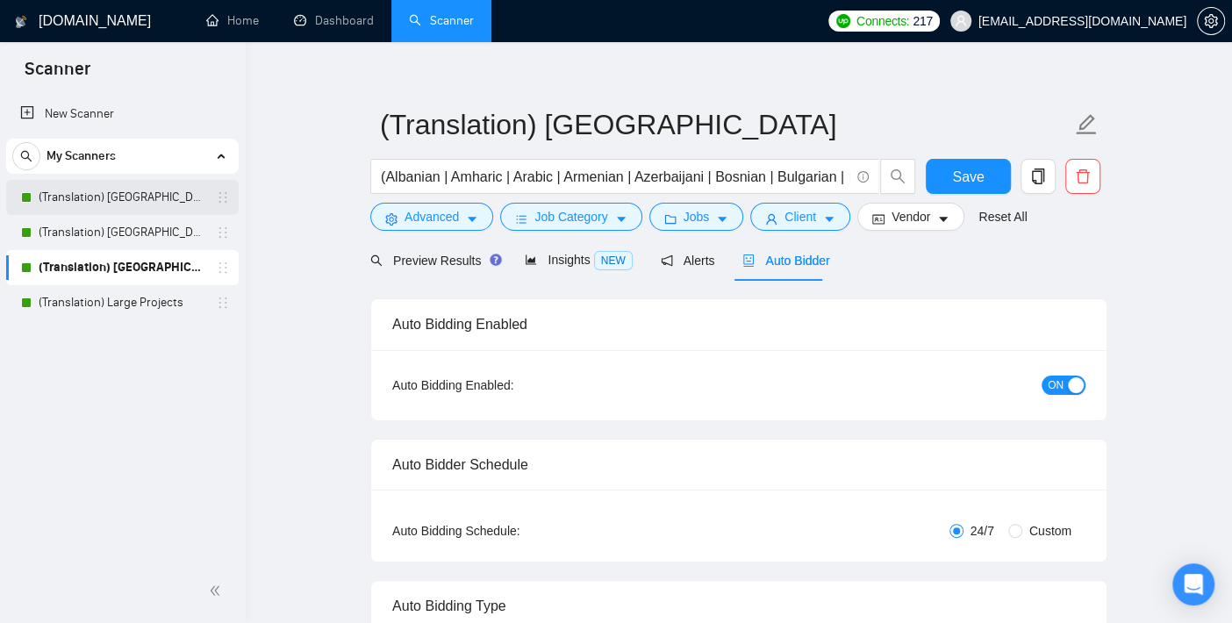
click at [163, 205] on link "(Translation) [GEOGRAPHIC_DATA]" at bounding box center [122, 197] width 167 height 35
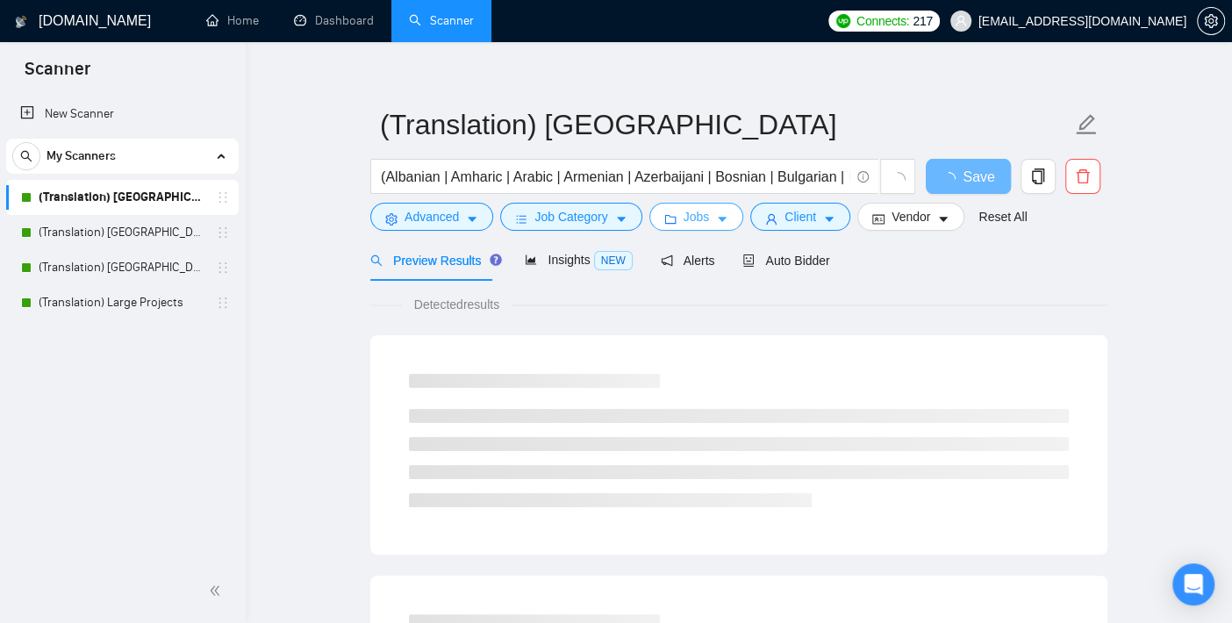
click at [677, 220] on button "Jobs" at bounding box center [697, 217] width 95 height 28
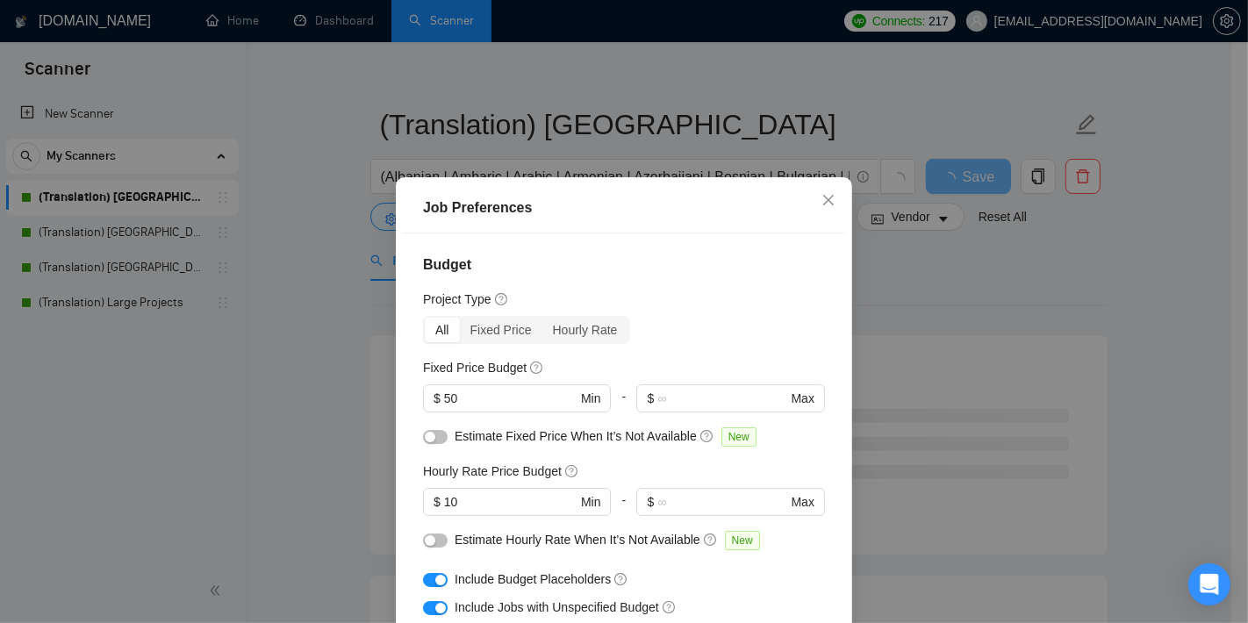
click at [486, 414] on div "$ 50 Min" at bounding box center [517, 405] width 188 height 42
click at [489, 398] on input "50" at bounding box center [510, 398] width 133 height 19
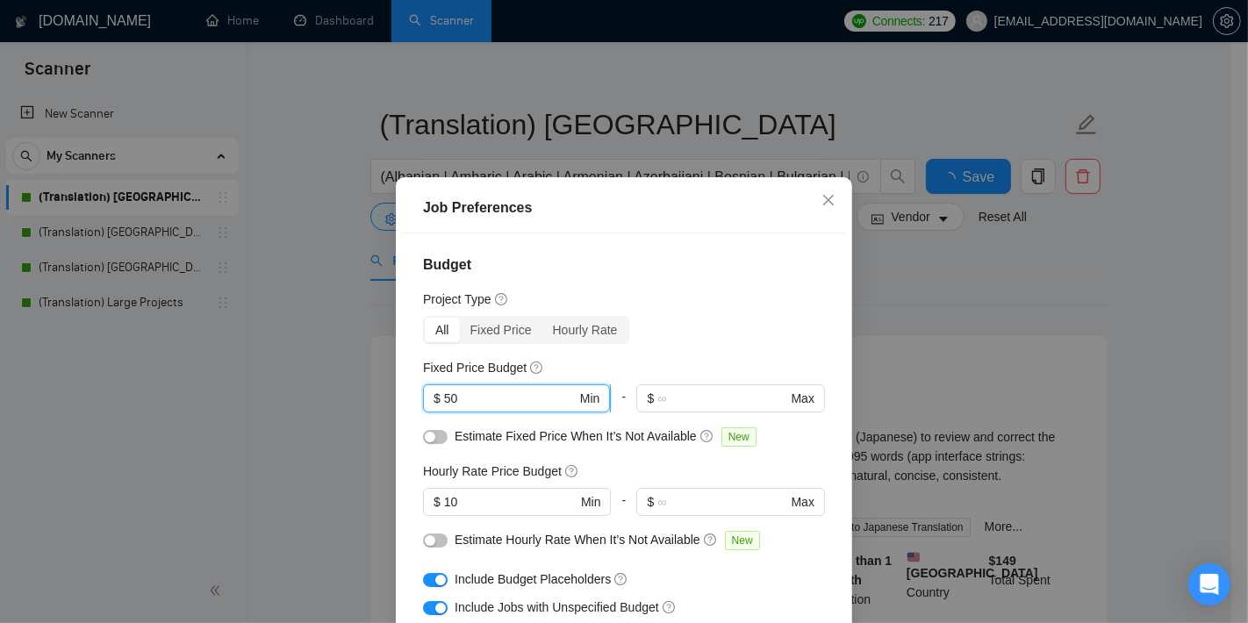
click at [489, 398] on input "50" at bounding box center [510, 398] width 133 height 19
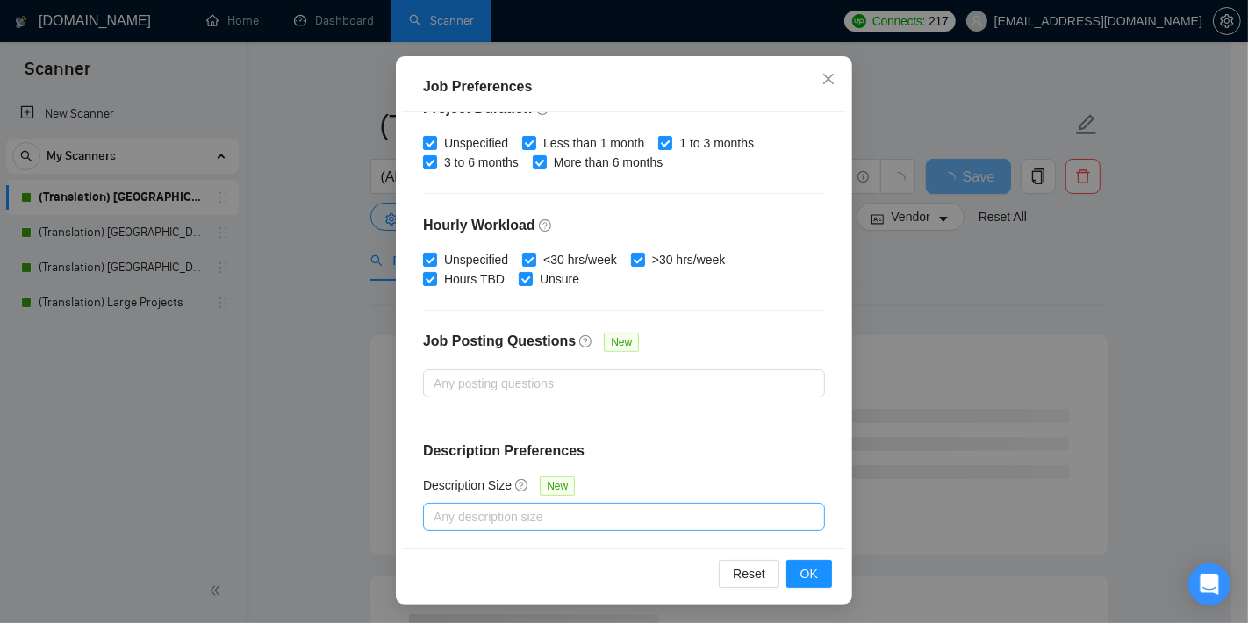
scroll to position [123, 0]
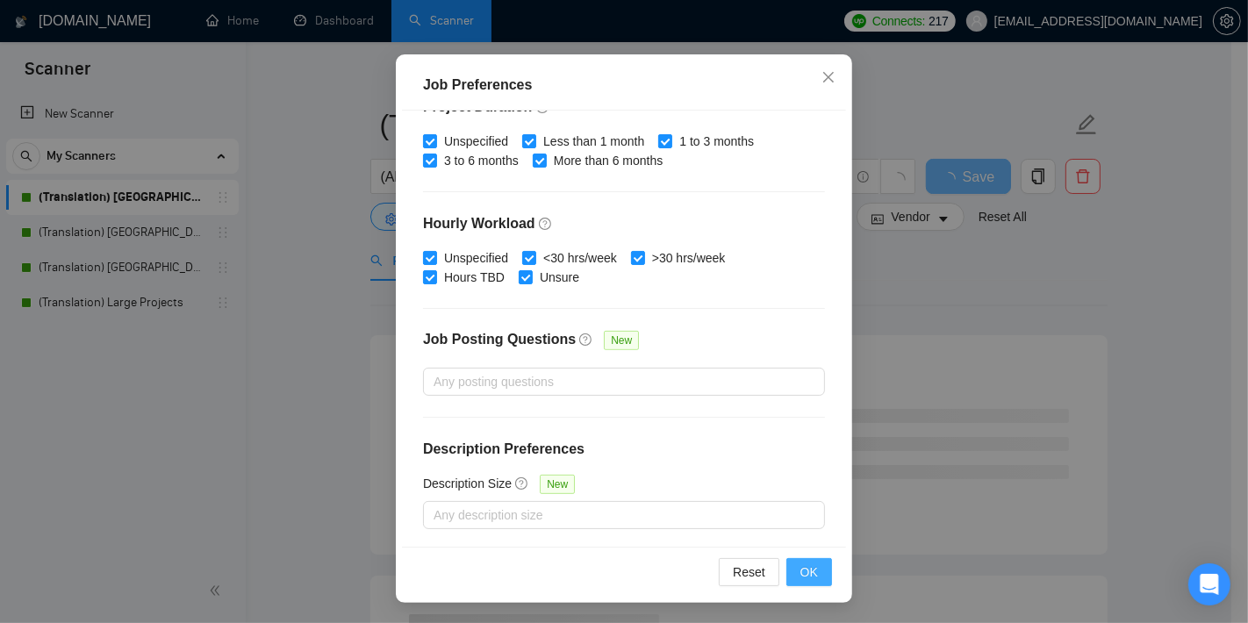
click at [812, 571] on button "OK" at bounding box center [809, 572] width 46 height 28
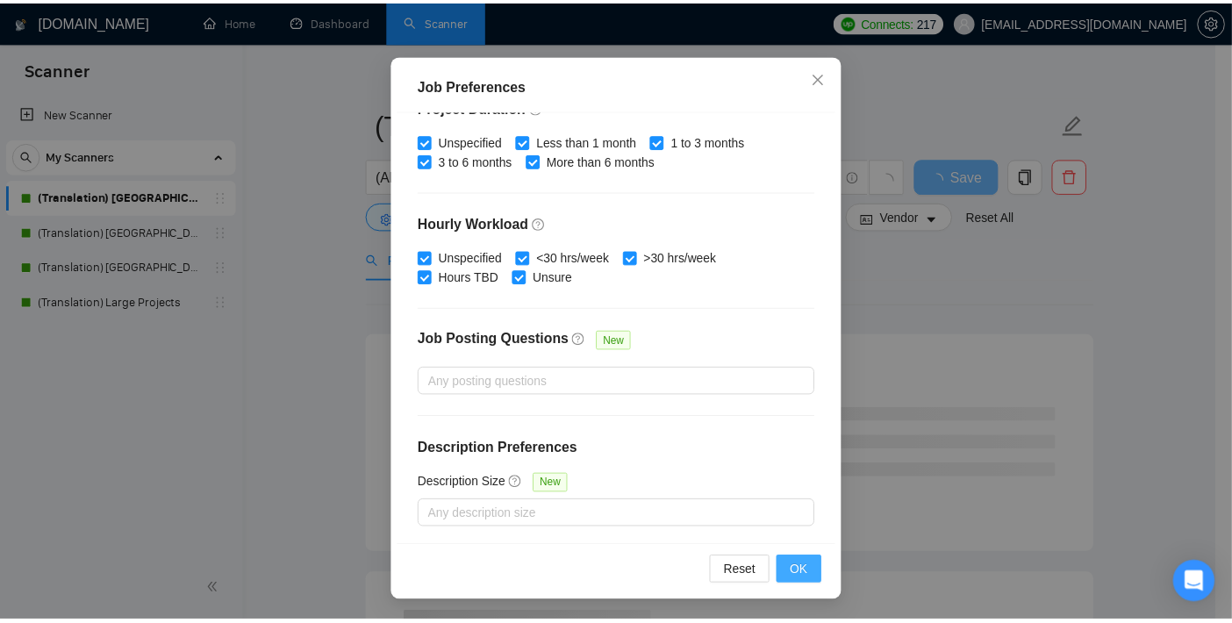
scroll to position [51, 0]
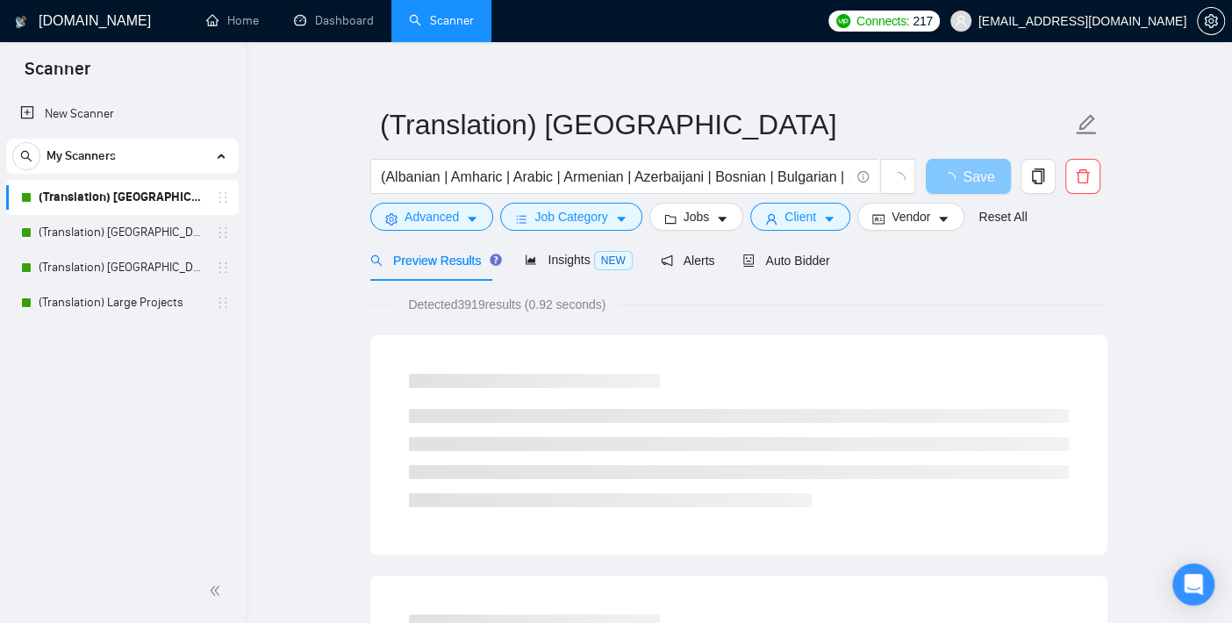
click at [980, 174] on span "Save" at bounding box center [979, 177] width 32 height 22
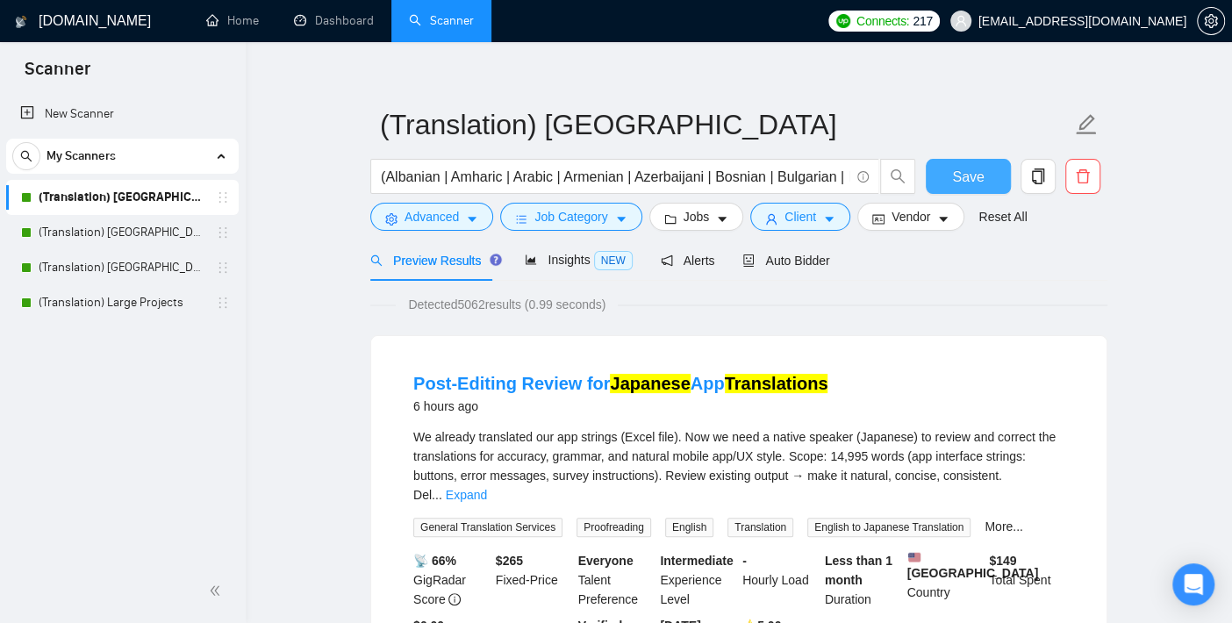
click at [980, 174] on span "Save" at bounding box center [968, 177] width 32 height 22
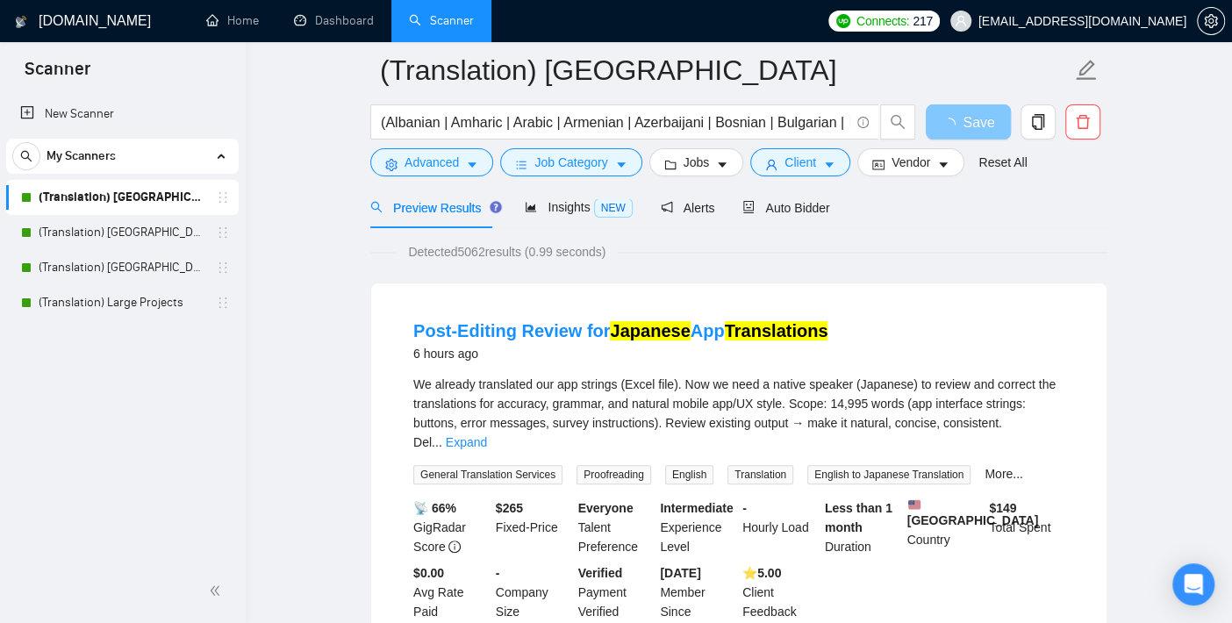
scroll to position [115, 0]
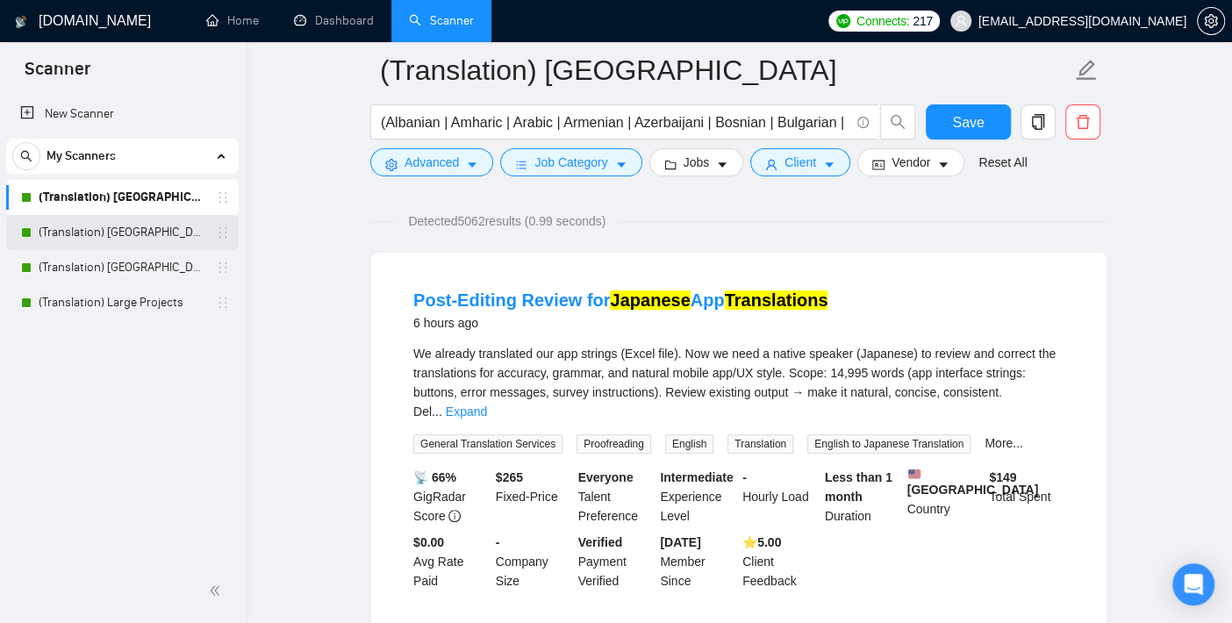
click at [88, 226] on link "(Translation) [GEOGRAPHIC_DATA]" at bounding box center [122, 232] width 167 height 35
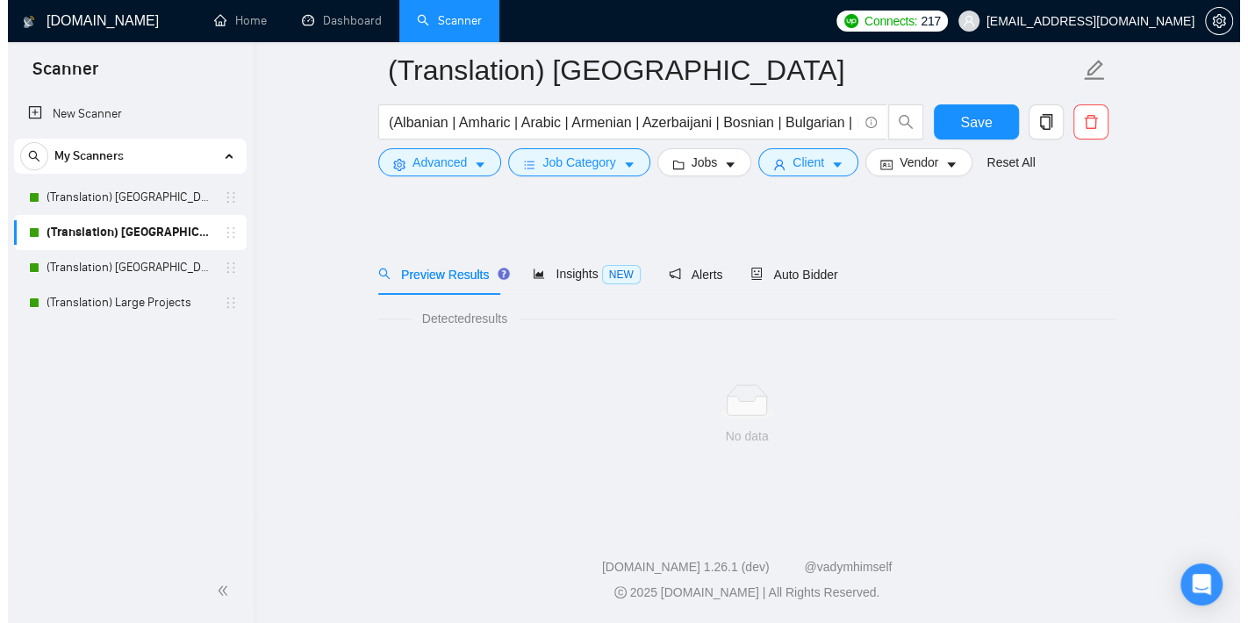
scroll to position [18, 0]
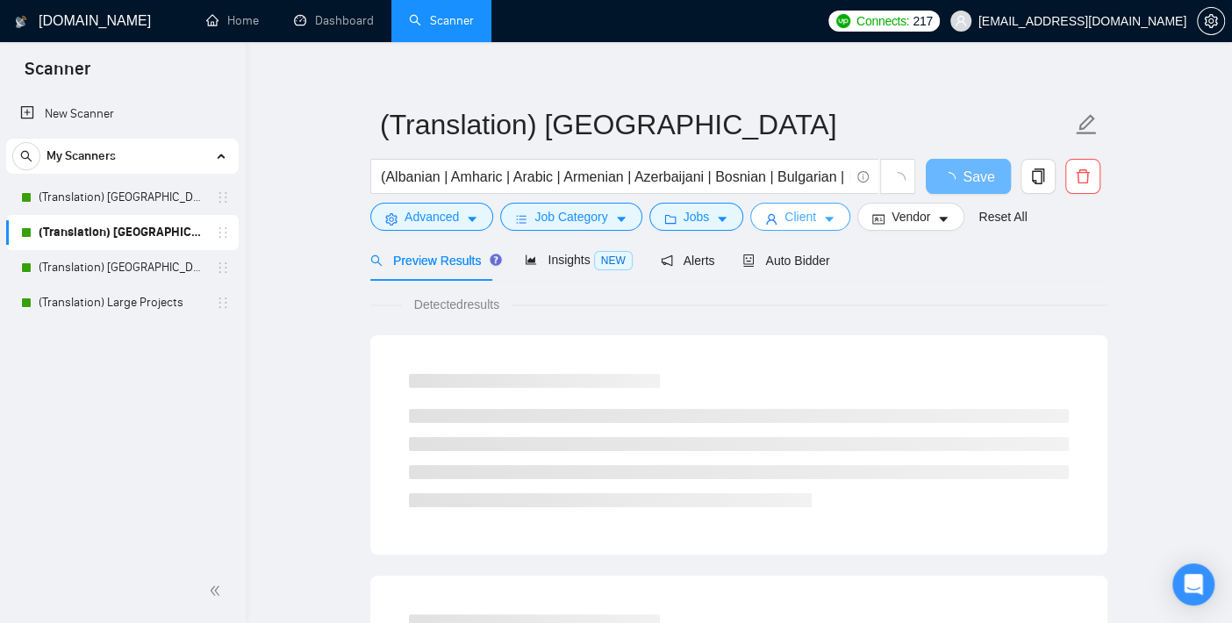
click at [785, 215] on span "Client" at bounding box center [801, 216] width 32 height 19
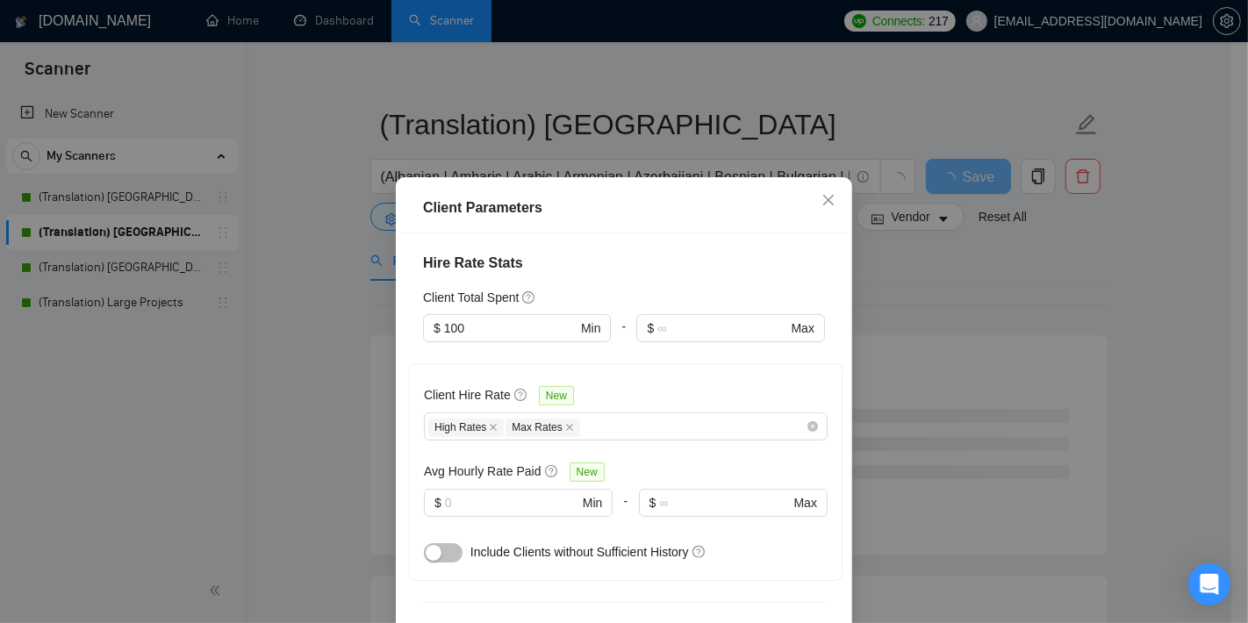
scroll to position [390, 0]
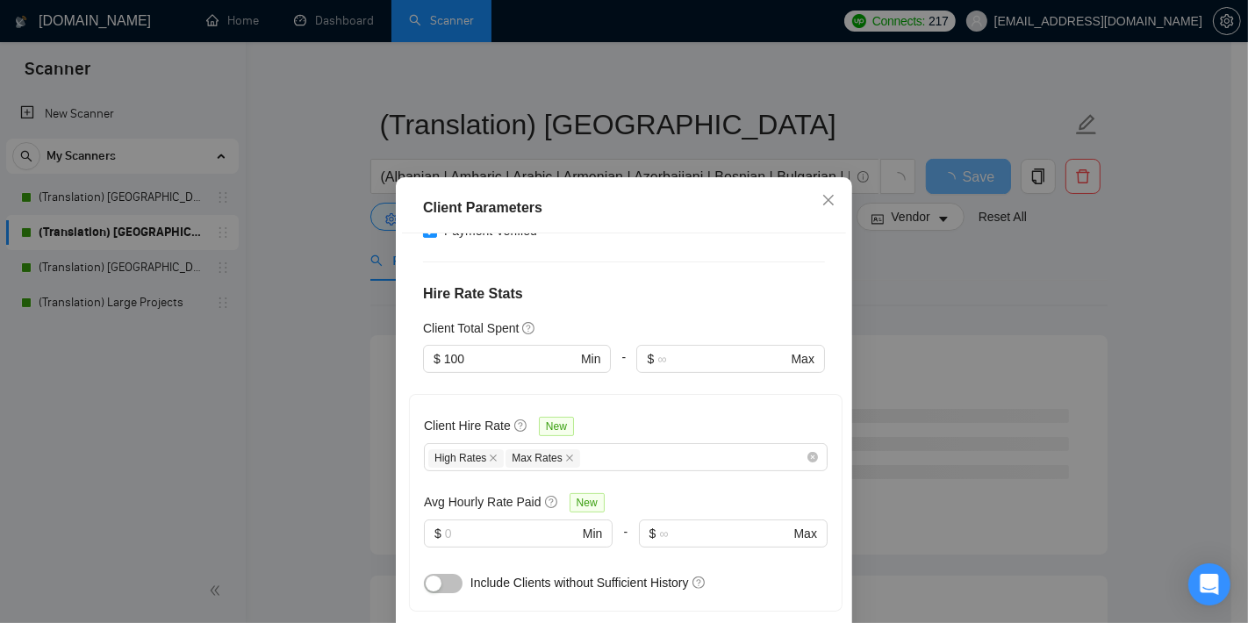
click at [351, 390] on div "Client Parameters Client Location Include Client Countries [GEOGRAPHIC_DATA] Ex…" at bounding box center [624, 311] width 1248 height 623
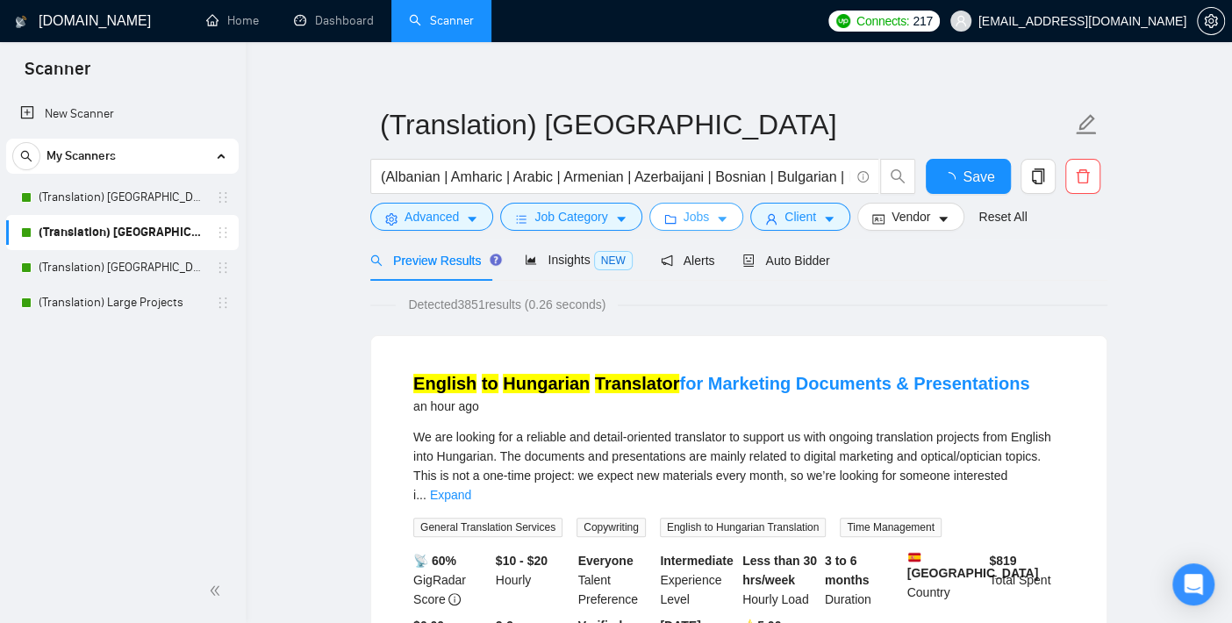
click at [704, 215] on button "Jobs" at bounding box center [697, 217] width 95 height 28
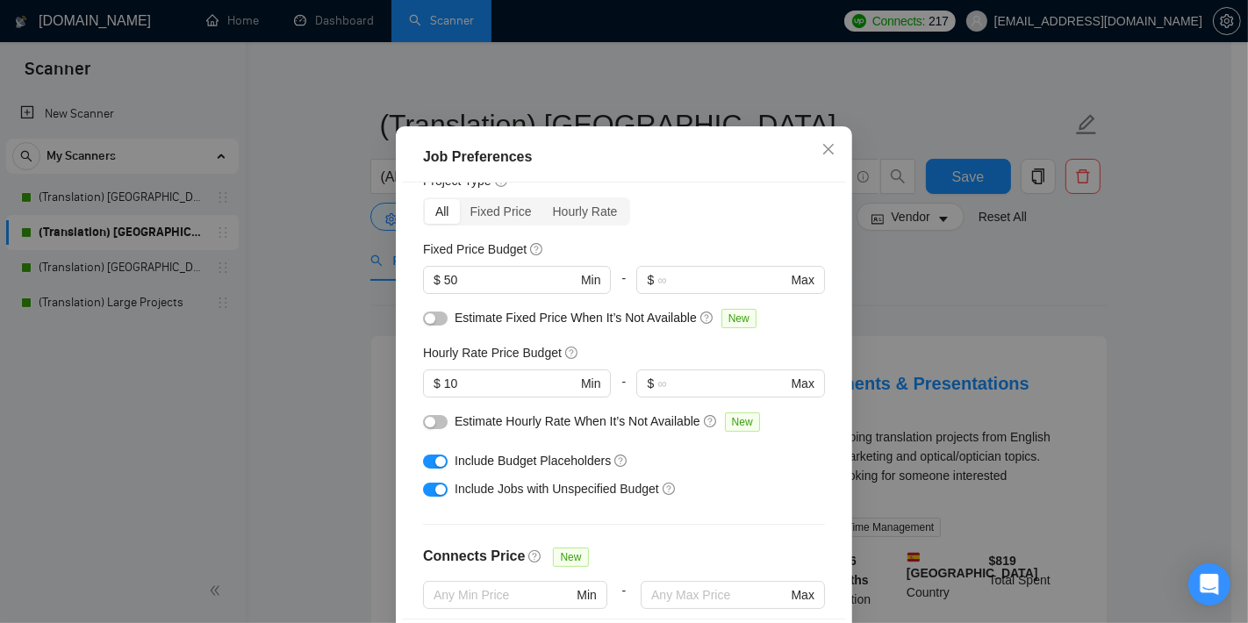
scroll to position [64, 0]
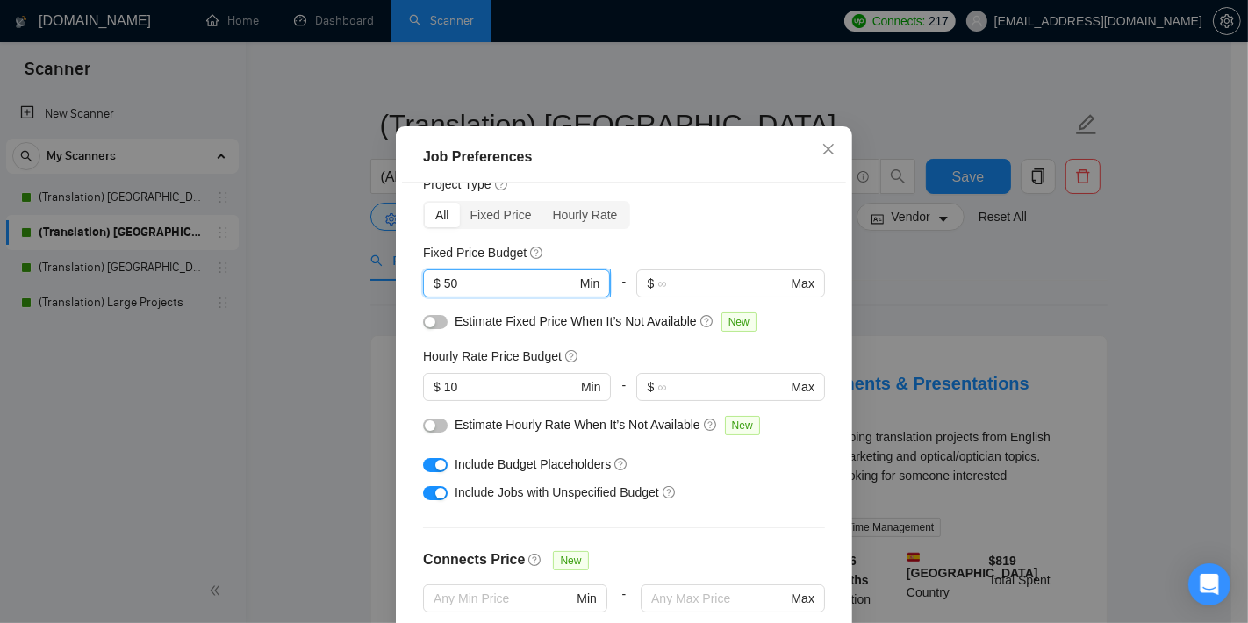
click at [492, 293] on input "50" at bounding box center [510, 283] width 133 height 19
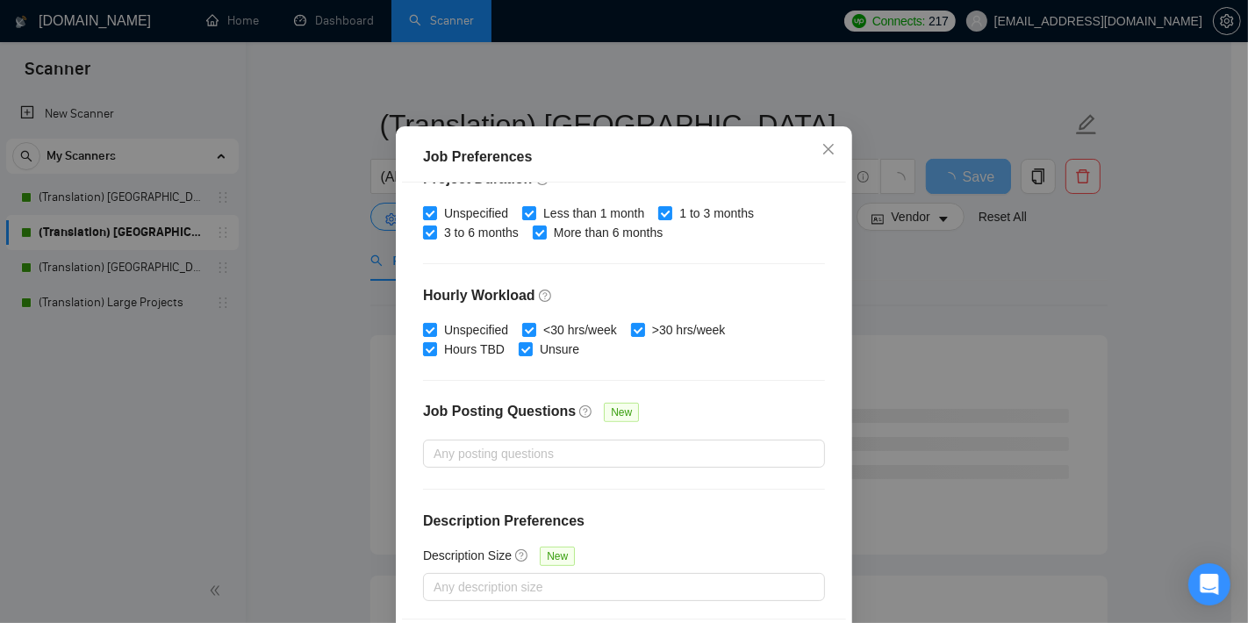
scroll to position [123, 0]
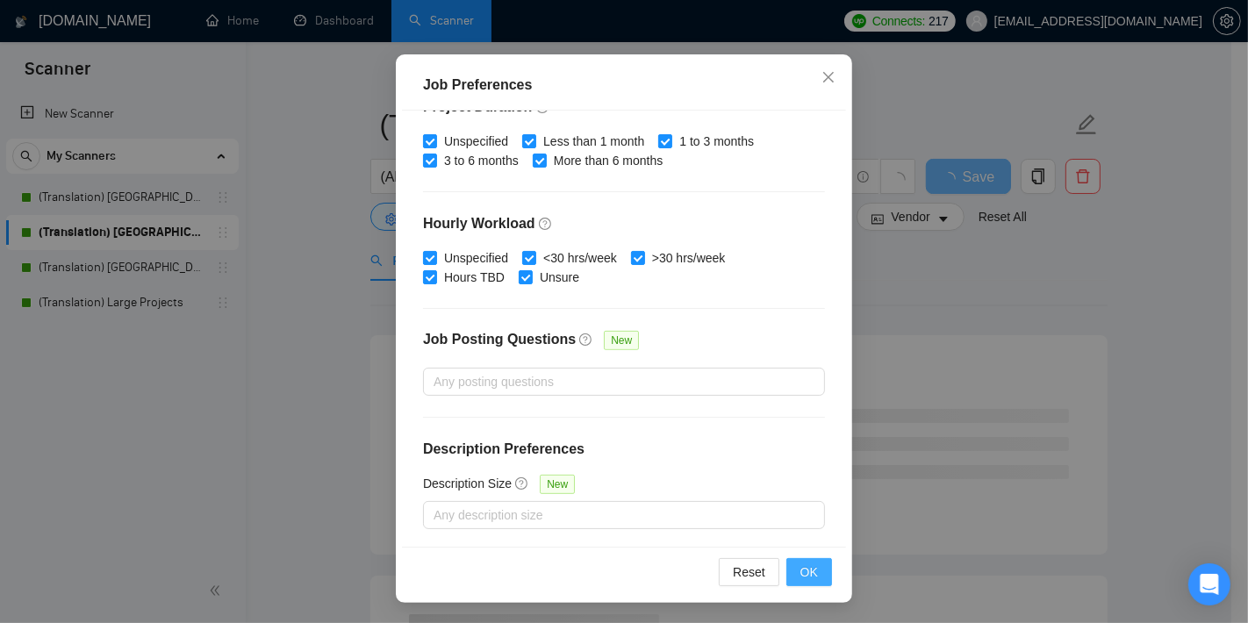
click at [801, 571] on span "OK" at bounding box center [810, 572] width 18 height 19
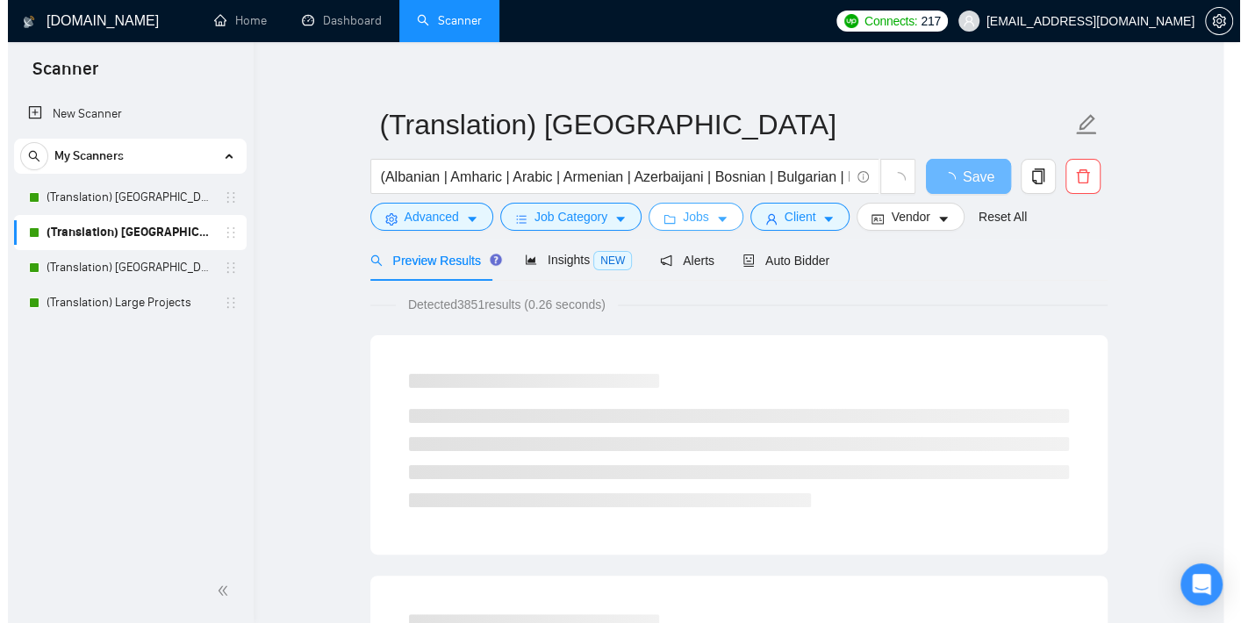
scroll to position [0, 0]
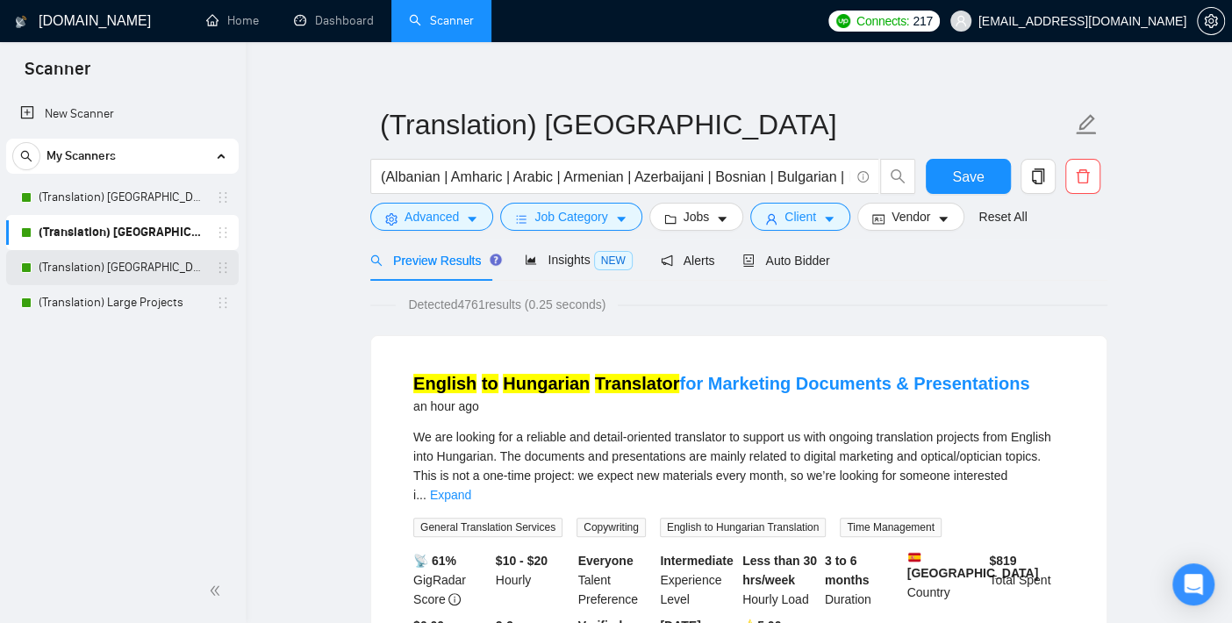
click at [112, 264] on link "(Translation) [GEOGRAPHIC_DATA]" at bounding box center [122, 267] width 167 height 35
click at [980, 176] on span "Save" at bounding box center [968, 177] width 32 height 22
click at [98, 264] on link "(Translation) [GEOGRAPHIC_DATA]" at bounding box center [122, 267] width 167 height 35
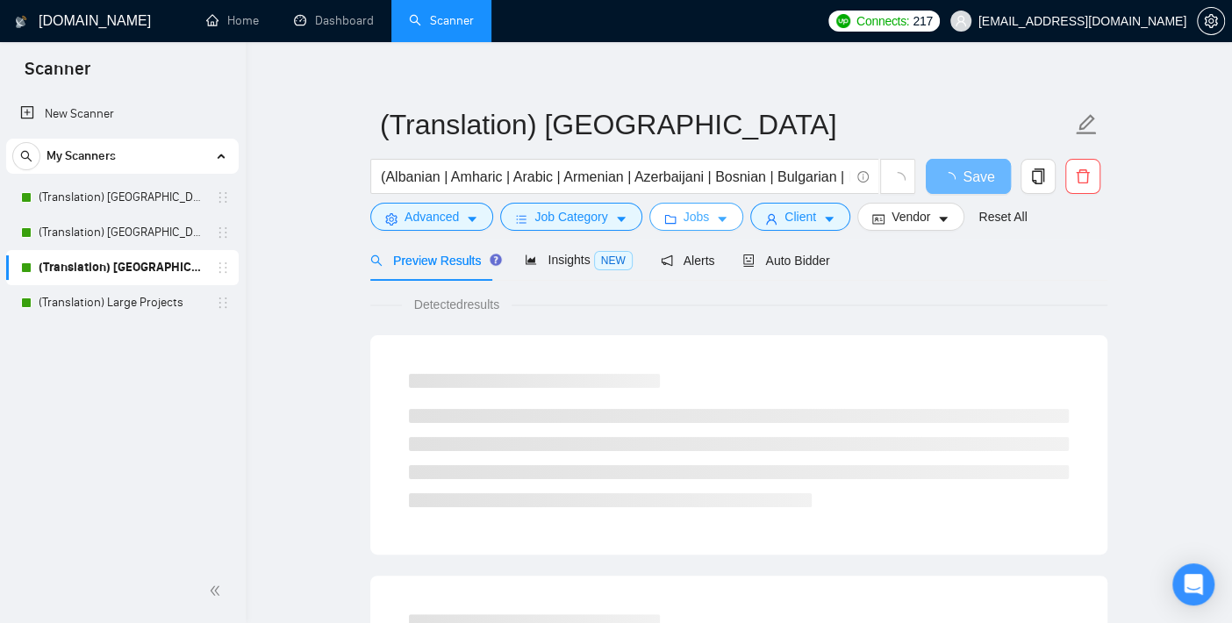
click at [694, 217] on span "Jobs" at bounding box center [697, 216] width 26 height 19
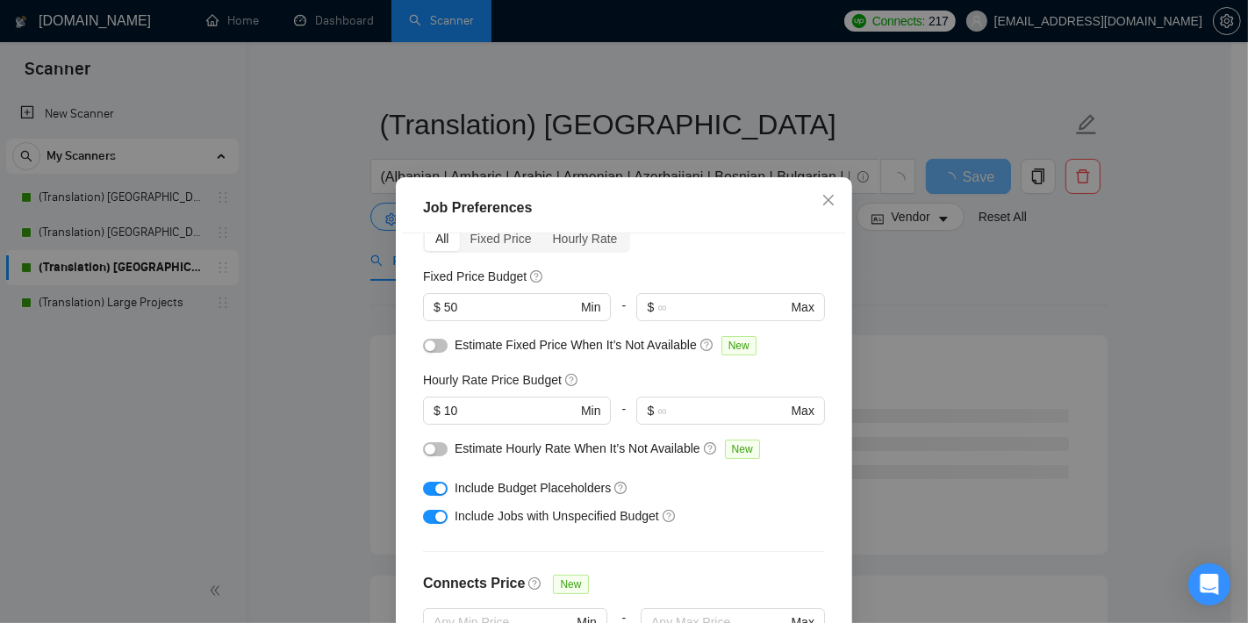
scroll to position [64, 0]
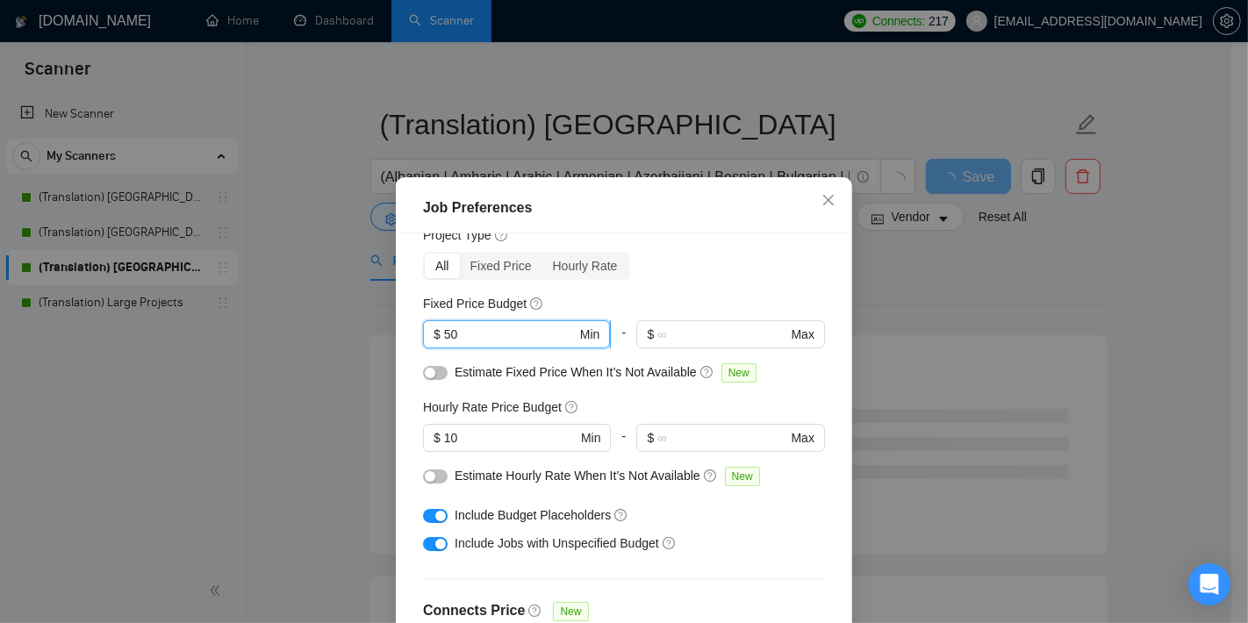
click at [457, 330] on input "50" at bounding box center [510, 334] width 133 height 19
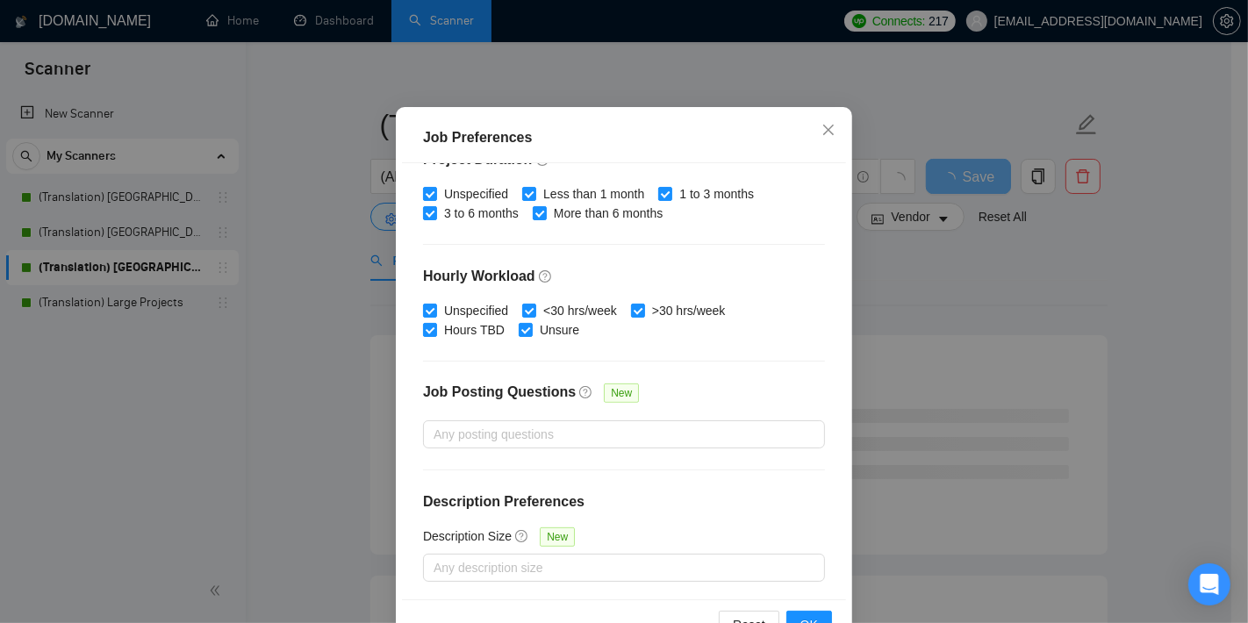
scroll to position [123, 0]
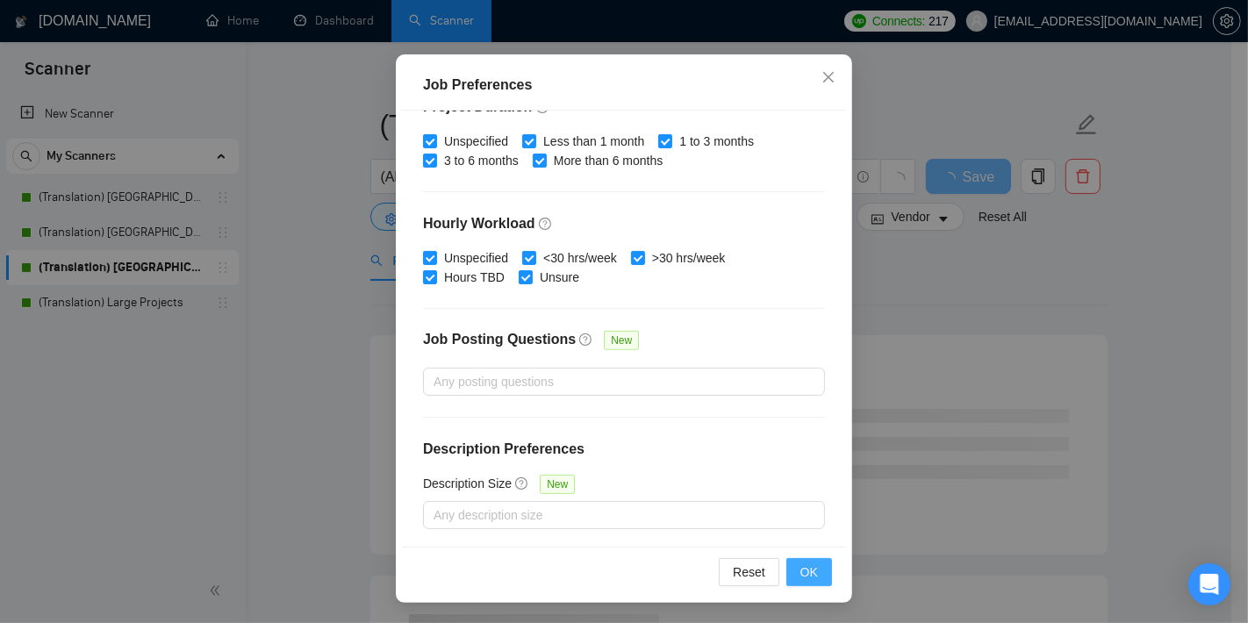
click at [803, 568] on span "OK" at bounding box center [810, 572] width 18 height 19
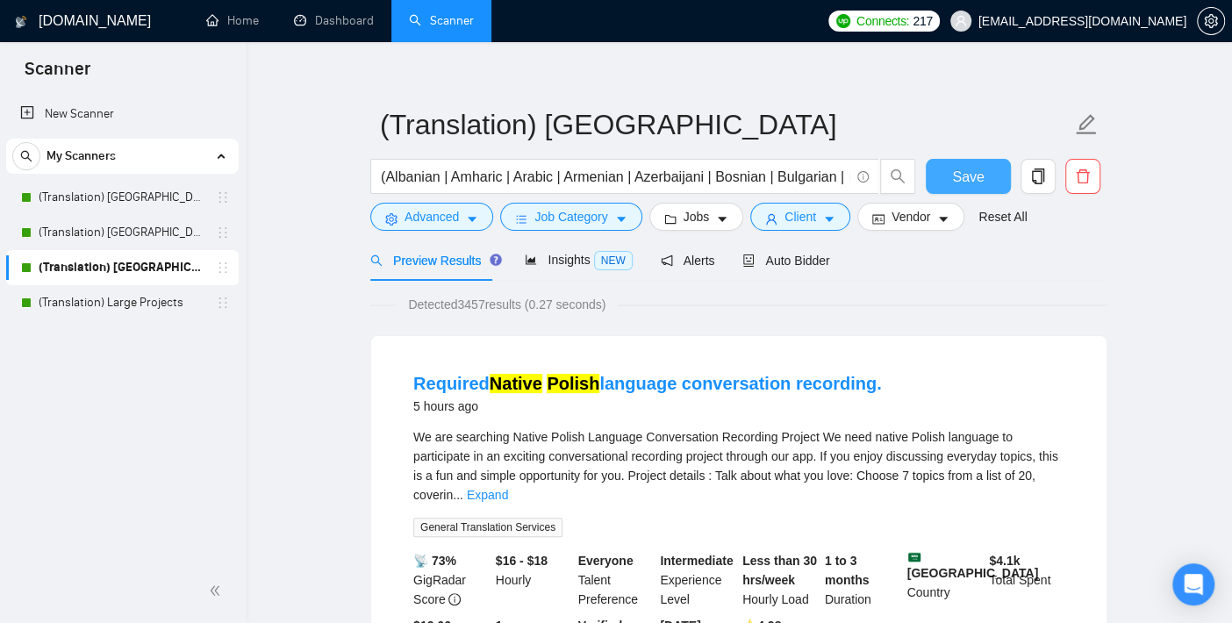
click at [975, 172] on span "Save" at bounding box center [968, 177] width 32 height 22
click at [140, 301] on link "(Translation) Large Projects" at bounding box center [122, 302] width 167 height 35
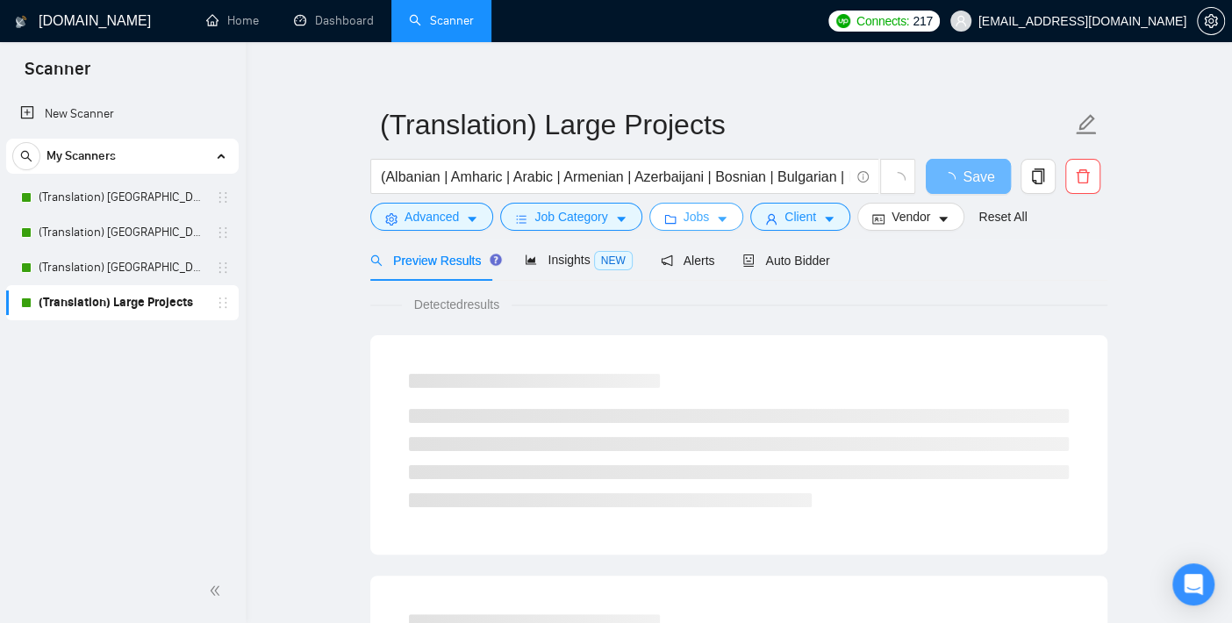
click at [692, 210] on span "Jobs" at bounding box center [697, 216] width 26 height 19
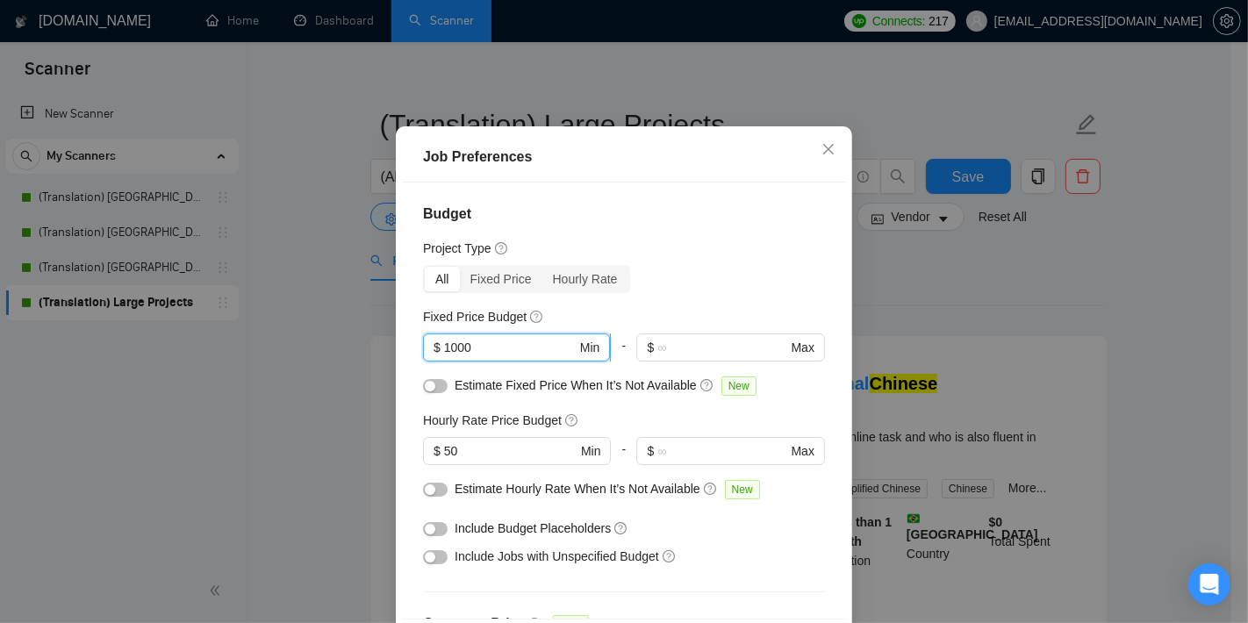
click at [499, 357] on input "1000" at bounding box center [510, 347] width 133 height 19
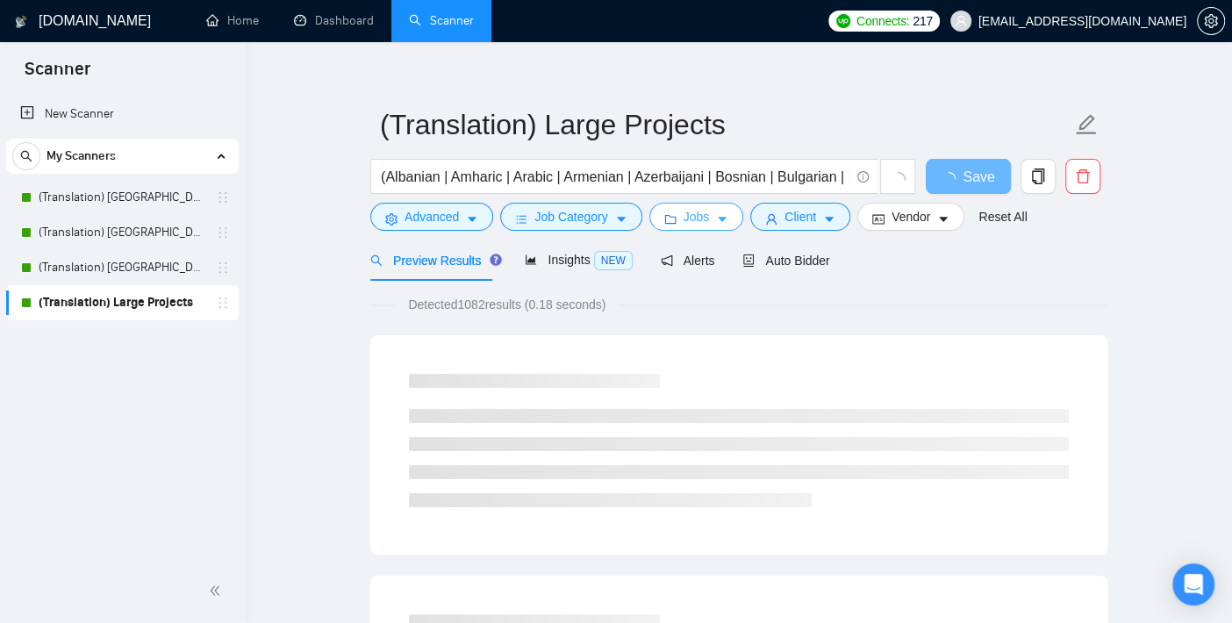
click at [692, 209] on span "Jobs" at bounding box center [697, 216] width 26 height 19
click at [142, 271] on link "(Translation) [GEOGRAPHIC_DATA]" at bounding box center [122, 267] width 167 height 35
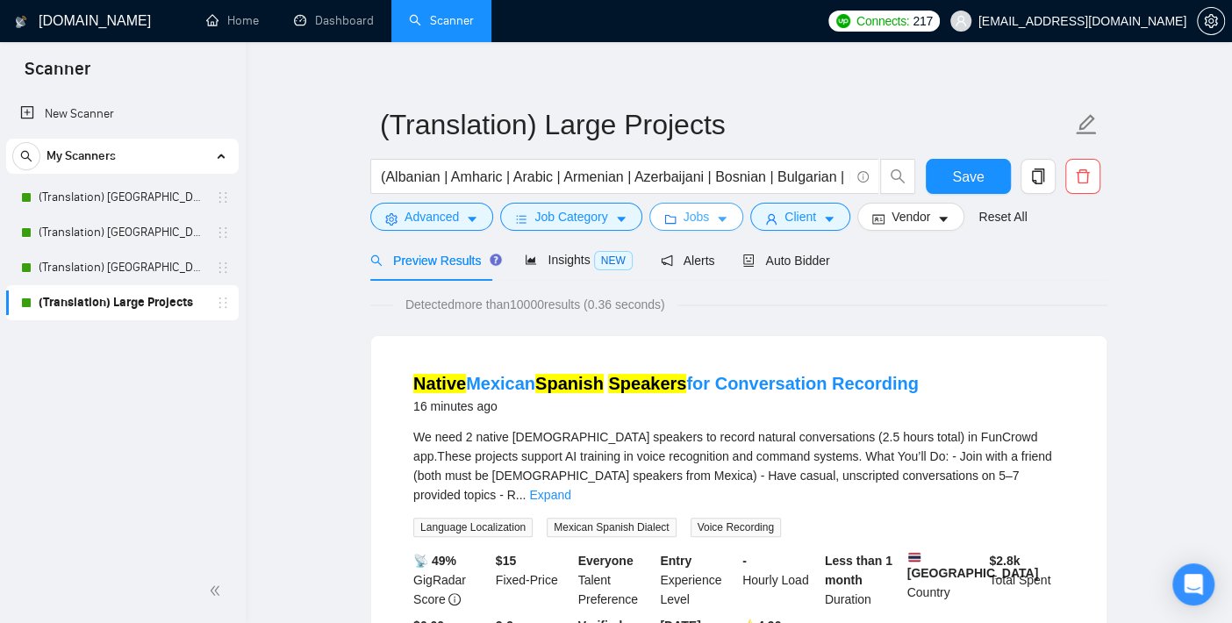
click at [700, 210] on span "Jobs" at bounding box center [697, 216] width 26 height 19
click at [808, 219] on span "Client" at bounding box center [801, 216] width 32 height 19
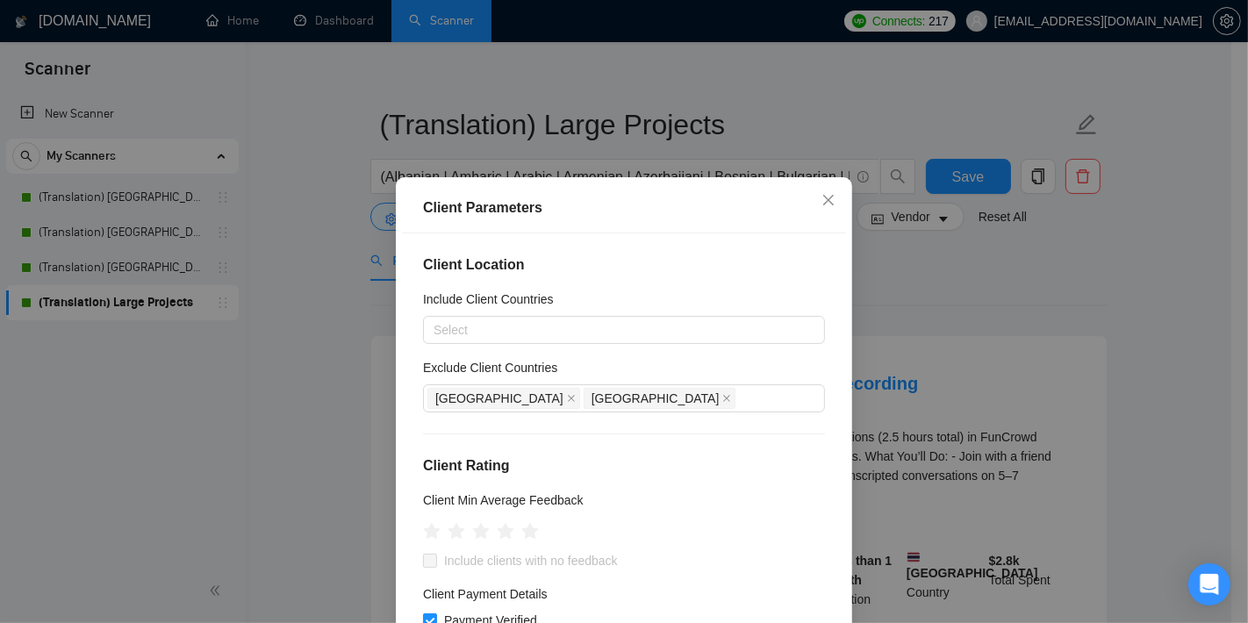
drag, startPoint x: 326, startPoint y: 391, endPoint x: 343, endPoint y: 383, distance: 19.3
click at [326, 391] on div "Client Parameters Client Location Include Client Countries Select Exclude Clien…" at bounding box center [624, 311] width 1248 height 623
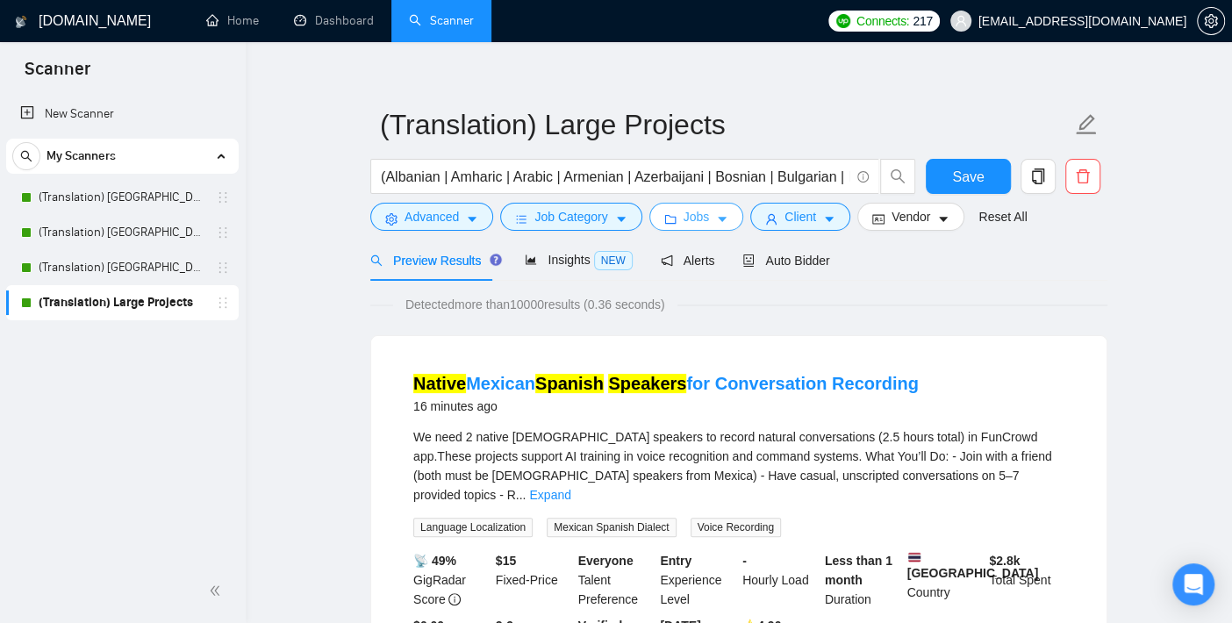
click at [677, 218] on button "Jobs" at bounding box center [697, 217] width 95 height 28
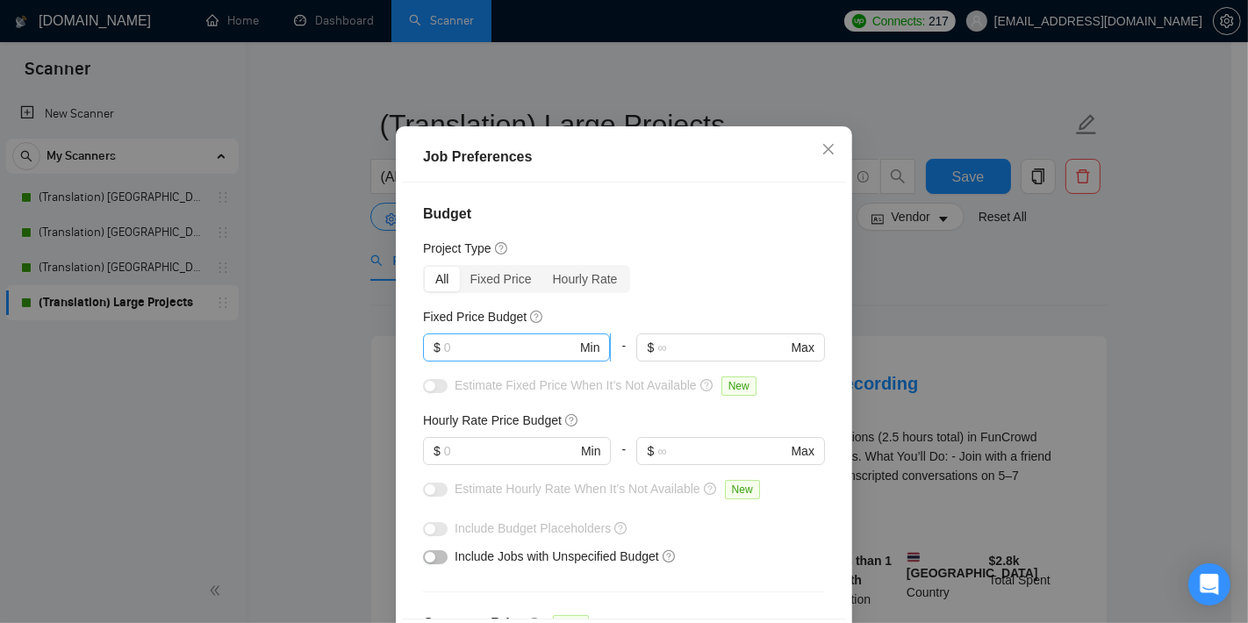
click at [489, 357] on input "text" at bounding box center [510, 347] width 133 height 19
type input "1000"
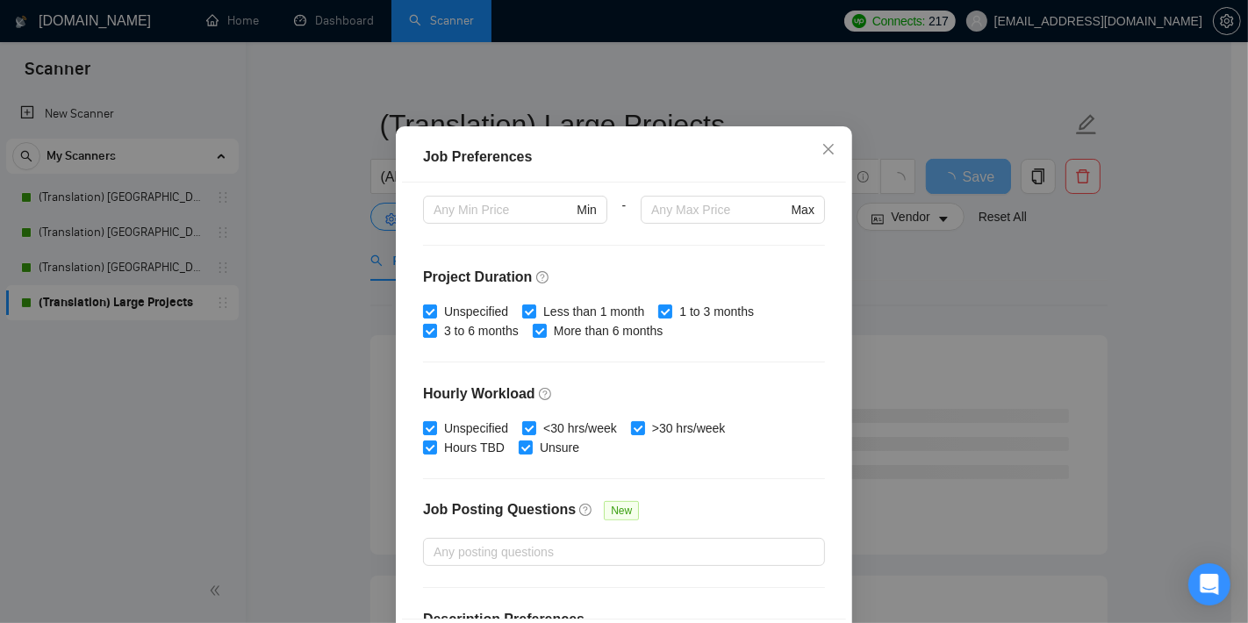
scroll to position [551, 0]
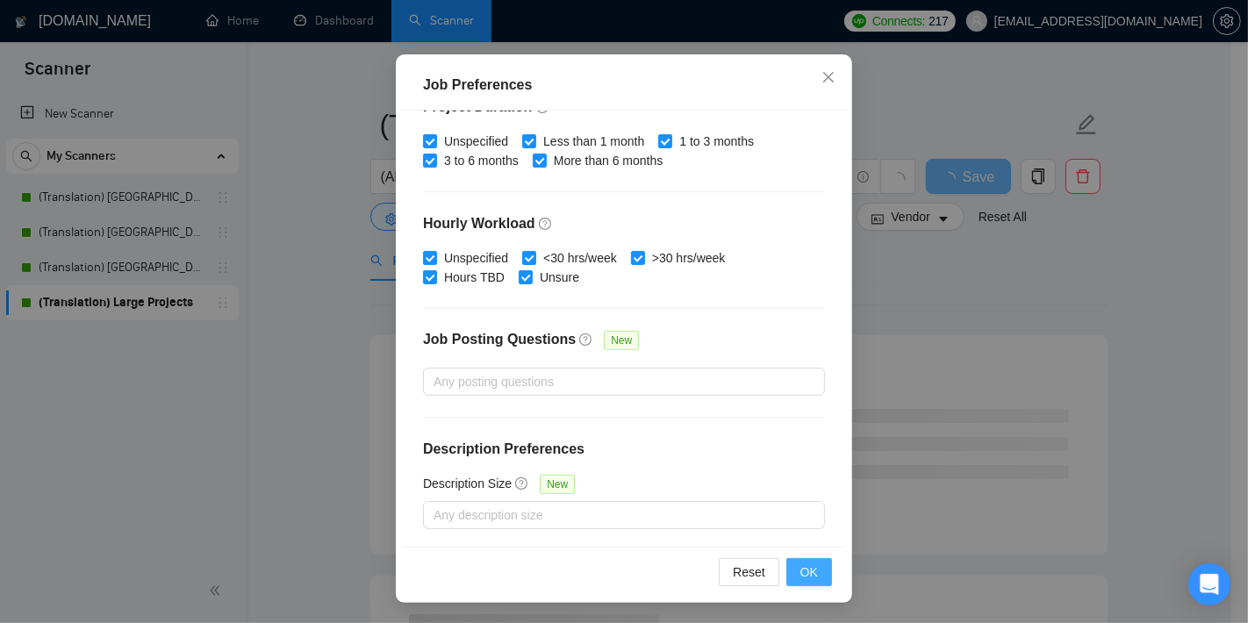
click at [807, 575] on span "OK" at bounding box center [810, 572] width 18 height 19
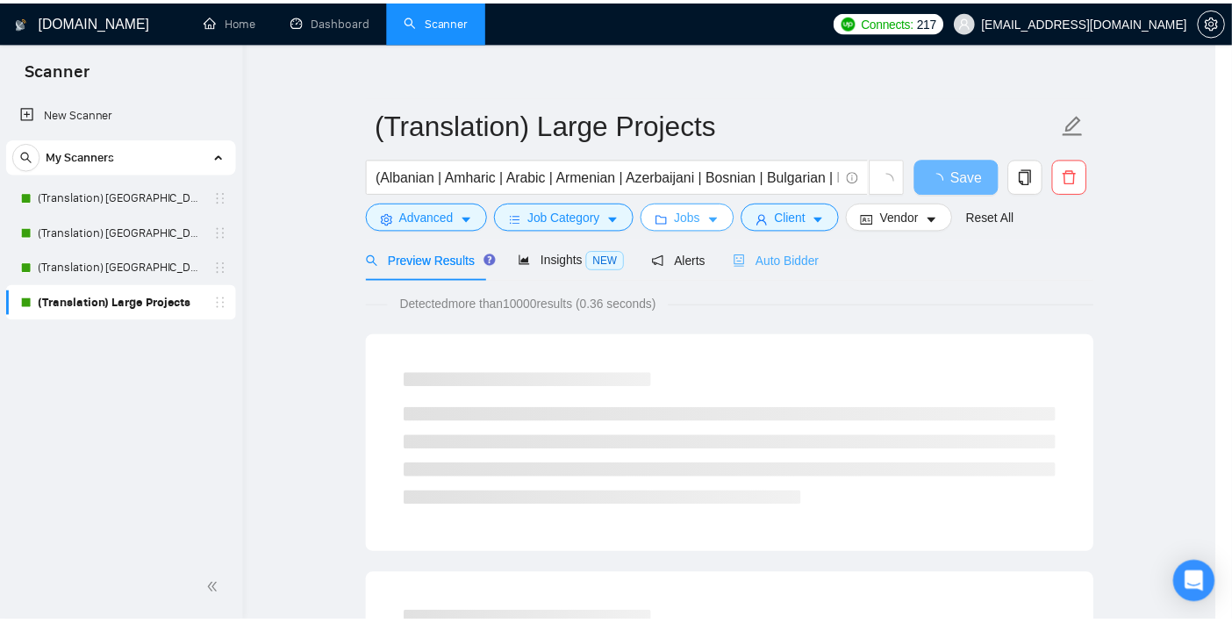
scroll to position [0, 0]
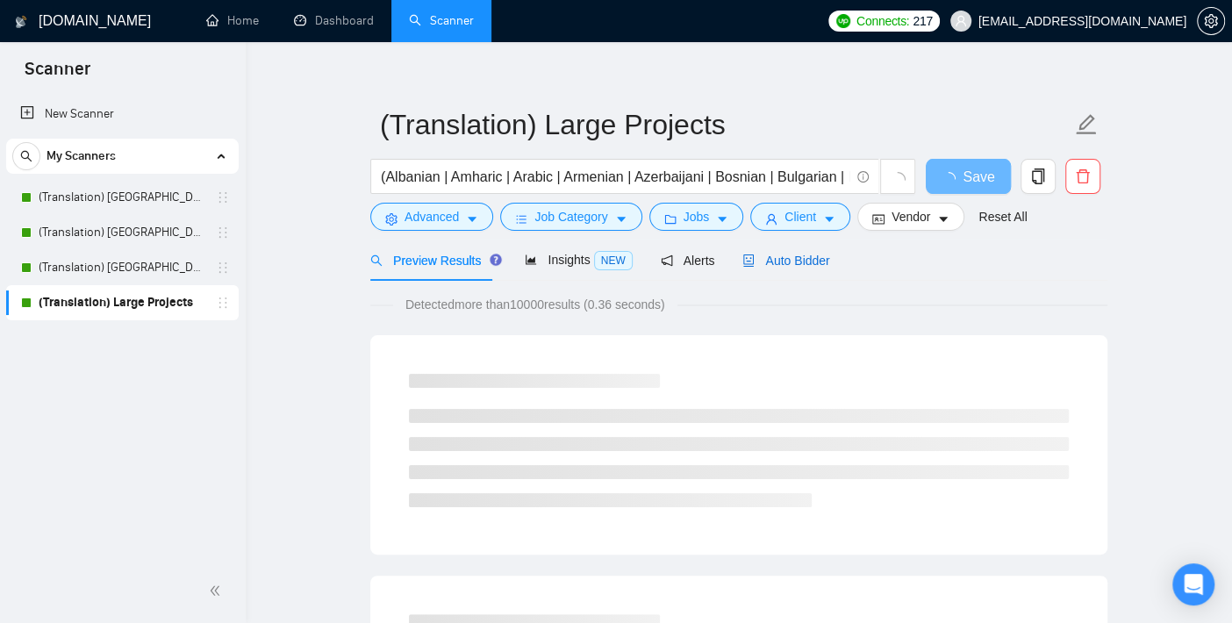
click at [806, 259] on span "Auto Bidder" at bounding box center [786, 261] width 87 height 14
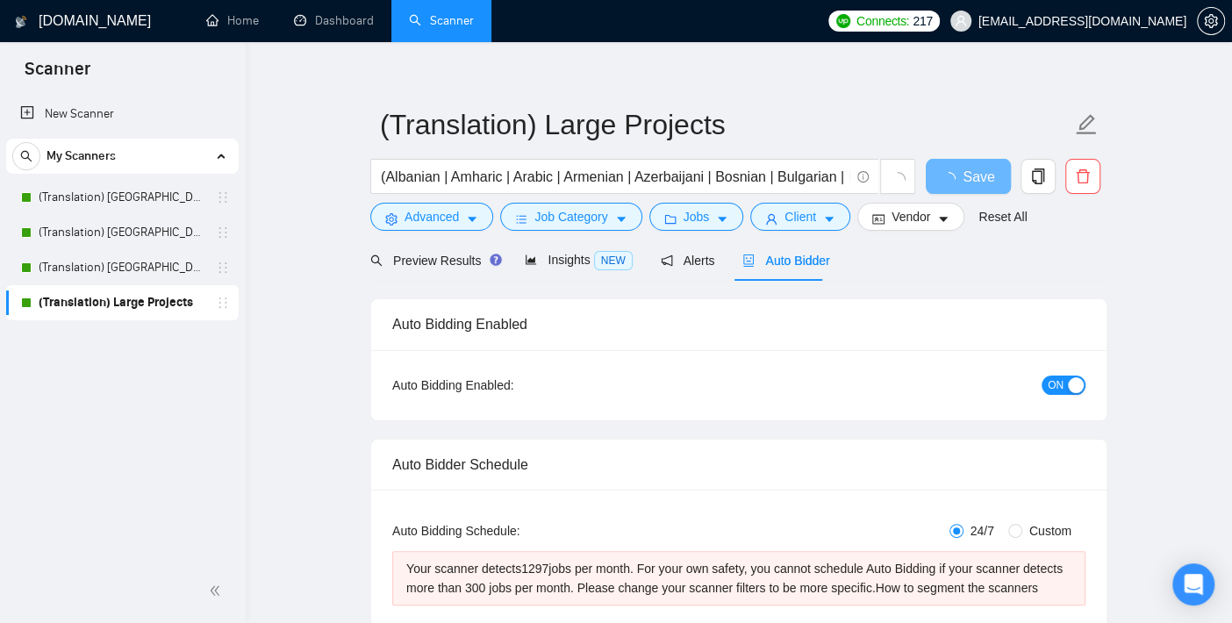
checkbox input "true"
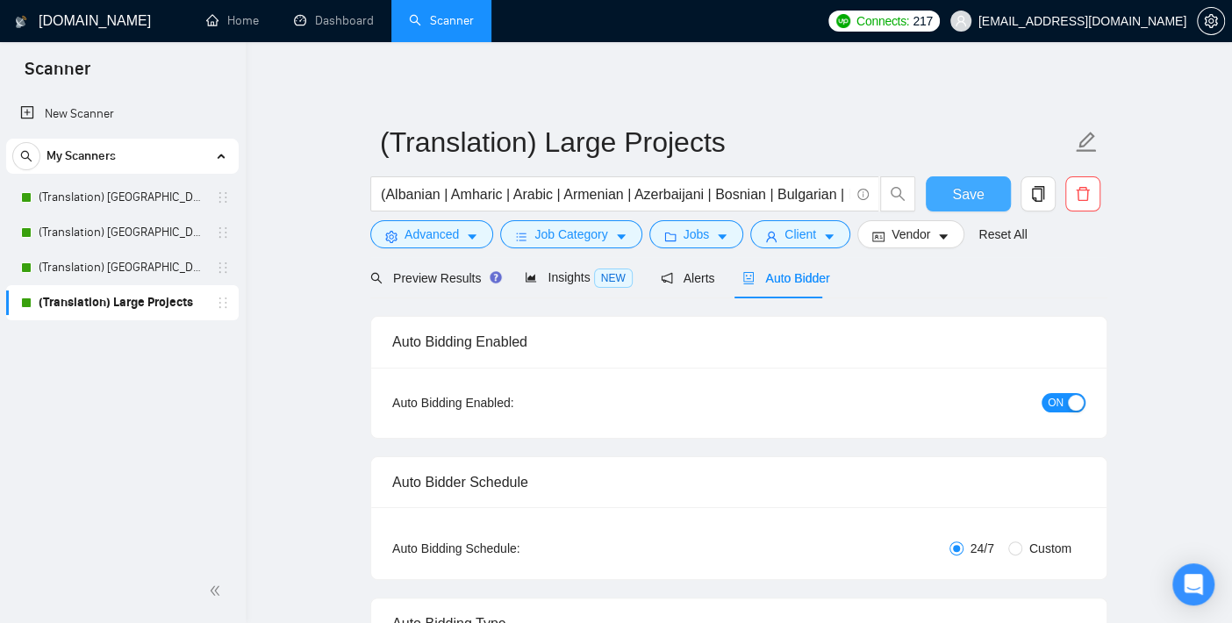
click at [966, 189] on span "Save" at bounding box center [968, 194] width 32 height 22
checkbox input "true"
click at [65, 199] on link "(Translation) [GEOGRAPHIC_DATA]" at bounding box center [122, 197] width 167 height 35
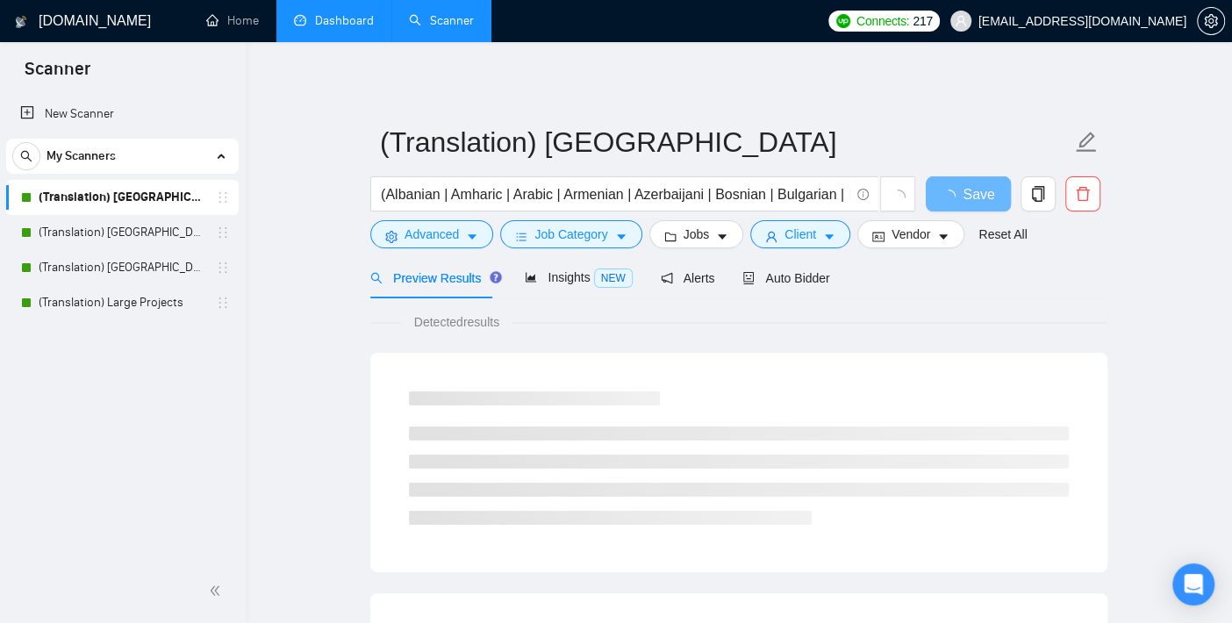
click at [334, 18] on link "Dashboard" at bounding box center [334, 20] width 80 height 15
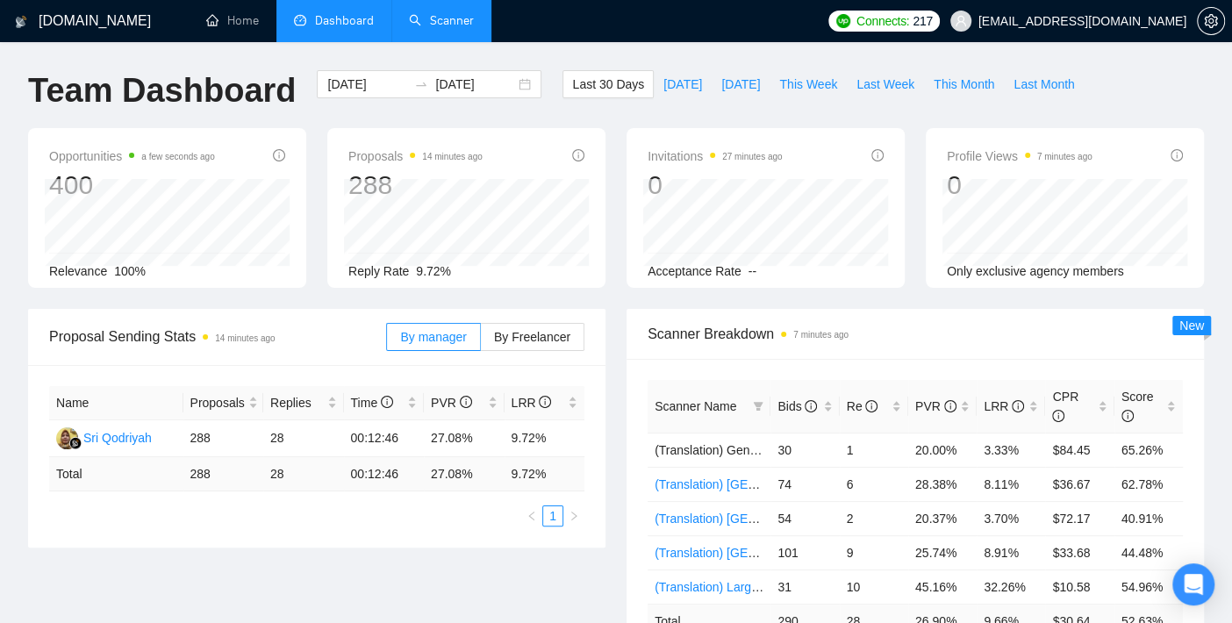
click at [454, 21] on link "Scanner" at bounding box center [441, 20] width 65 height 15
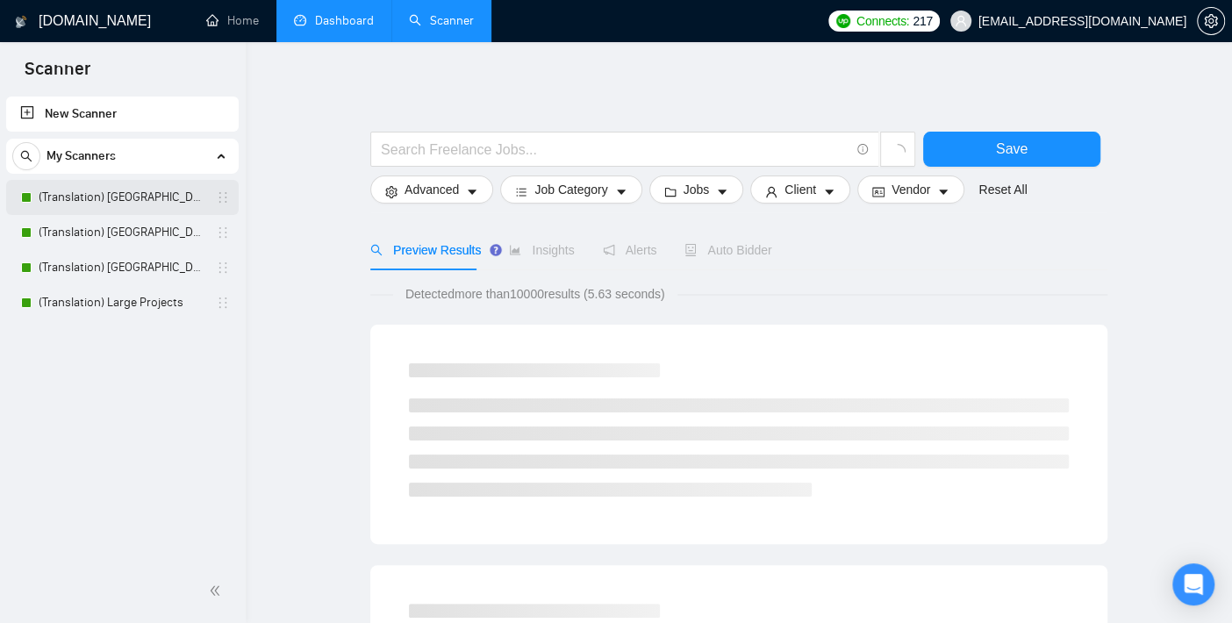
click at [137, 198] on link "(Translation) [GEOGRAPHIC_DATA]" at bounding box center [122, 197] width 167 height 35
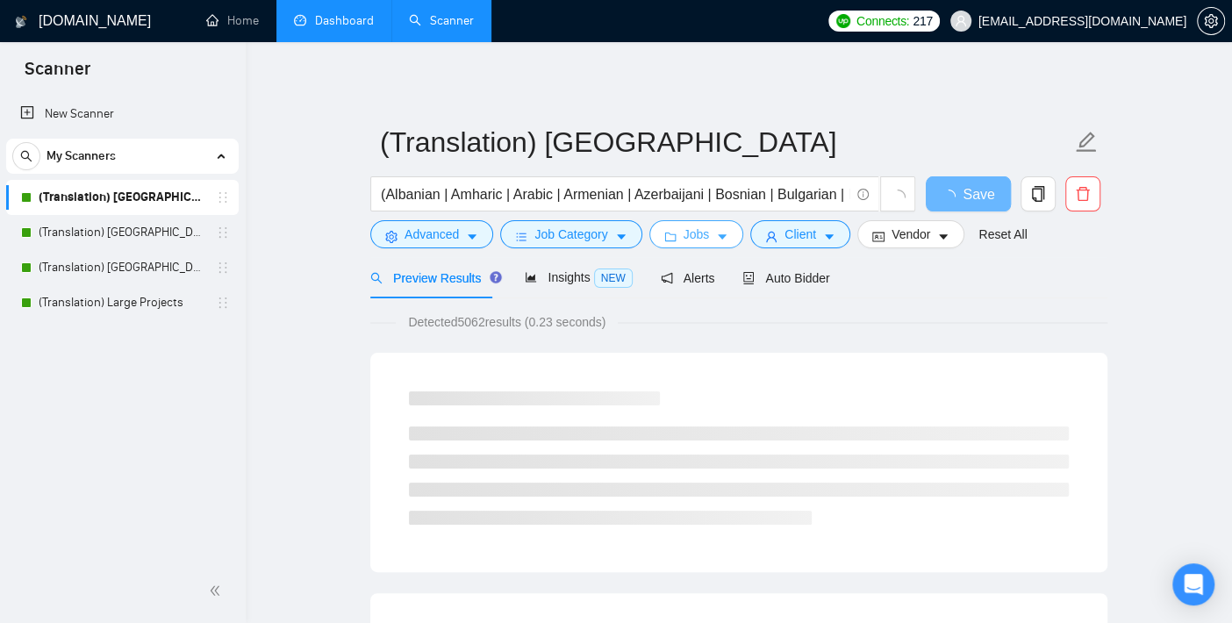
click at [700, 234] on span "Jobs" at bounding box center [697, 234] width 26 height 19
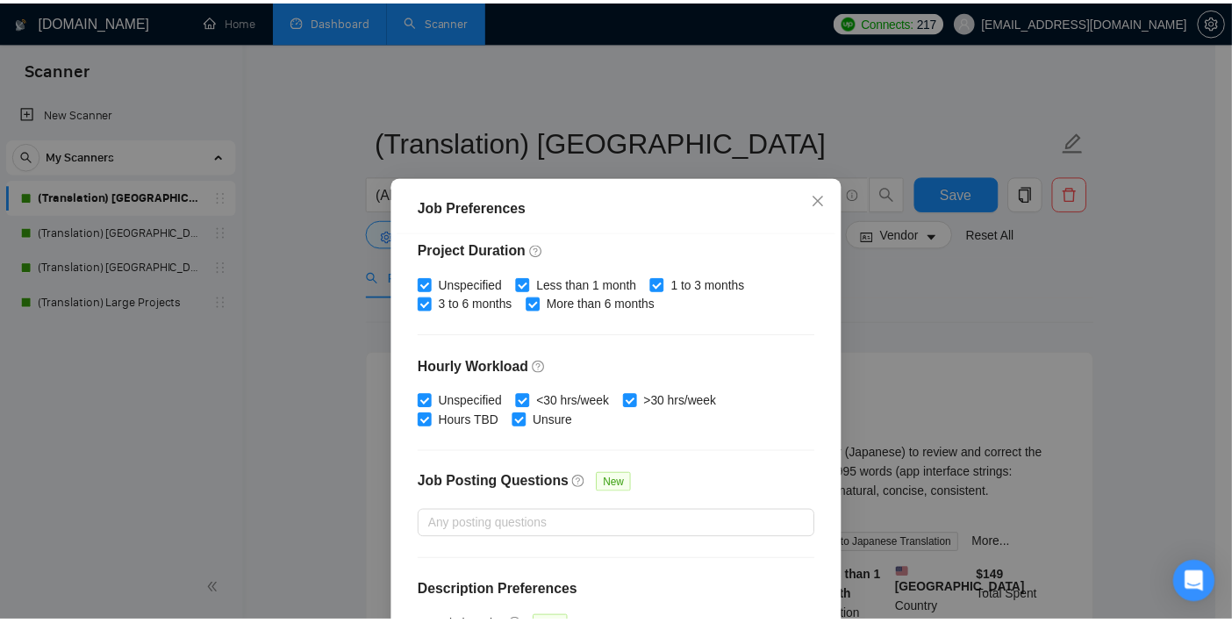
scroll to position [551, 0]
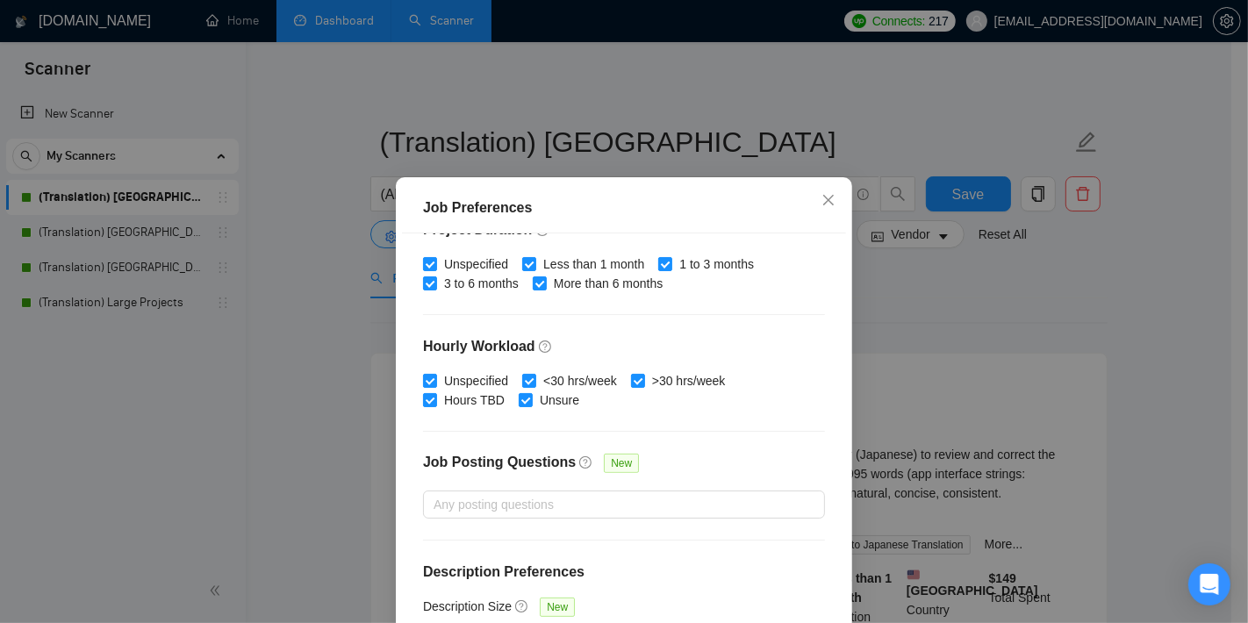
click at [342, 382] on div "Job Preferences Budget Project Type All Fixed Price Hourly Rate Fixed Price Bud…" at bounding box center [624, 311] width 1248 height 623
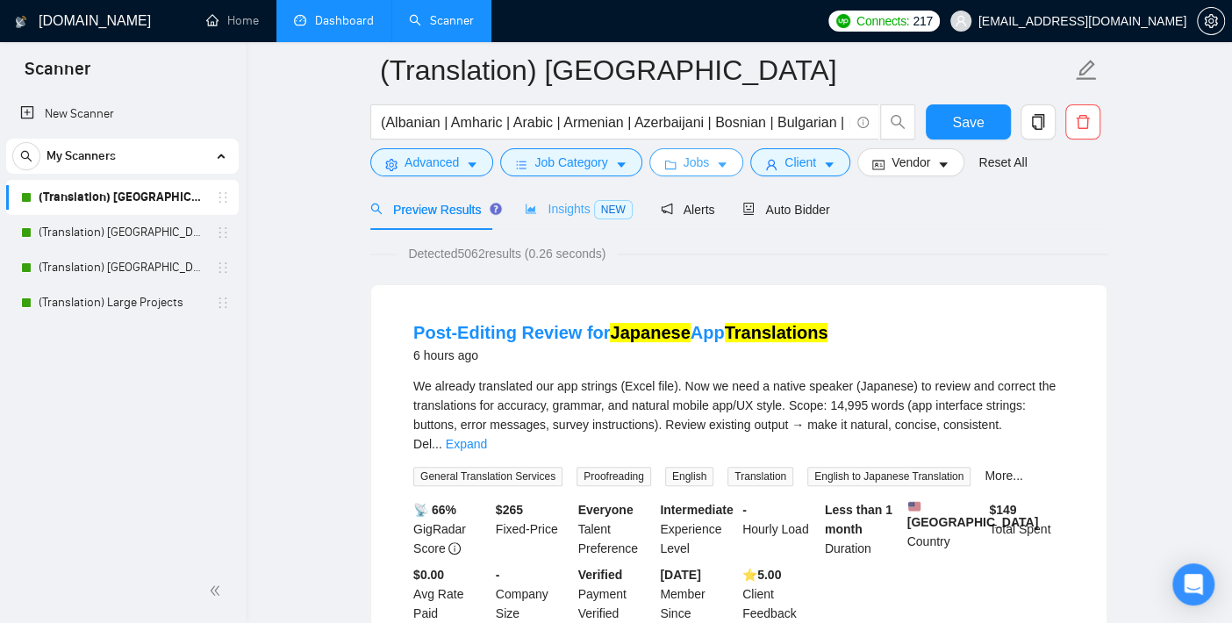
scroll to position [97, 0]
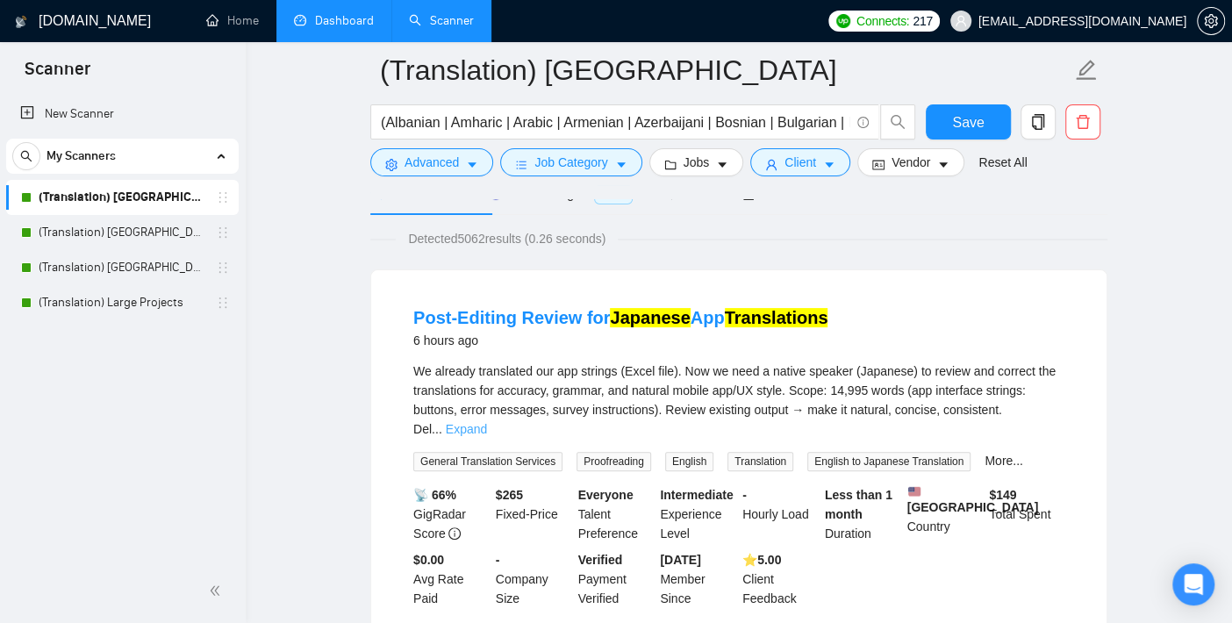
click at [487, 422] on link "Expand" at bounding box center [466, 429] width 41 height 14
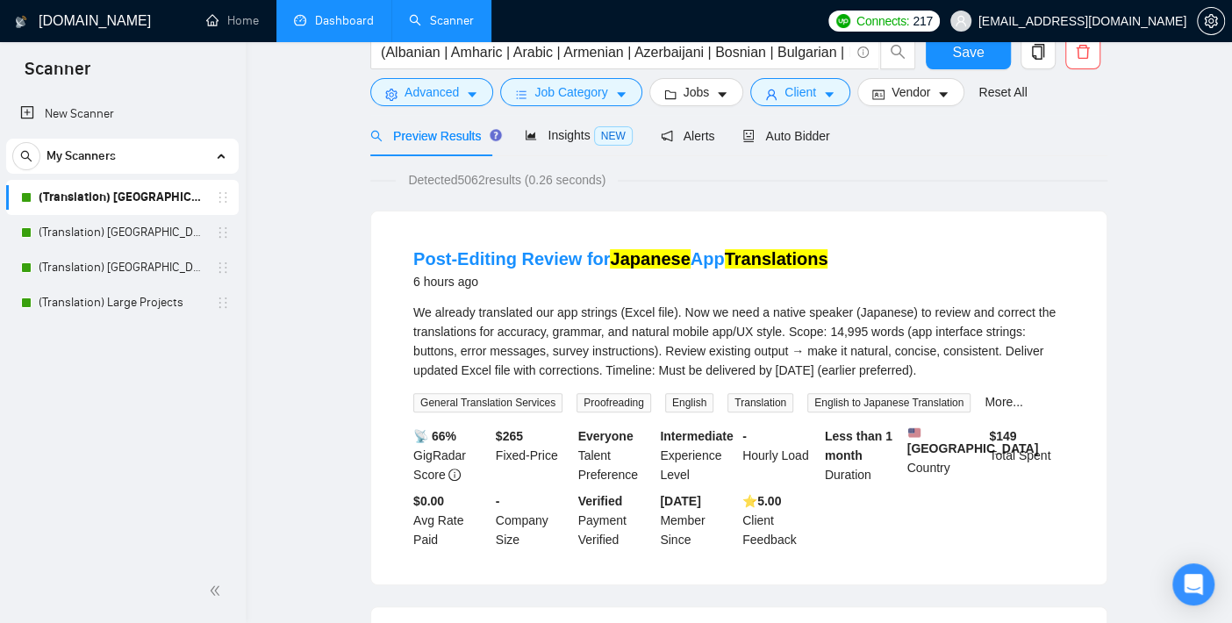
scroll to position [0, 0]
